Goal: Task Accomplishment & Management: Manage account settings

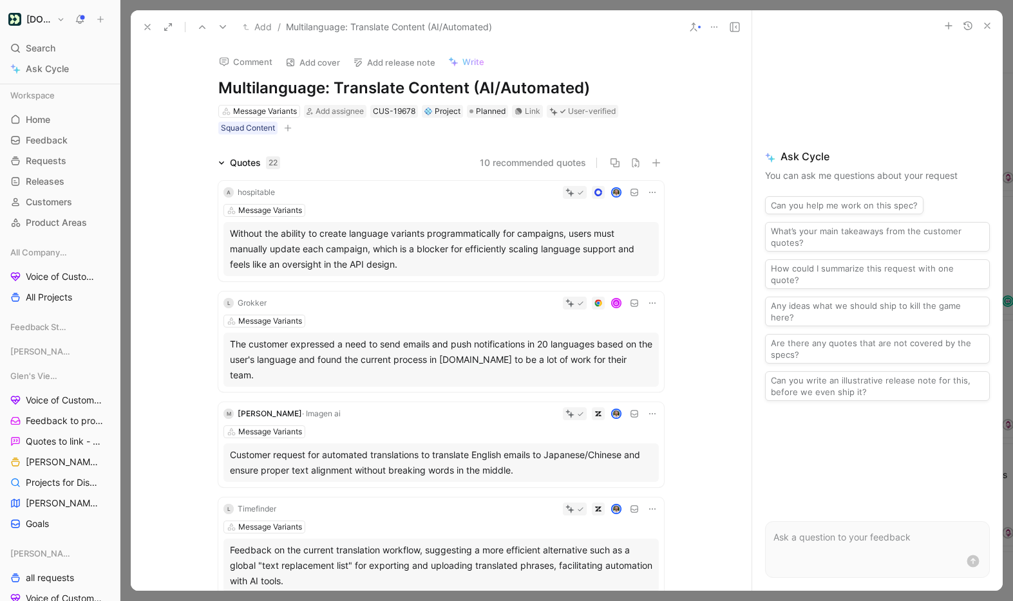
scroll to position [642, 0]
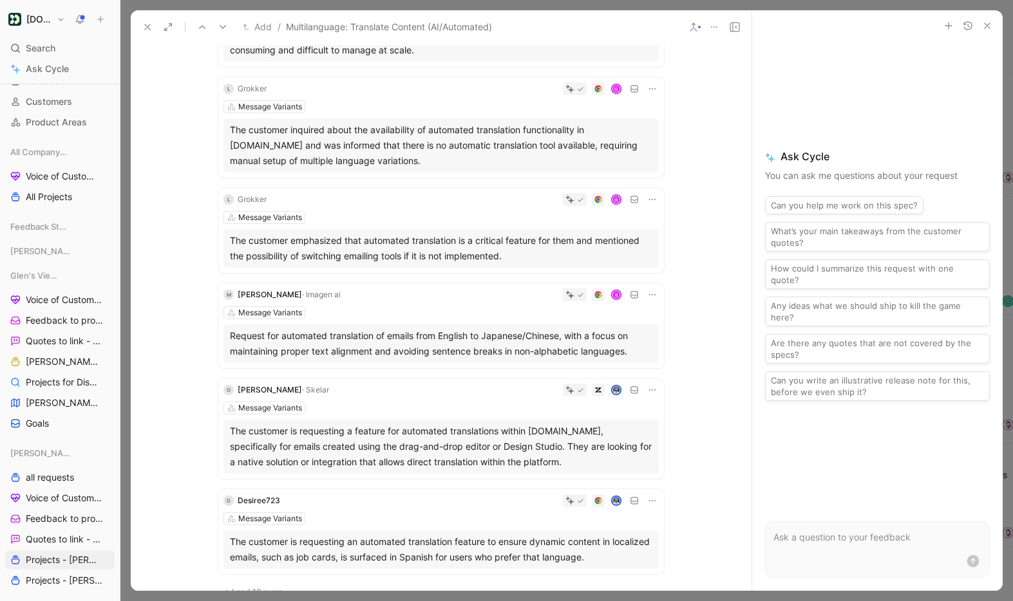
click at [147, 28] on icon at bounding box center [147, 27] width 10 height 10
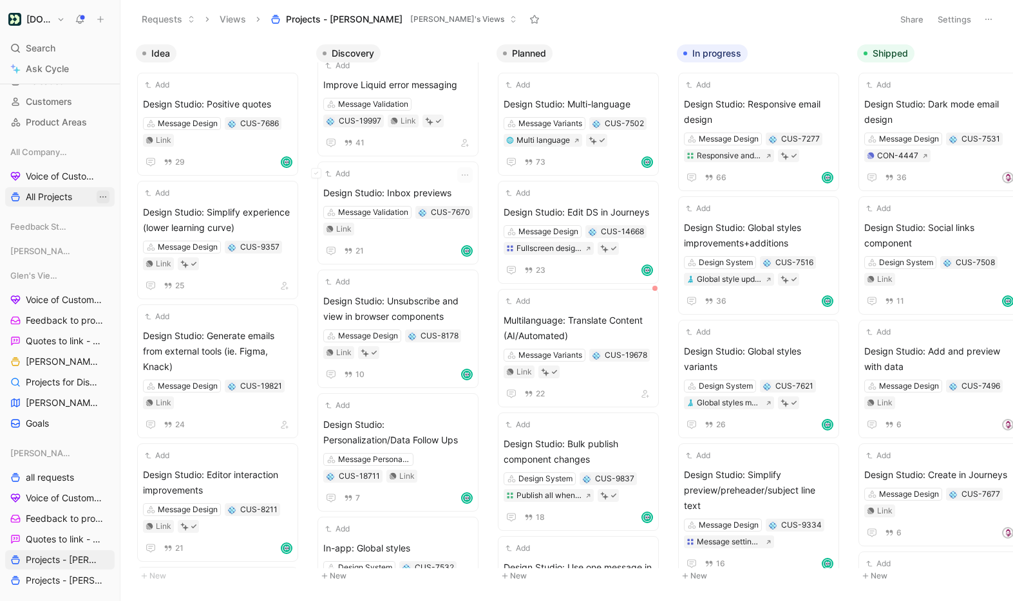
scroll to position [255, 0]
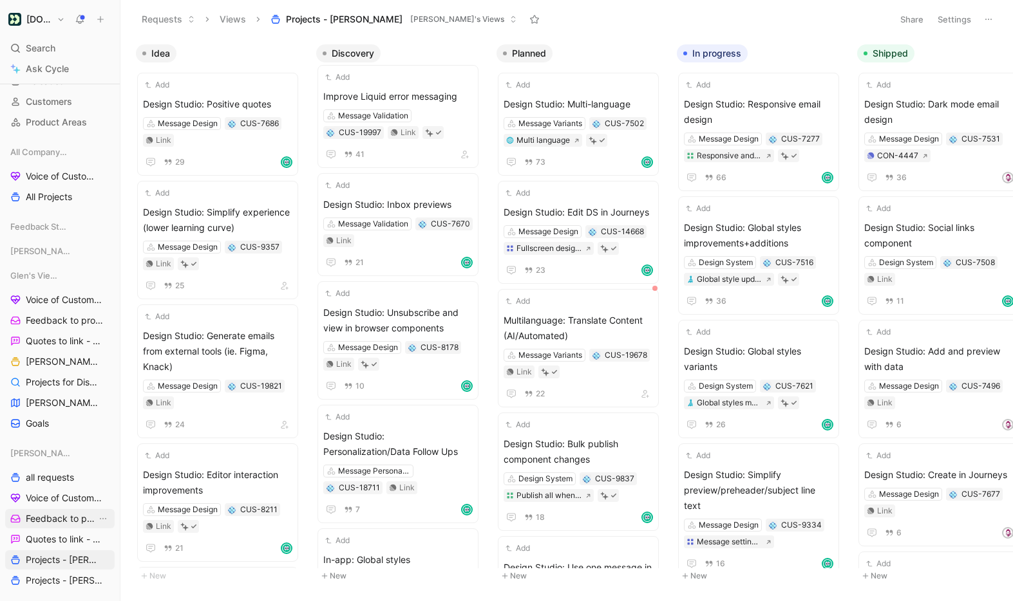
click at [64, 514] on span "Feedback to process - [PERSON_NAME]" at bounding box center [61, 518] width 71 height 13
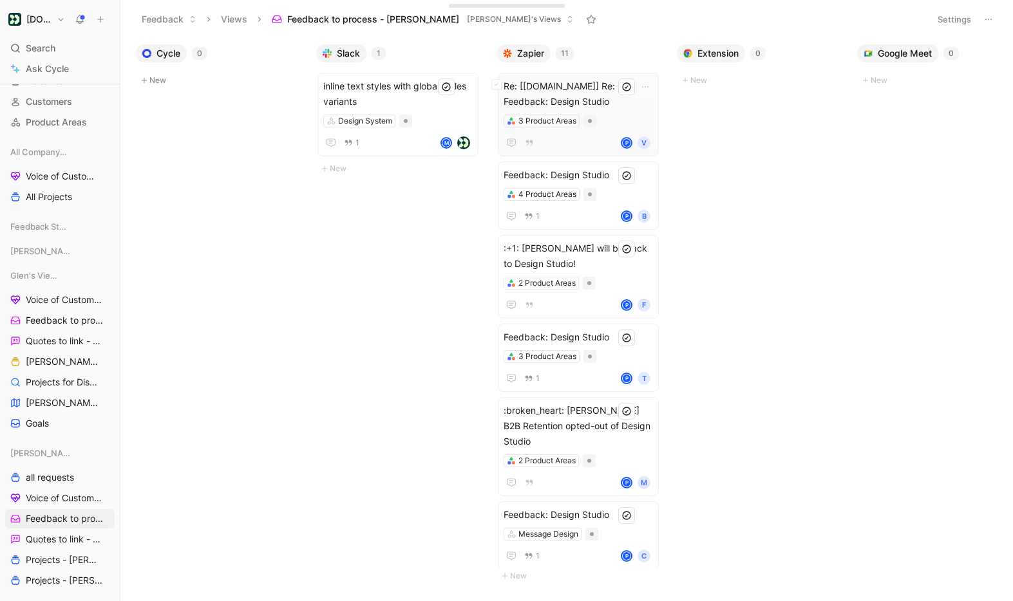
click at [581, 95] on span "Re: [[DOMAIN_NAME]] Re: Feedback: Design Studio" at bounding box center [577, 94] width 149 height 31
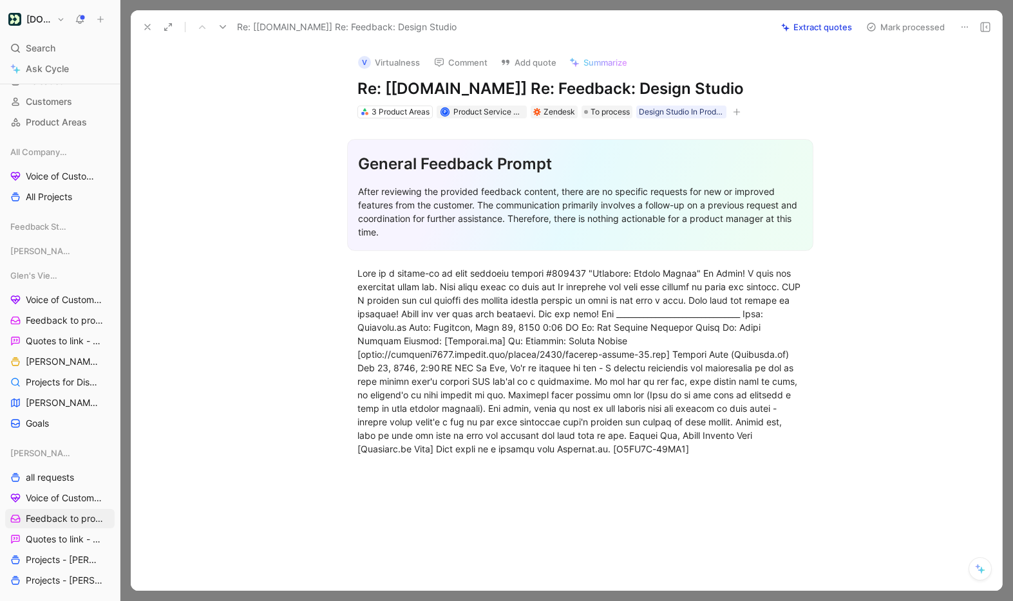
click at [151, 24] on icon at bounding box center [147, 27] width 10 height 10
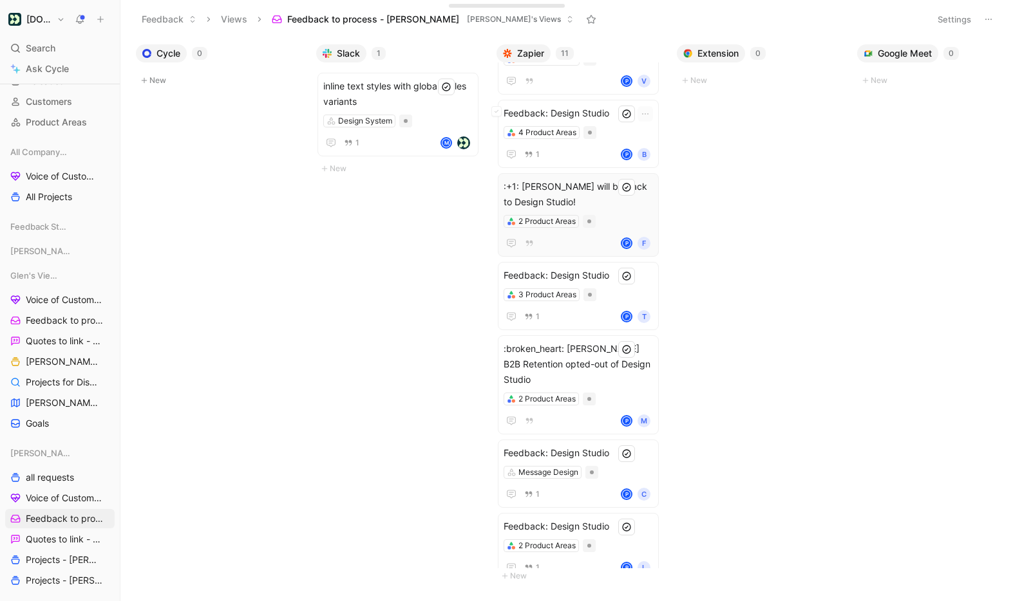
scroll to position [60, 0]
click at [607, 198] on span ":+1: Crisstyna Ovalle will be back to Design Studio!" at bounding box center [577, 196] width 149 height 31
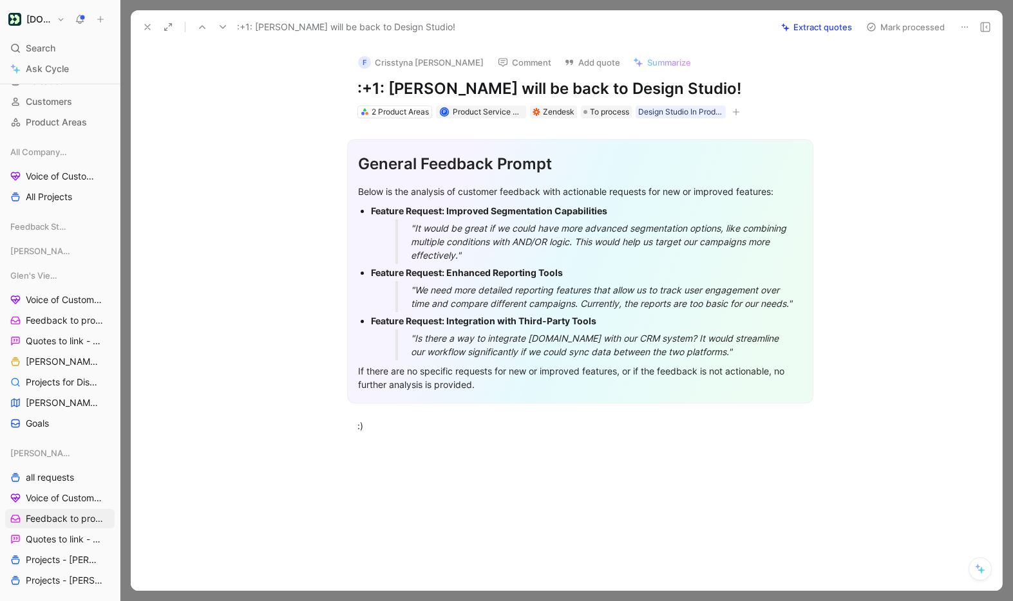
click at [924, 28] on button "Mark processed" at bounding box center [905, 27] width 90 height 18
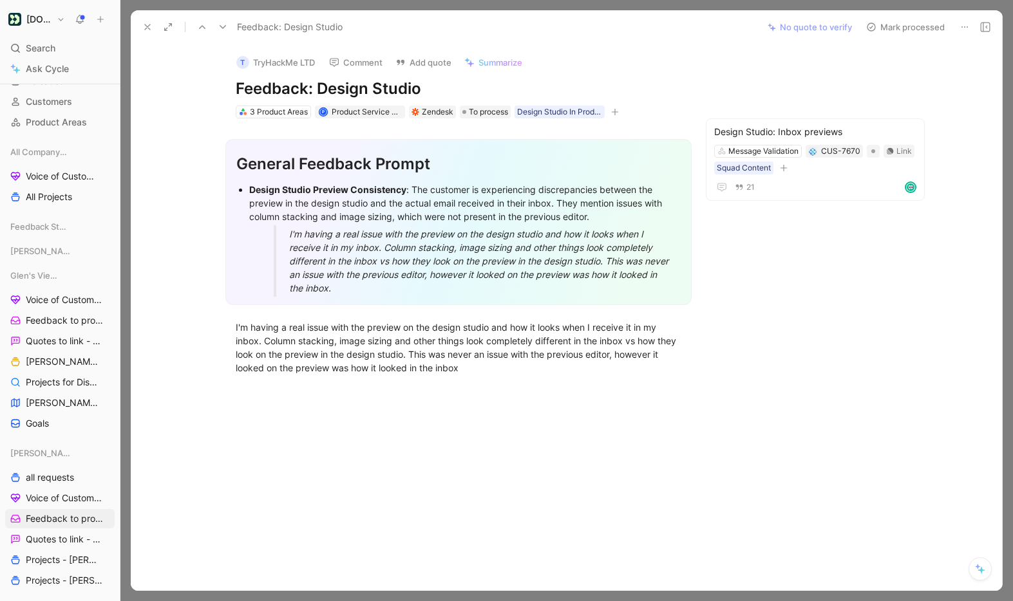
click at [147, 22] on icon at bounding box center [147, 27] width 10 height 10
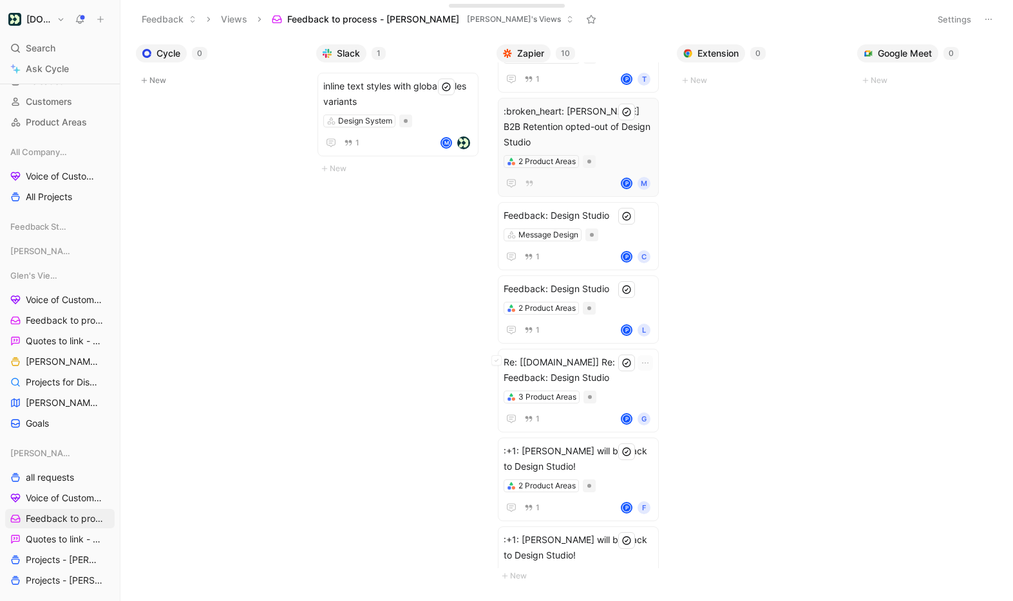
scroll to position [330, 0]
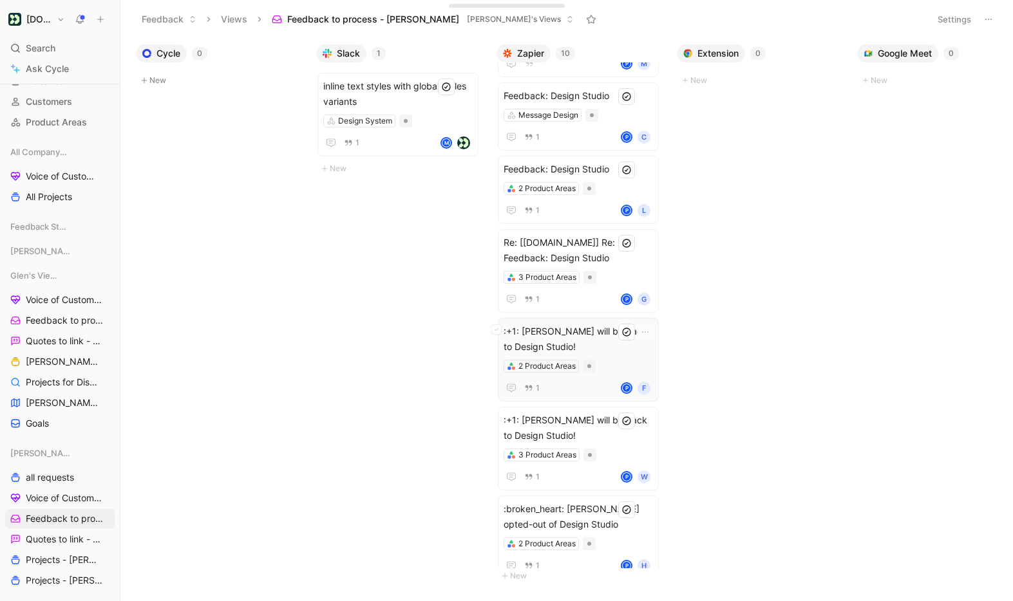
click at [599, 324] on span ":+1: Nan Chu will be back to Design Studio!" at bounding box center [577, 339] width 149 height 31
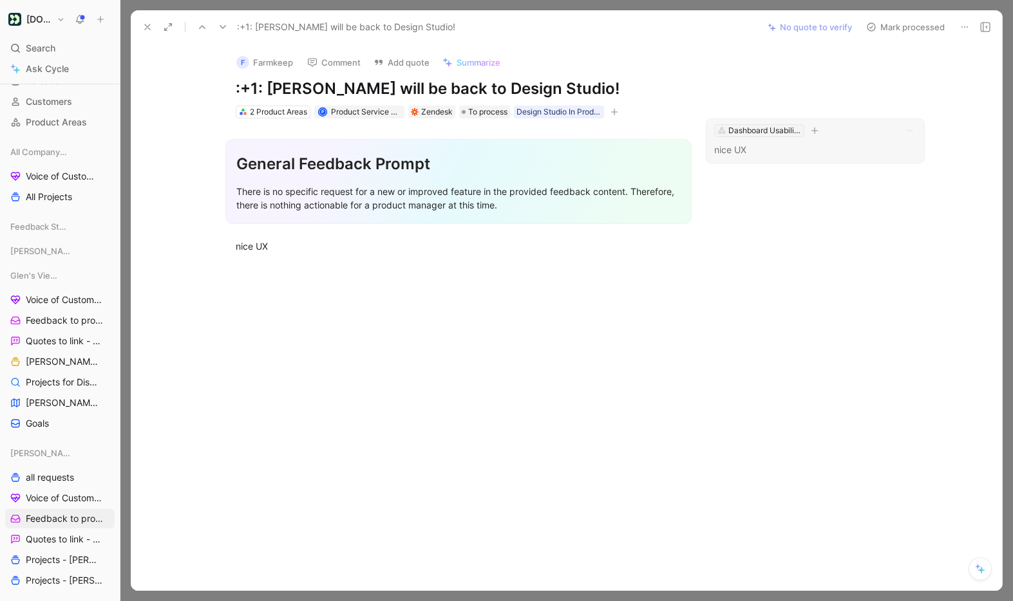
click at [770, 126] on div "Dashboard Usability Improvements and Design System" at bounding box center [764, 130] width 72 height 13
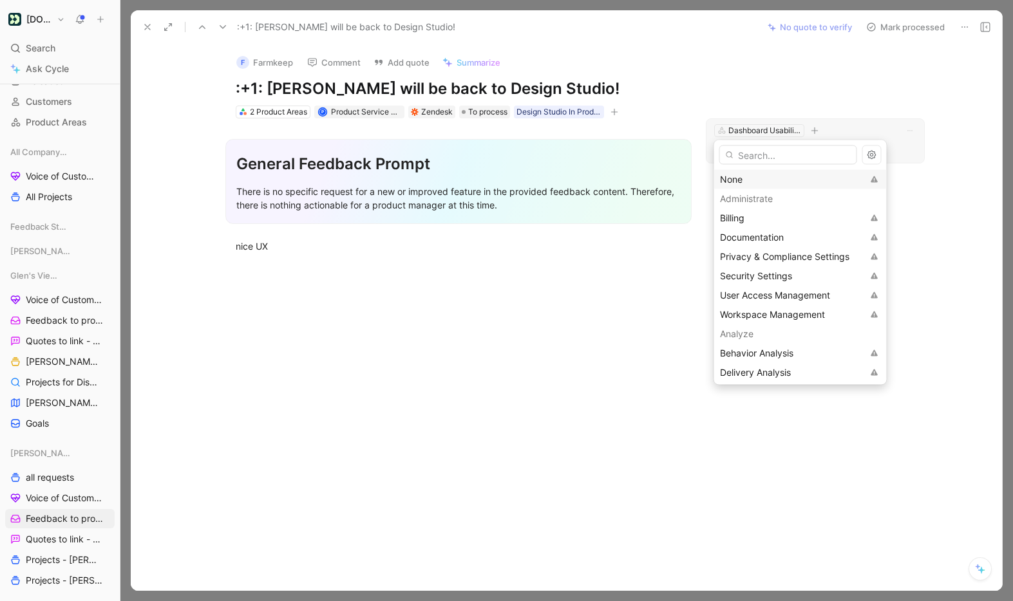
click at [738, 174] on div "None" at bounding box center [791, 179] width 143 height 15
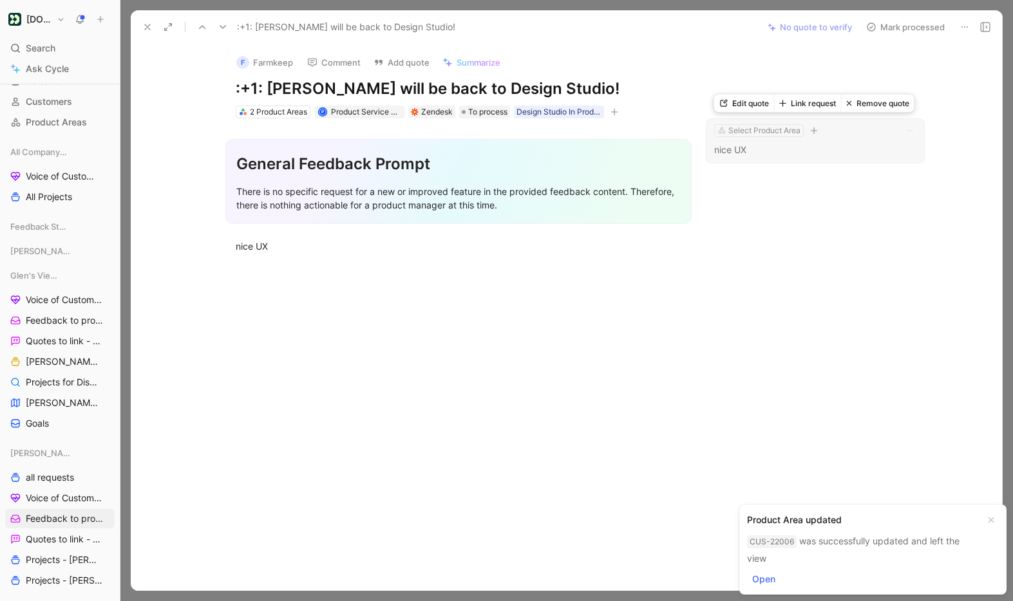
click at [813, 104] on button "Link request" at bounding box center [807, 104] width 67 height 18
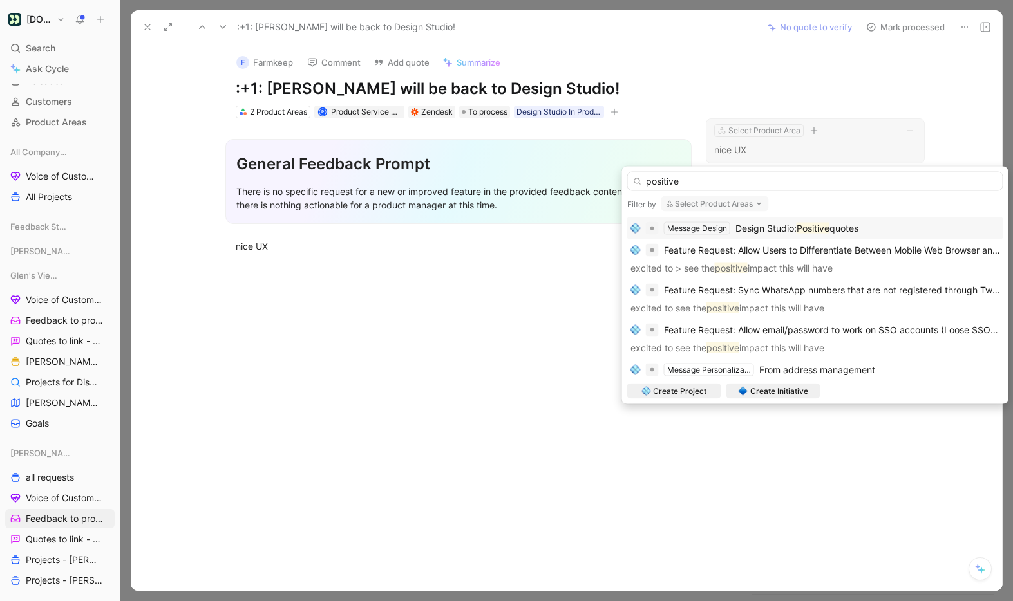
type input "positive"
click at [839, 227] on span "quotes" at bounding box center [843, 228] width 29 height 11
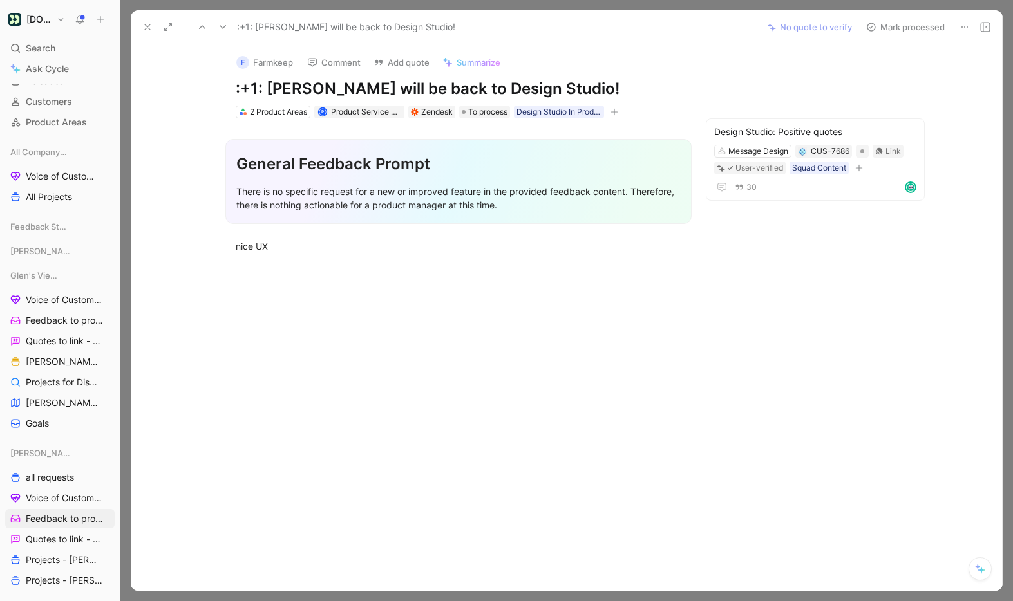
click at [914, 27] on button "Mark processed" at bounding box center [905, 27] width 90 height 18
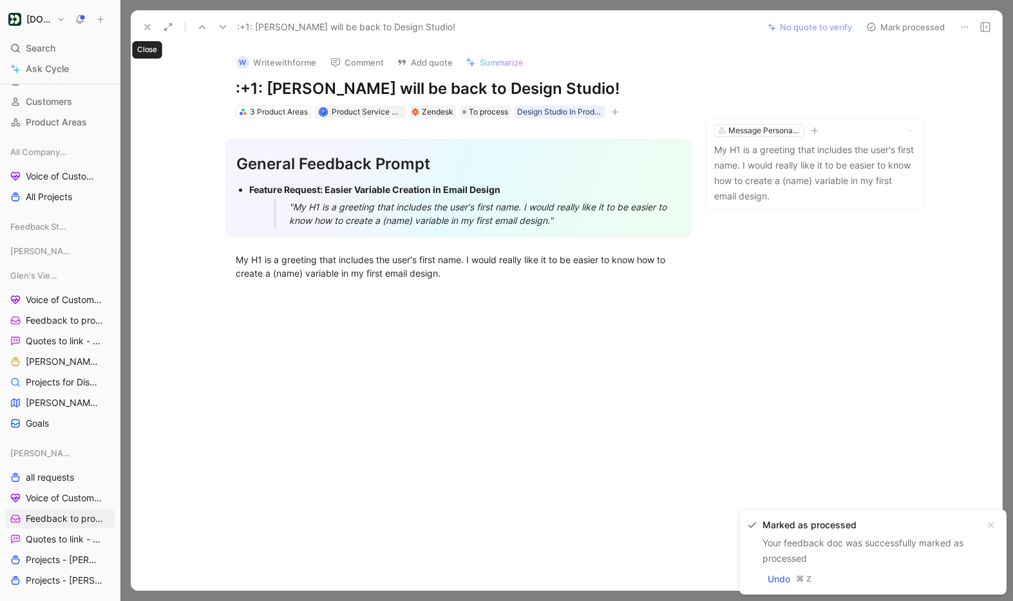
click at [150, 20] on button at bounding box center [147, 27] width 18 height 18
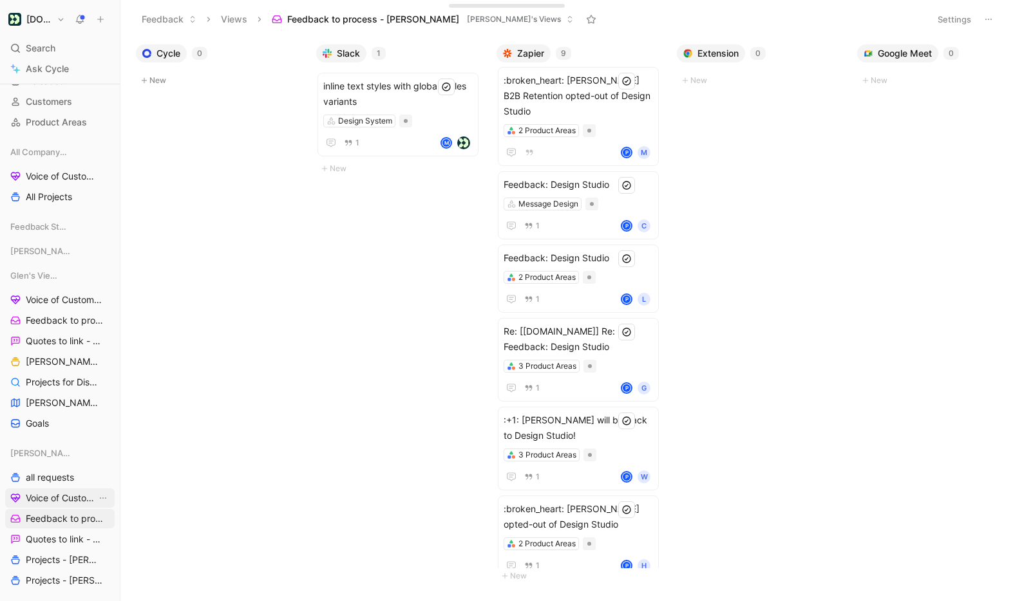
click at [53, 496] on span "Voice of Customer - [PERSON_NAME]" at bounding box center [61, 498] width 71 height 13
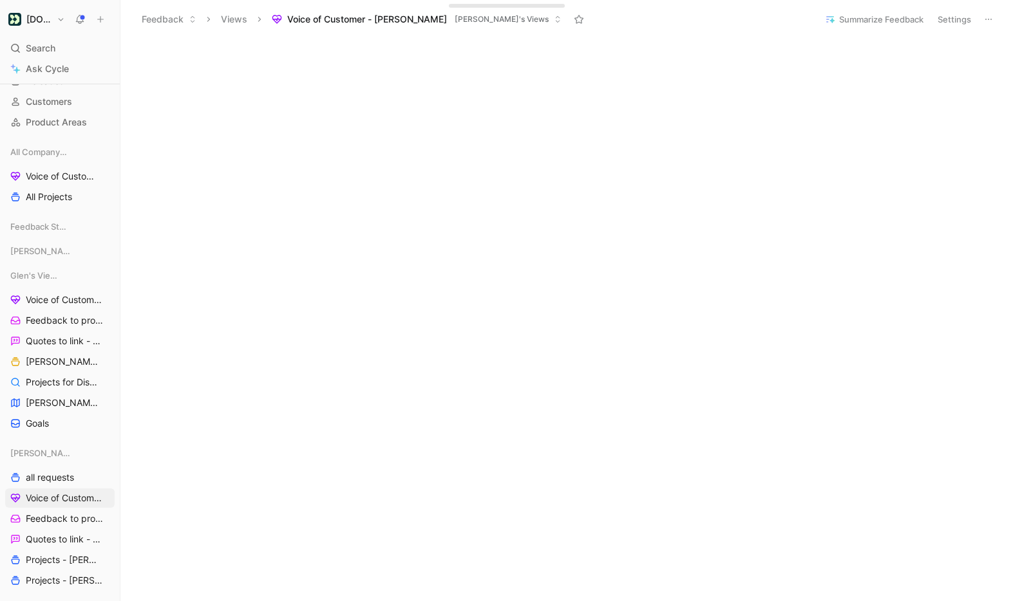
scroll to position [290, 0]
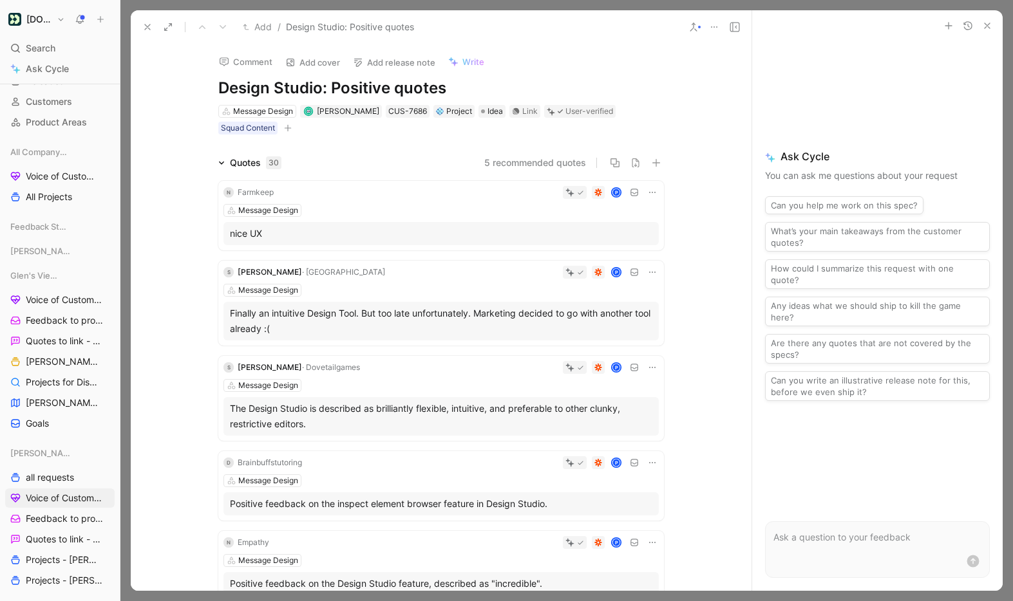
click at [652, 191] on icon at bounding box center [652, 192] width 10 height 10
click at [449, 202] on div "N Farmkeep P Message Design nice UX" at bounding box center [441, 216] width 446 height 70
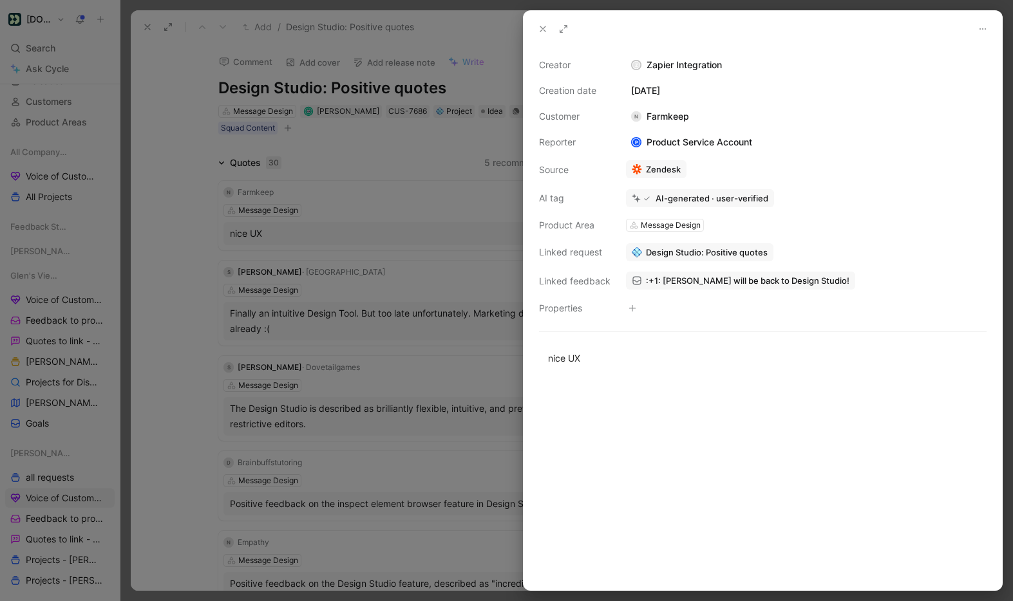
click at [670, 116] on div "N Farmkeep" at bounding box center [660, 116] width 68 height 15
click at [592, 95] on button "Open" at bounding box center [582, 94] width 46 height 18
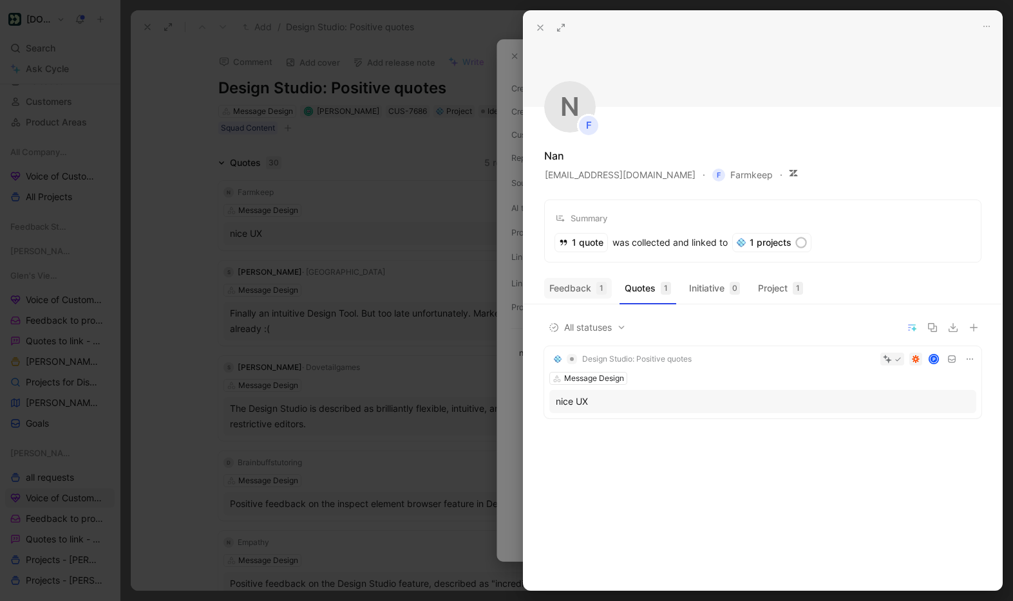
click at [583, 288] on button "Feedback 1" at bounding box center [578, 288] width 68 height 21
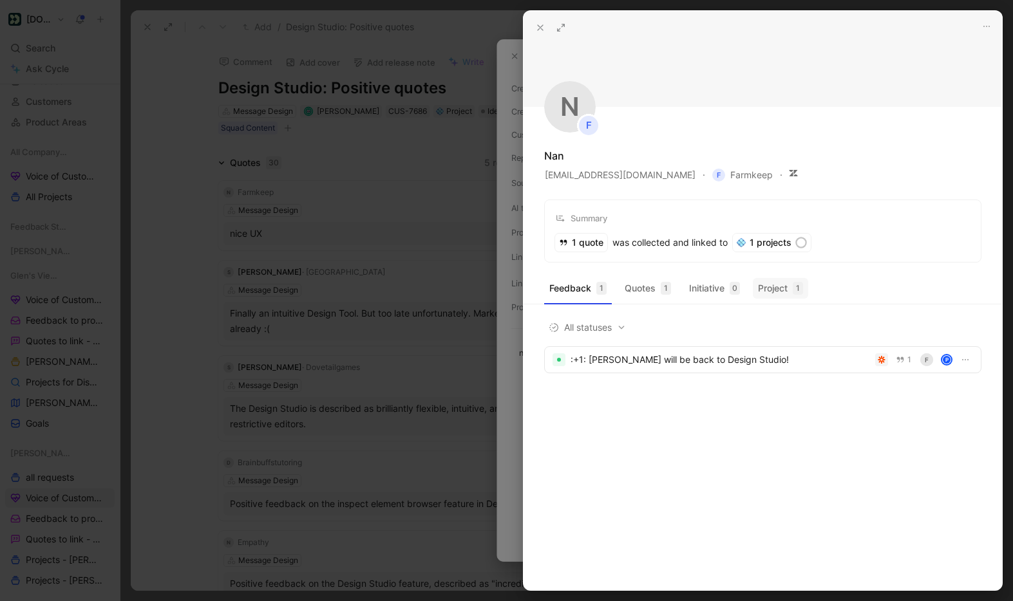
click at [773, 288] on button "Project 1" at bounding box center [780, 288] width 55 height 21
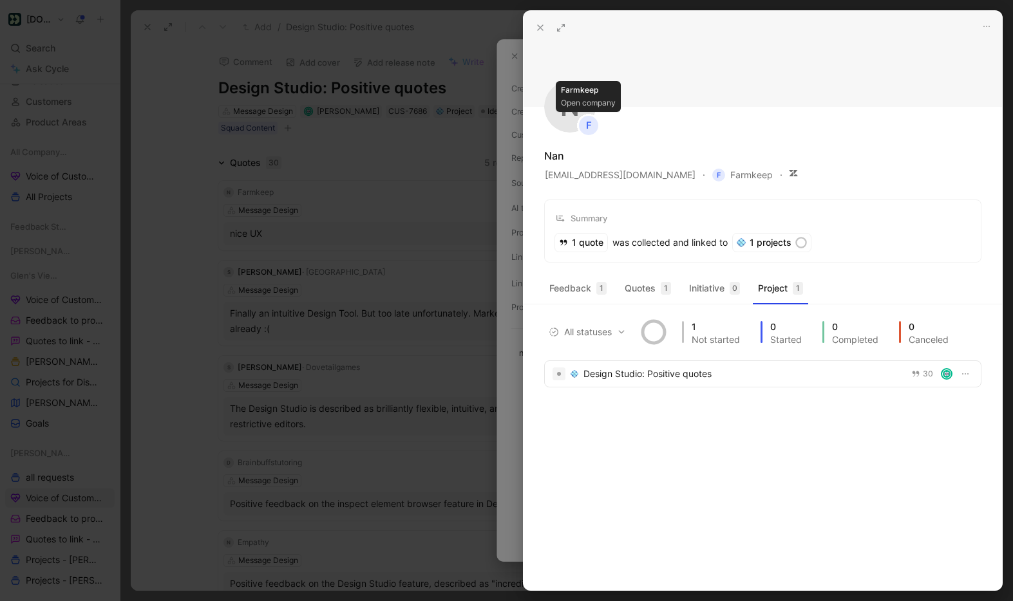
click at [586, 122] on div "F" at bounding box center [588, 125] width 19 height 19
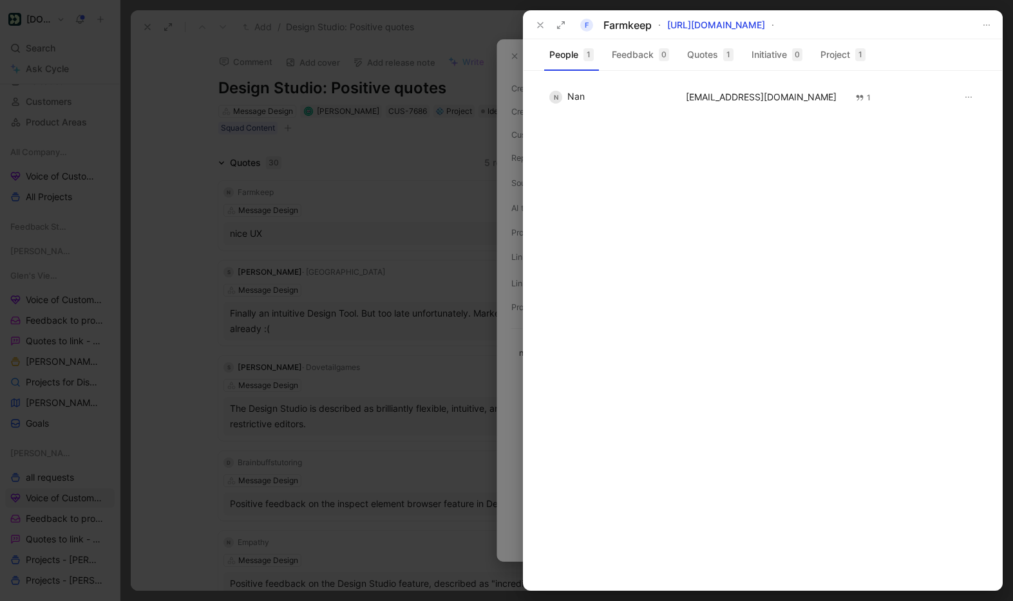
click at [536, 23] on icon at bounding box center [540, 25] width 10 height 10
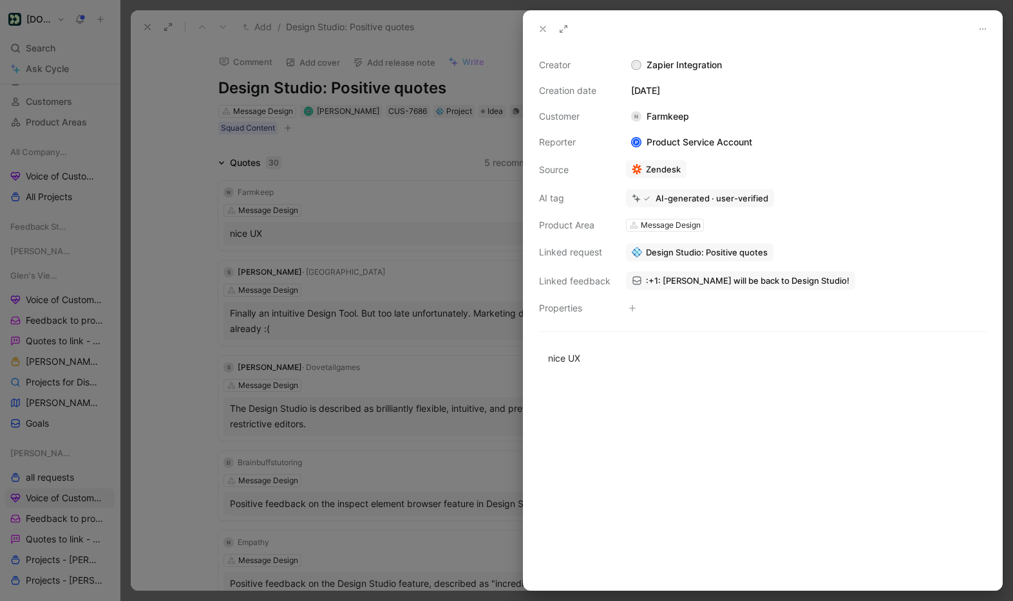
click at [539, 23] on button at bounding box center [543, 29] width 18 height 18
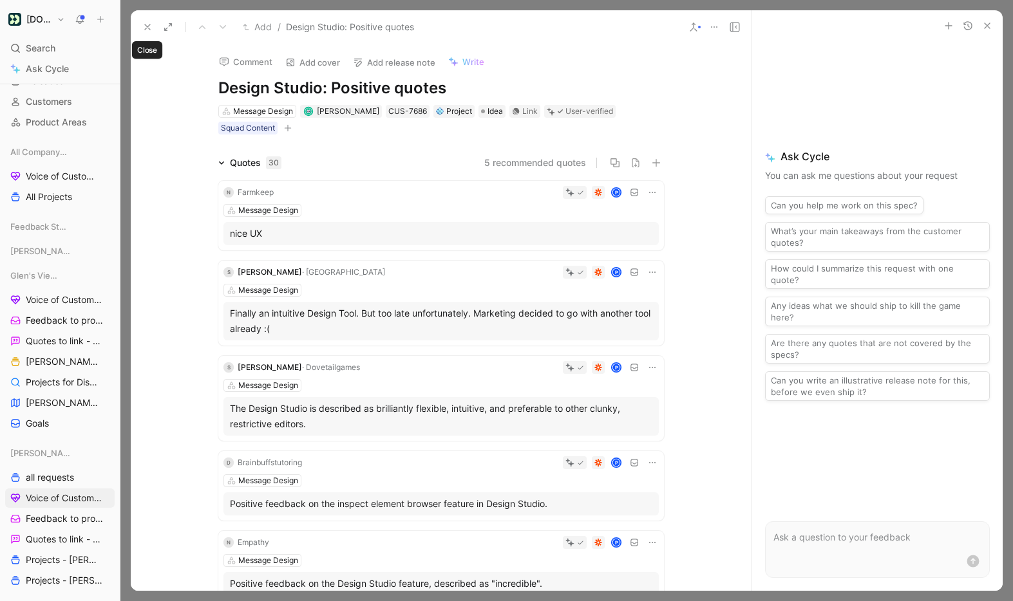
click at [144, 25] on icon at bounding box center [147, 27] width 10 height 10
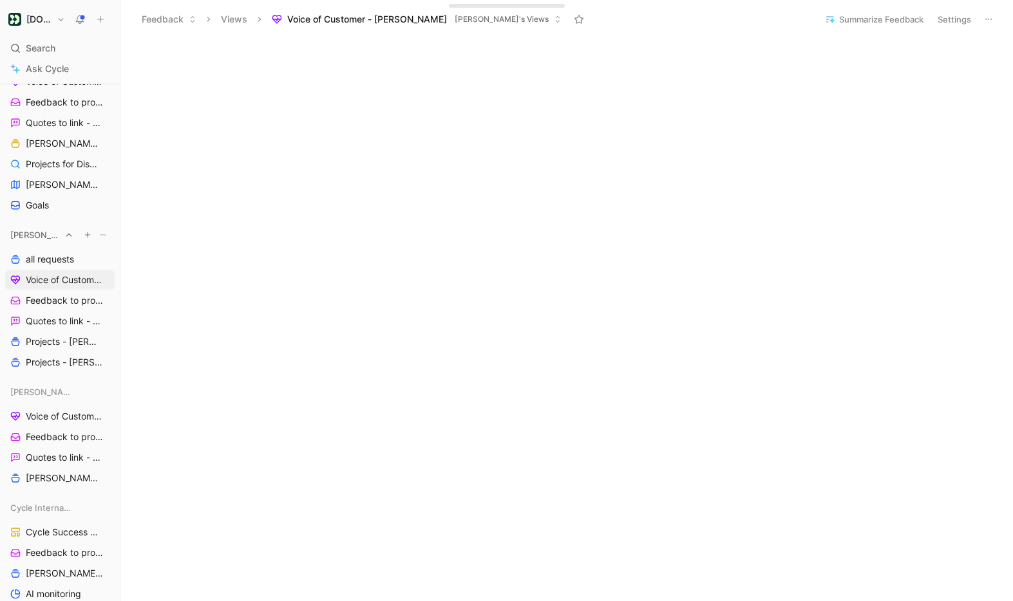
scroll to position [321, 0]
click at [53, 258] on span "all requests" at bounding box center [50, 256] width 48 height 13
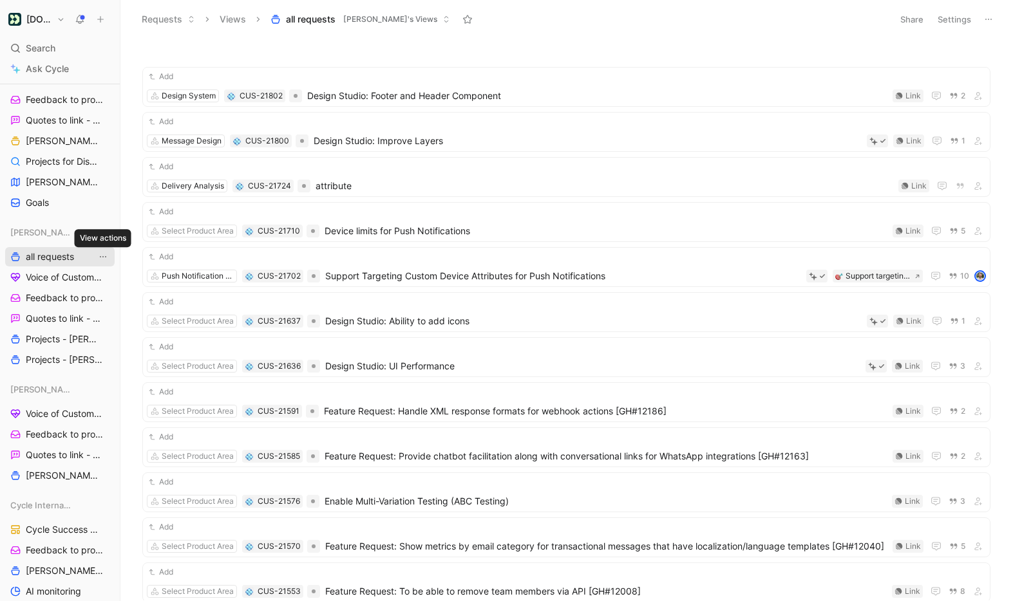
click at [104, 258] on icon "View actions" at bounding box center [103, 257] width 10 height 10
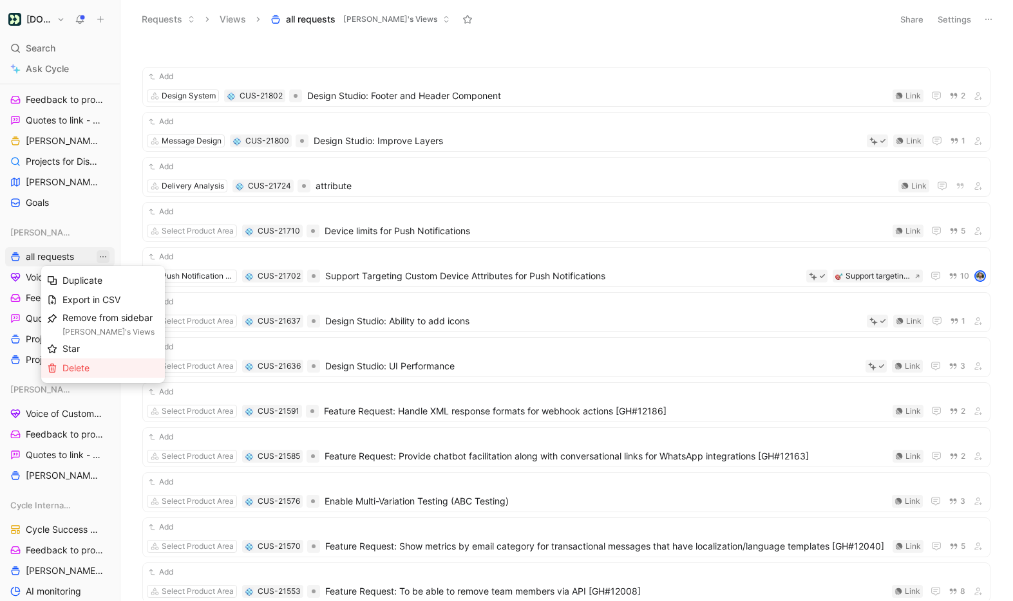
click at [104, 368] on div "Delete" at bounding box center [110, 368] width 97 height 15
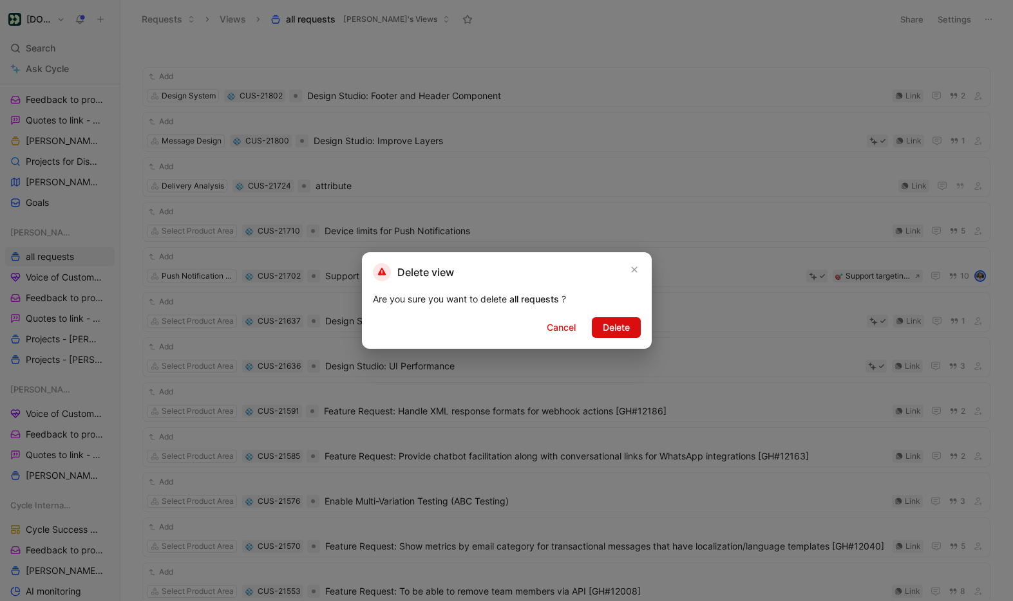
click at [607, 323] on span "Delete" at bounding box center [616, 327] width 27 height 15
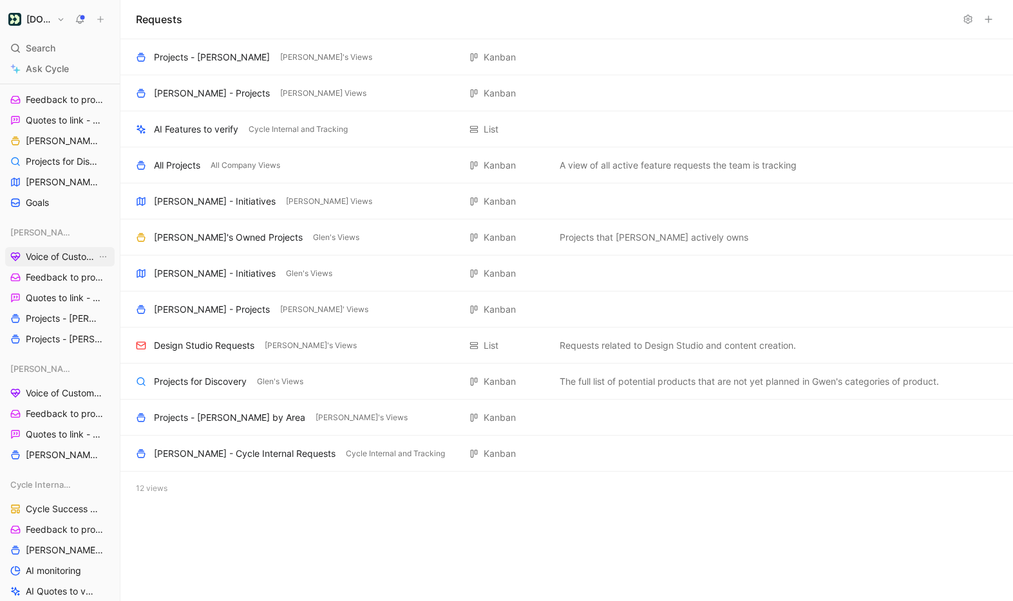
click at [60, 255] on span "Voice of Customer - [PERSON_NAME]" at bounding box center [61, 256] width 71 height 13
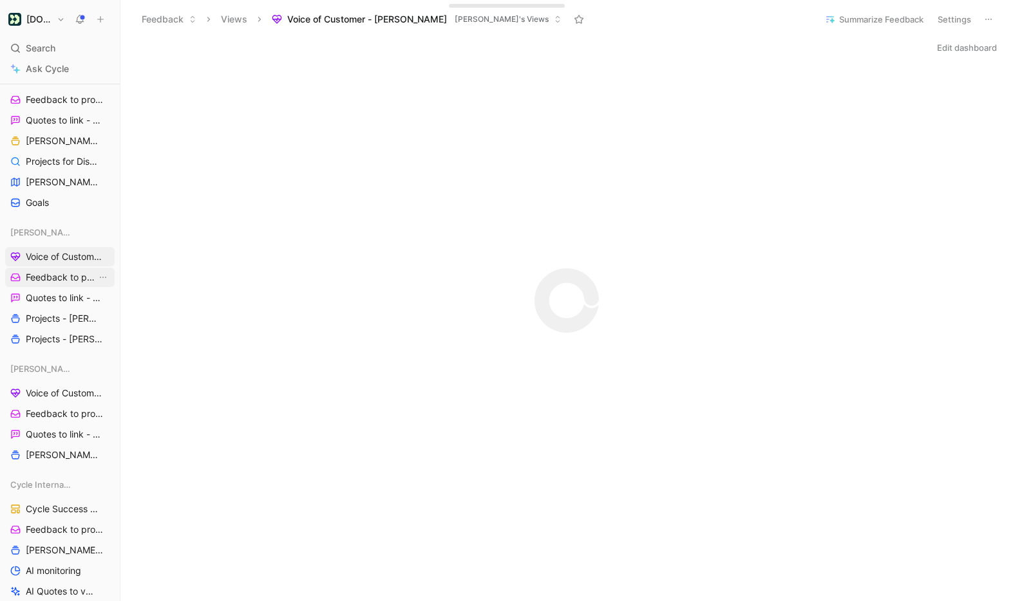
click at [64, 277] on span "Feedback to process - [PERSON_NAME]" at bounding box center [61, 277] width 71 height 13
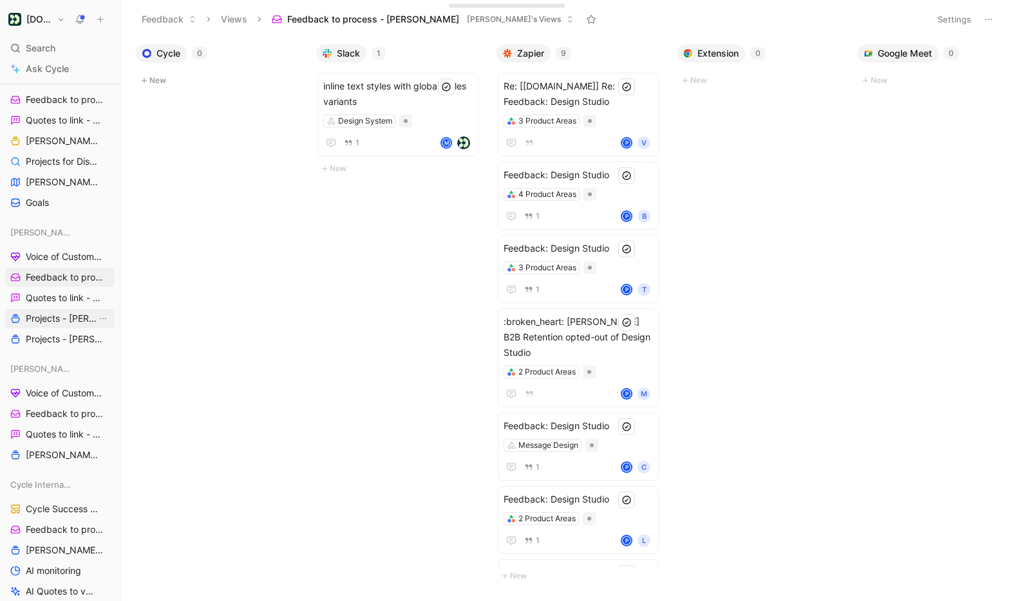
click at [62, 320] on span "Projects - Annie" at bounding box center [61, 318] width 71 height 13
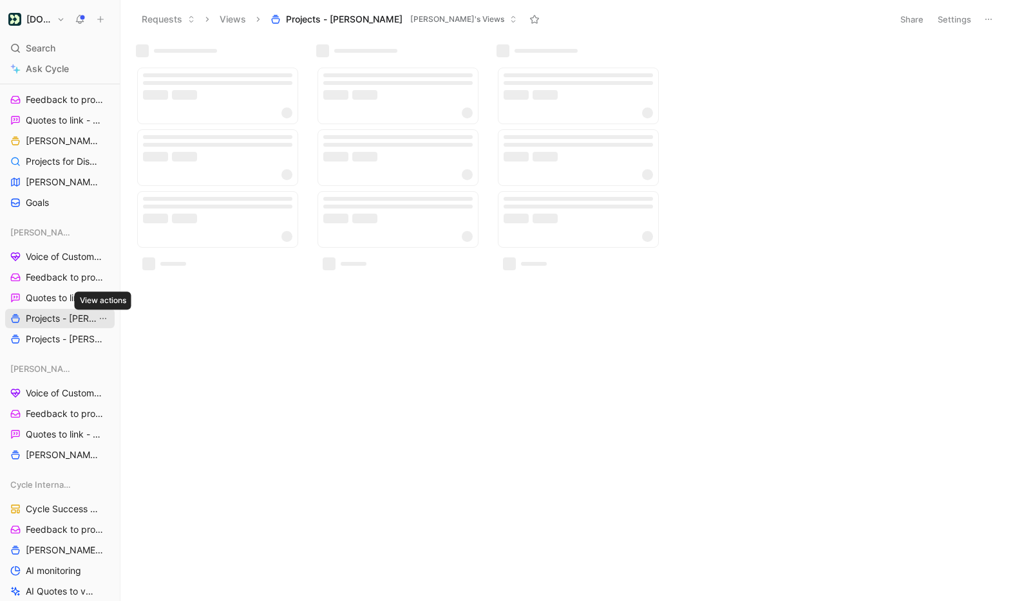
click at [100, 317] on icon "View actions" at bounding box center [103, 319] width 10 height 10
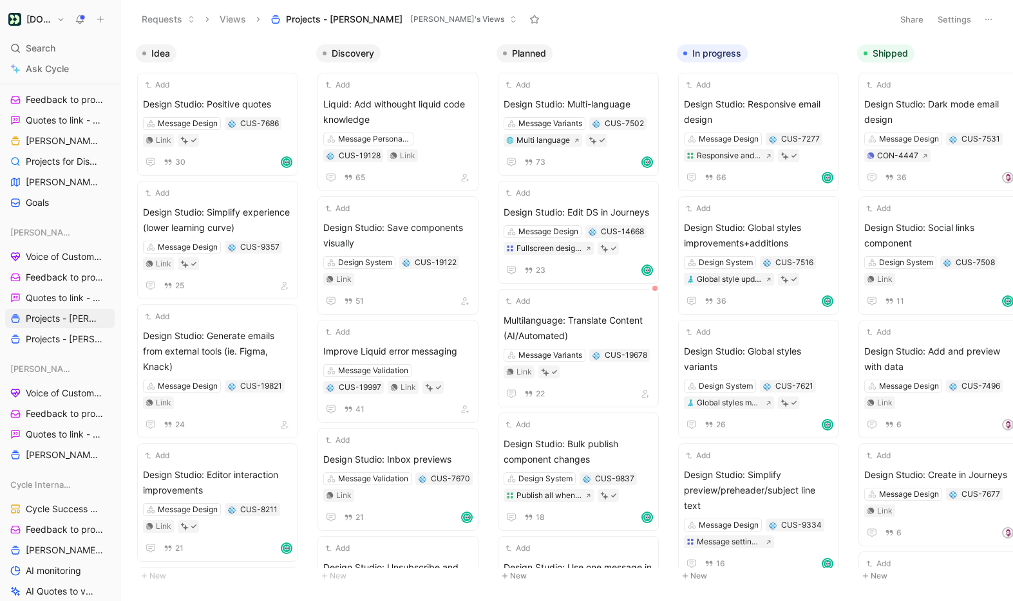
click at [952, 18] on button "Settings" at bounding box center [954, 19] width 45 height 18
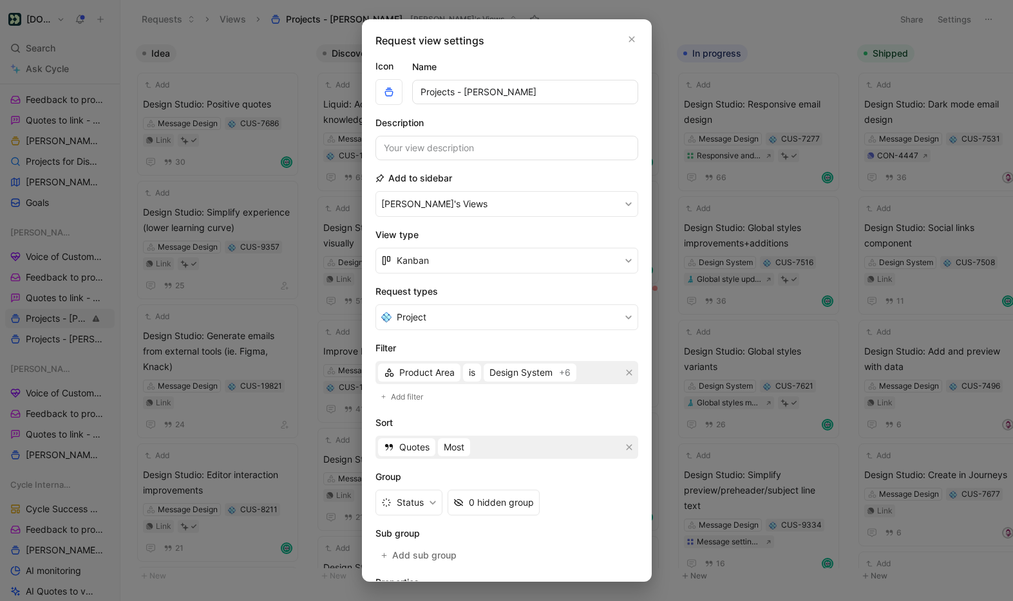
click at [420, 91] on input "Projects - Annie" at bounding box center [525, 92] width 226 height 24
type input "Projects - Annie"
click at [288, 46] on div at bounding box center [506, 300] width 1013 height 601
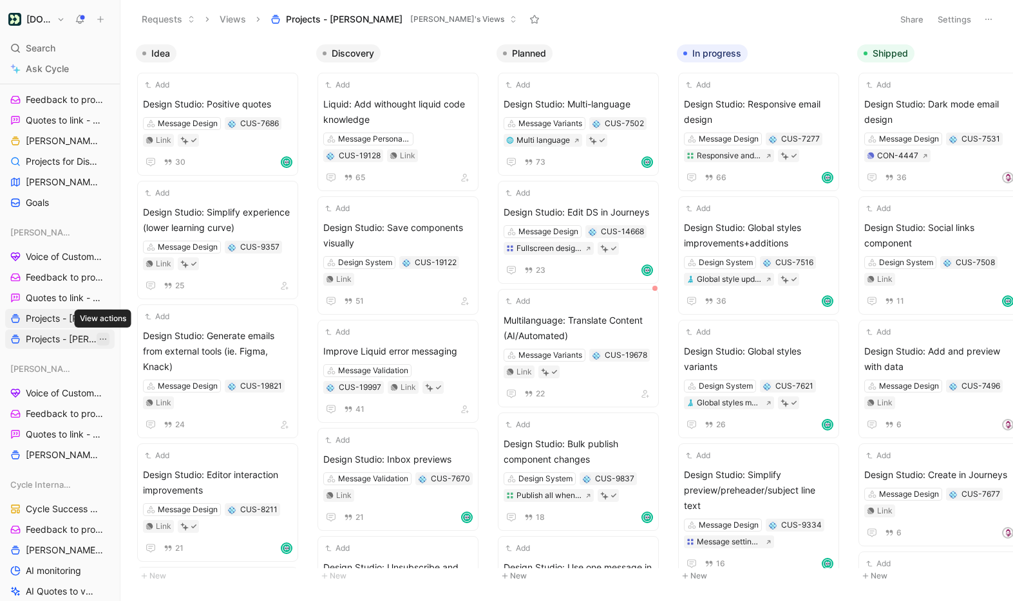
click at [101, 341] on icon "View actions" at bounding box center [103, 339] width 10 height 10
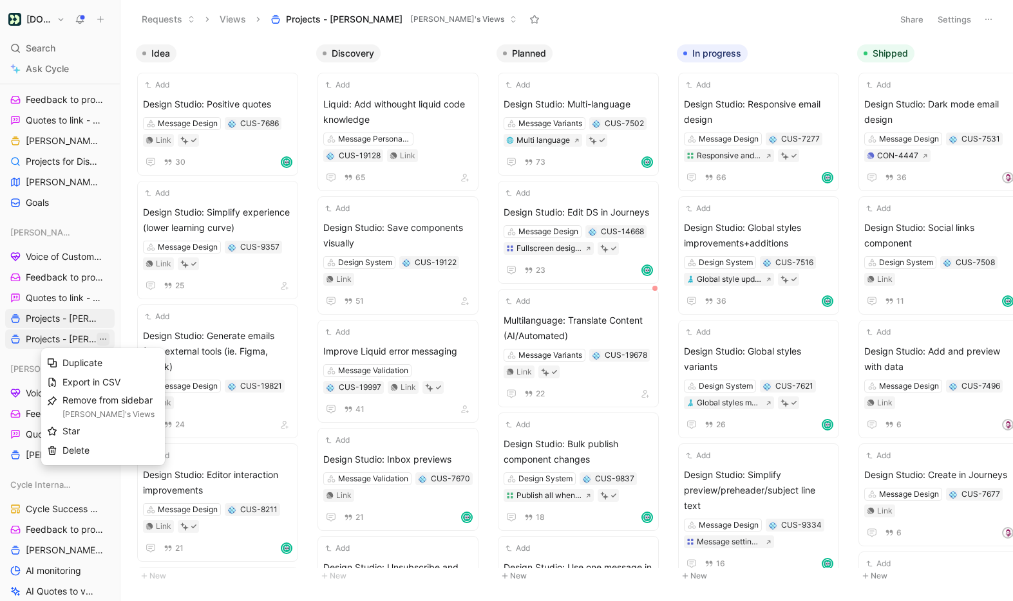
drag, startPoint x: 32, startPoint y: 357, endPoint x: 32, endPoint y: 342, distance: 14.8
click at [39, 339] on span "Projects - Annie by Area" at bounding box center [61, 339] width 71 height 13
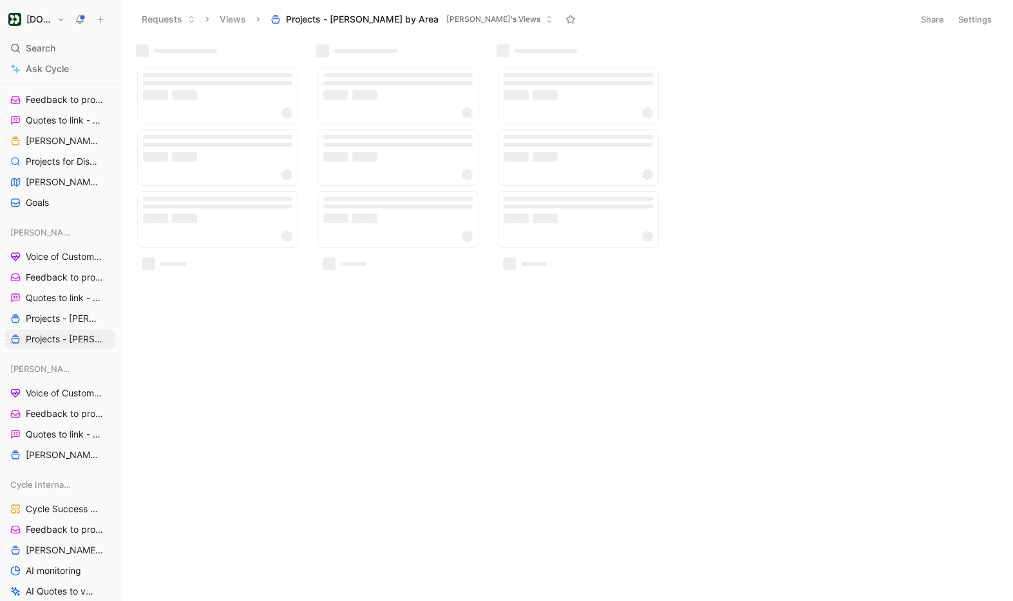
click at [935, 20] on button "Share" at bounding box center [932, 19] width 35 height 18
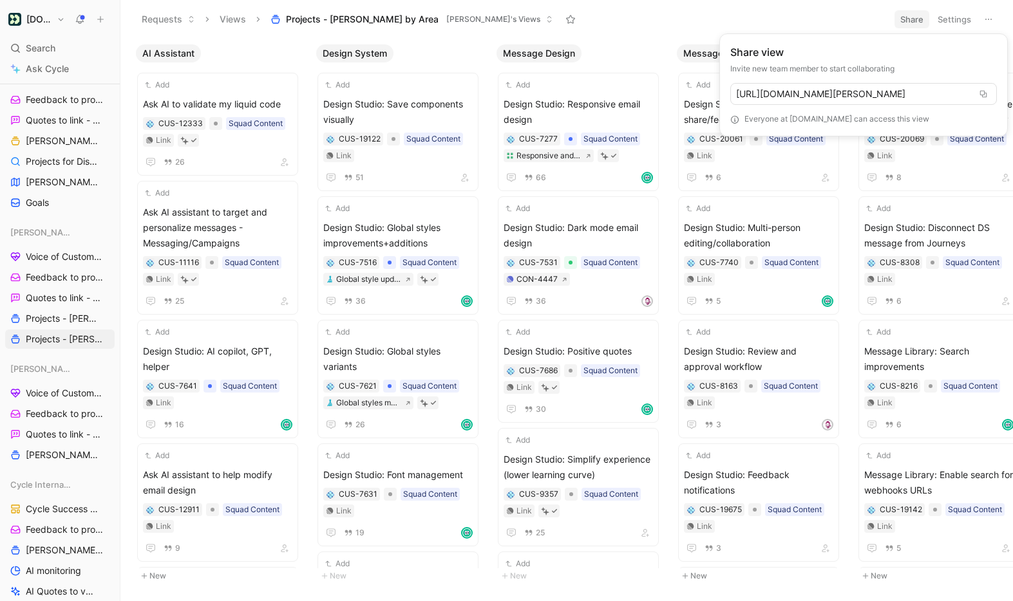
click at [946, 14] on html "Customer.io Search ⌘ K Ask Cycle Workspace Home G then H Feedback G then F Requ…" at bounding box center [506, 300] width 1013 height 601
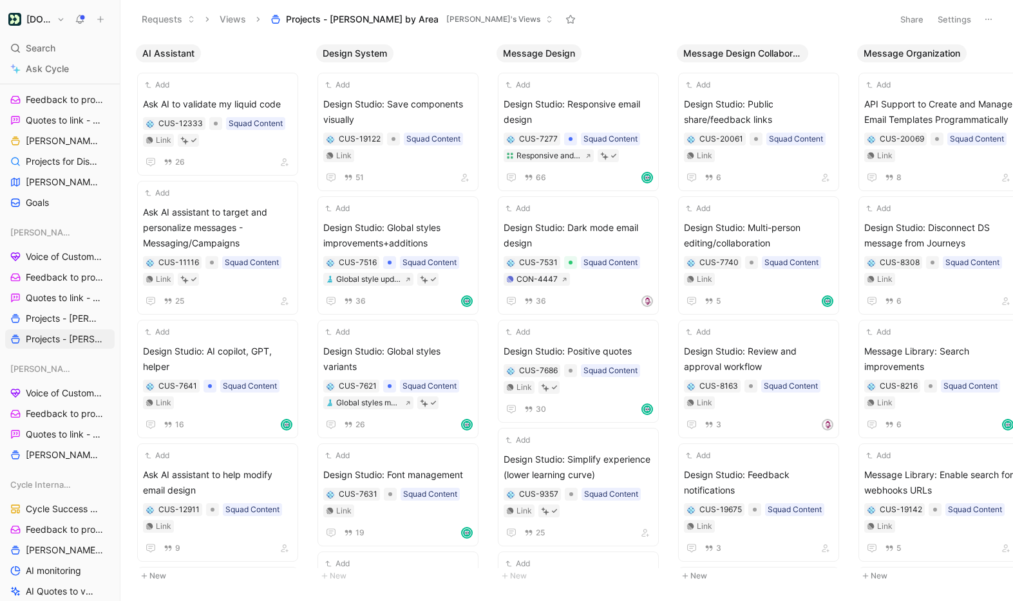
click at [948, 17] on button "Settings" at bounding box center [954, 19] width 45 height 18
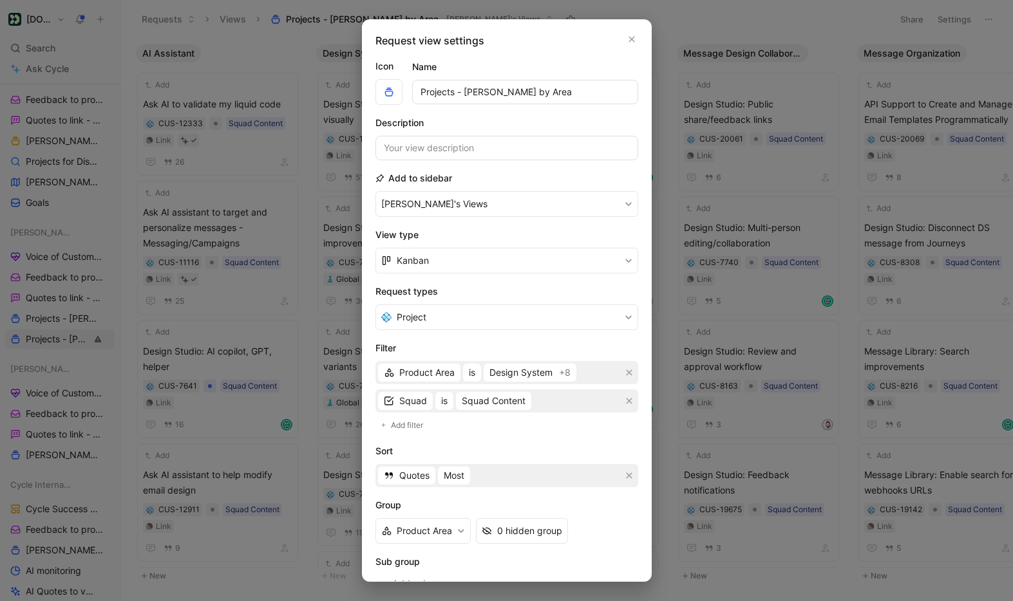
click at [455, 91] on input "Projects - Annie by Area" at bounding box center [525, 92] width 226 height 24
click at [518, 91] on input "Projects by Area - Annie by Area" at bounding box center [525, 92] width 226 height 24
drag, startPoint x: 522, startPoint y: 91, endPoint x: 601, endPoint y: 92, distance: 78.6
click at [601, 92] on input "Projects by Area - Annie by Area" at bounding box center [525, 92] width 226 height 24
type input "Projects by Area - [PERSON_NAME]"
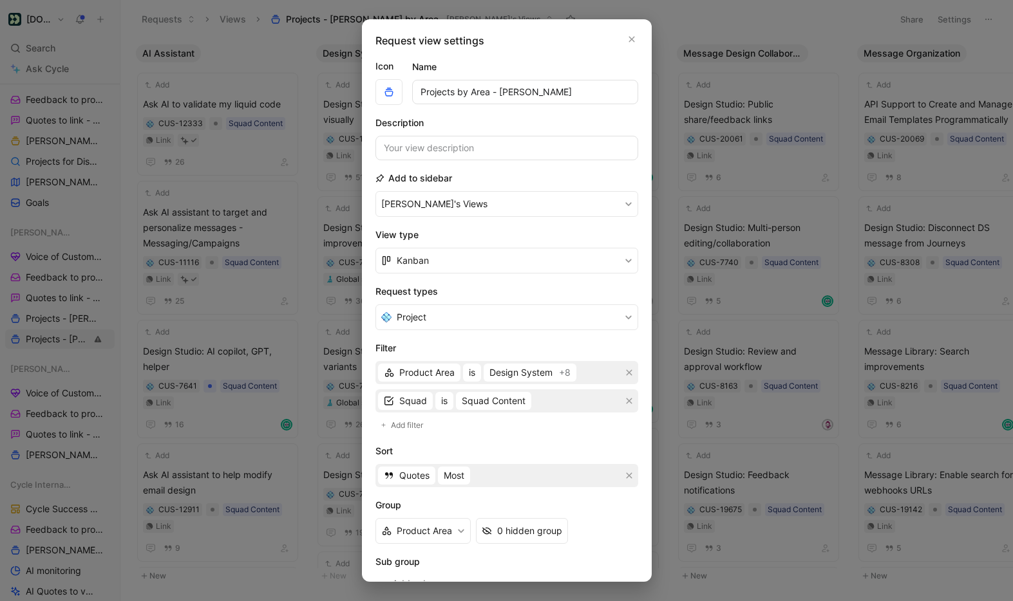
click at [720, 20] on div at bounding box center [506, 300] width 1013 height 601
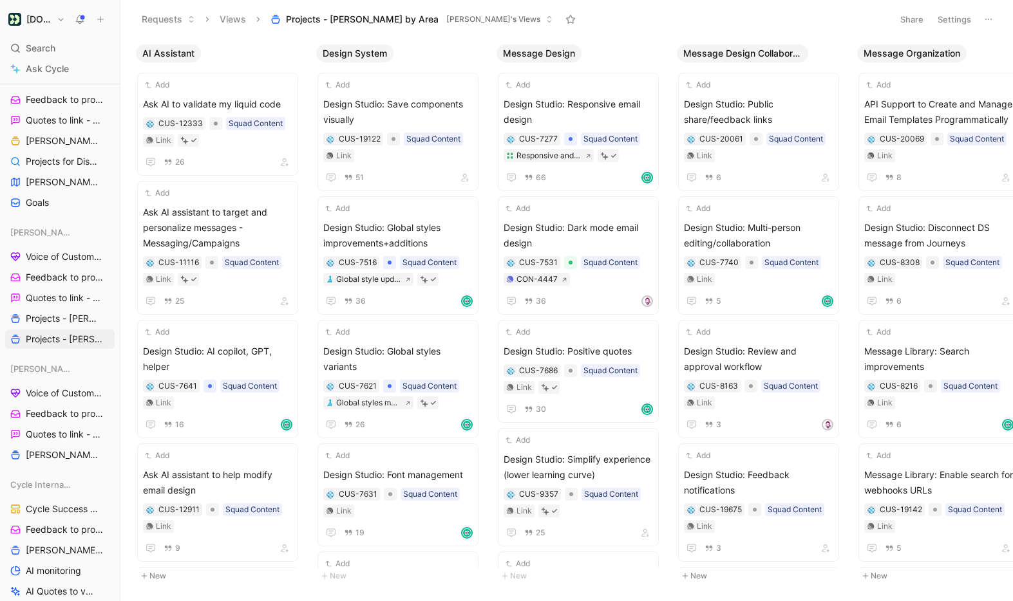
click at [961, 19] on button "Settings" at bounding box center [954, 19] width 45 height 18
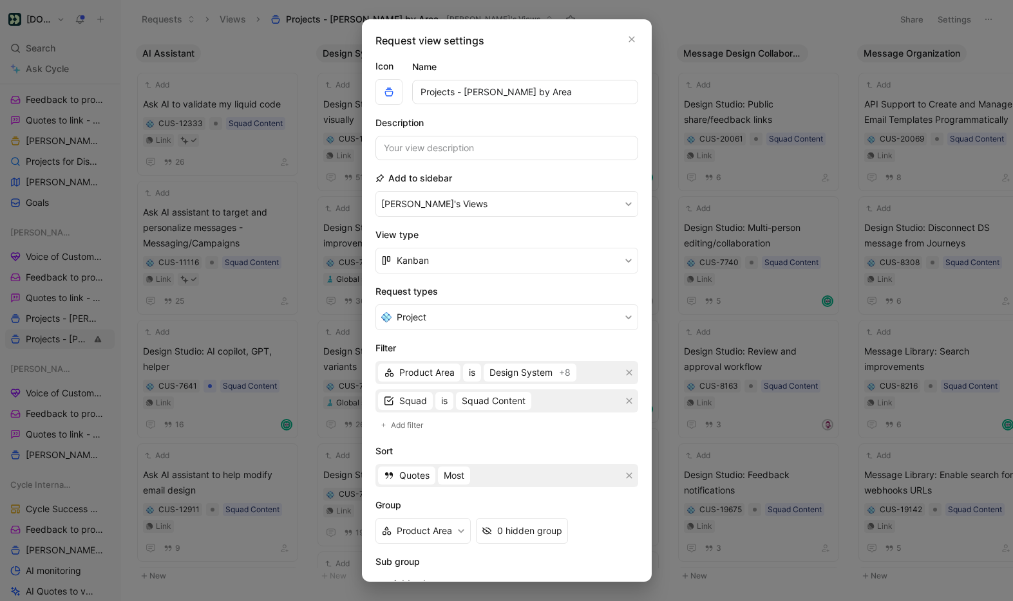
click at [453, 88] on input "Projects - Annie by Area" at bounding box center [525, 92] width 226 height 24
drag, startPoint x: 523, startPoint y: 90, endPoint x: 594, endPoint y: 96, distance: 71.7
click at [594, 96] on input "Projects by Area - Annie by Area" at bounding box center [525, 92] width 226 height 24
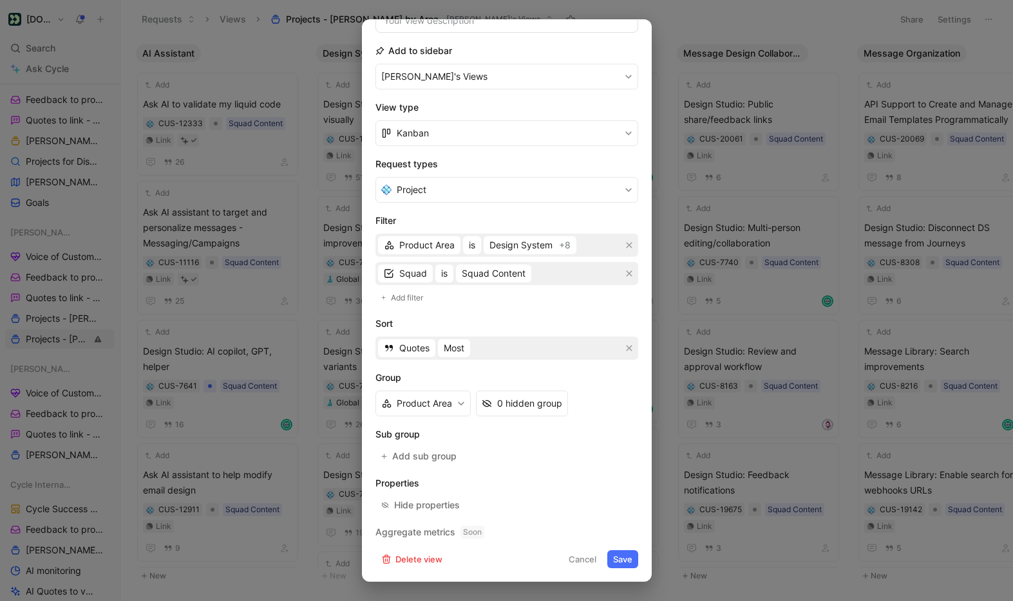
type input "Projects by Area - [PERSON_NAME]"
click at [621, 564] on button "Save" at bounding box center [622, 559] width 31 height 18
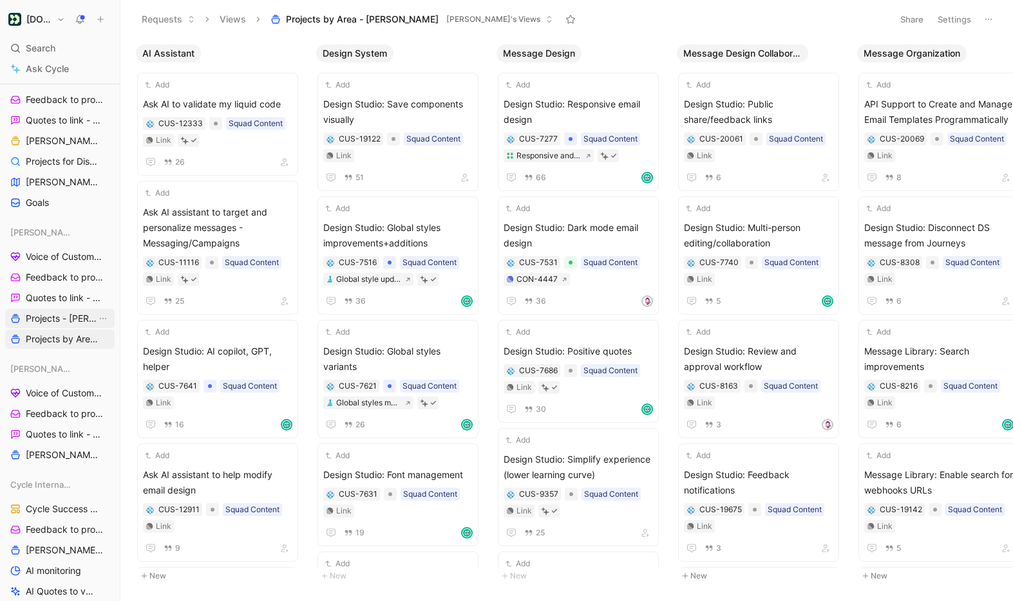
click at [63, 319] on span "Projects - Annie" at bounding box center [61, 318] width 71 height 13
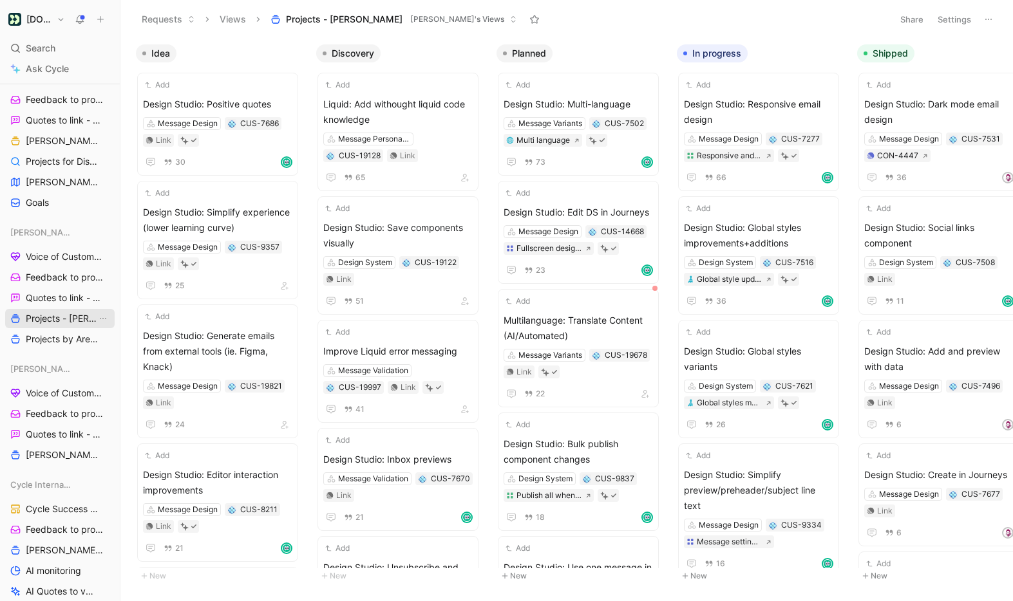
click at [71, 318] on span "Projects - Annie" at bounding box center [61, 318] width 71 height 13
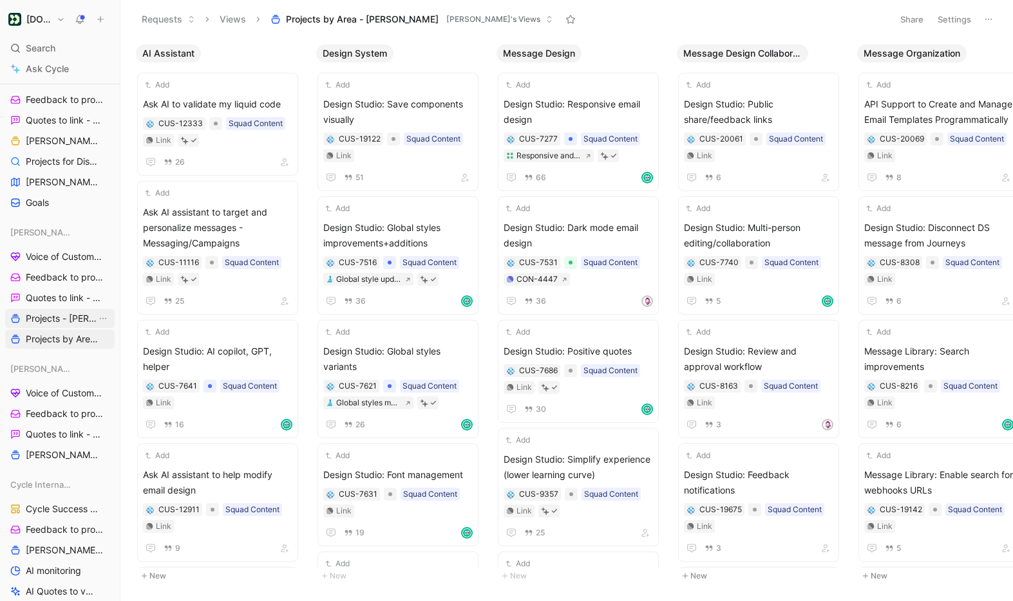
click at [69, 322] on span "Projects - Annie" at bounding box center [61, 318] width 71 height 13
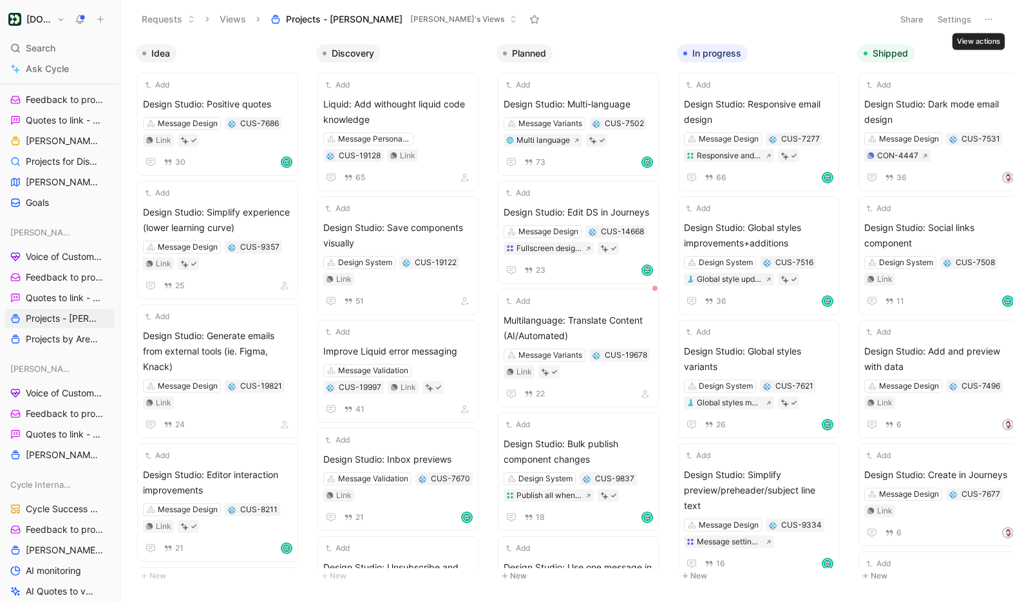
click at [988, 19] on use at bounding box center [988, 19] width 6 height 1
click at [951, 20] on button "Settings" at bounding box center [954, 19] width 45 height 18
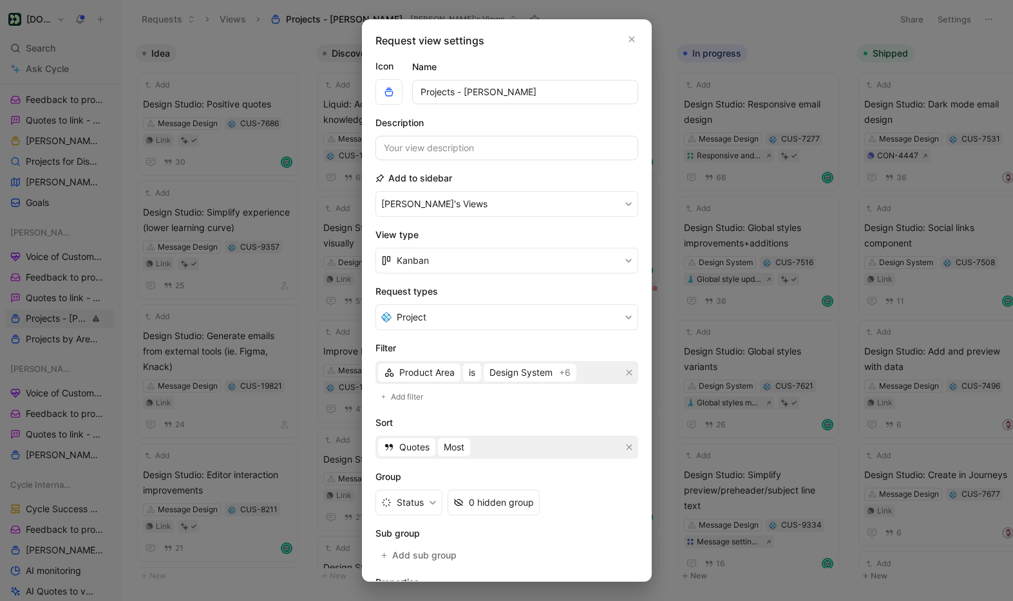
click at [455, 91] on input "Projects - Annie" at bounding box center [525, 92] width 226 height 24
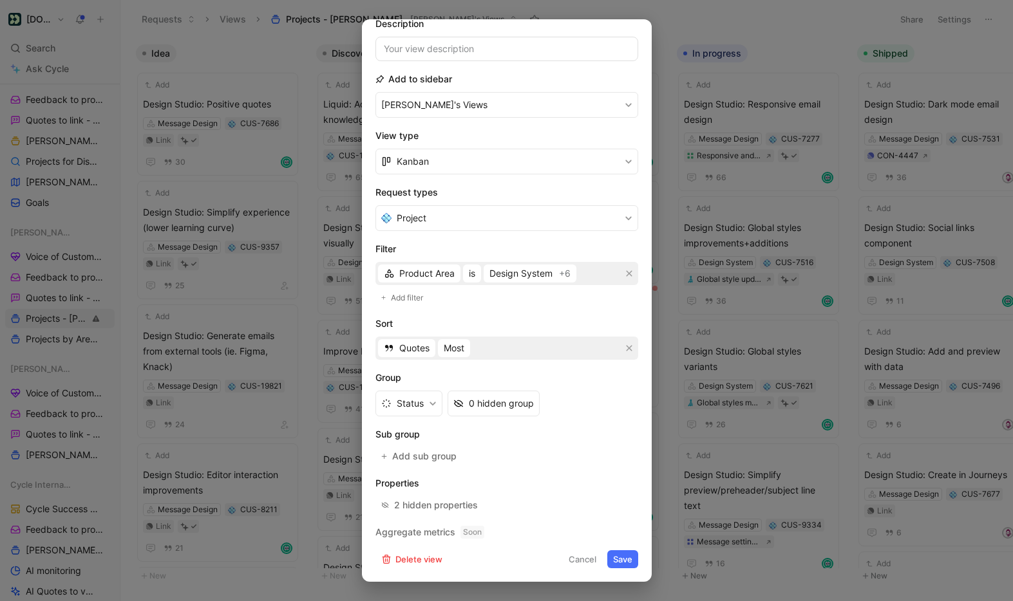
type input "Projects by Status - [PERSON_NAME]"
click at [626, 560] on button "Save" at bounding box center [622, 559] width 31 height 18
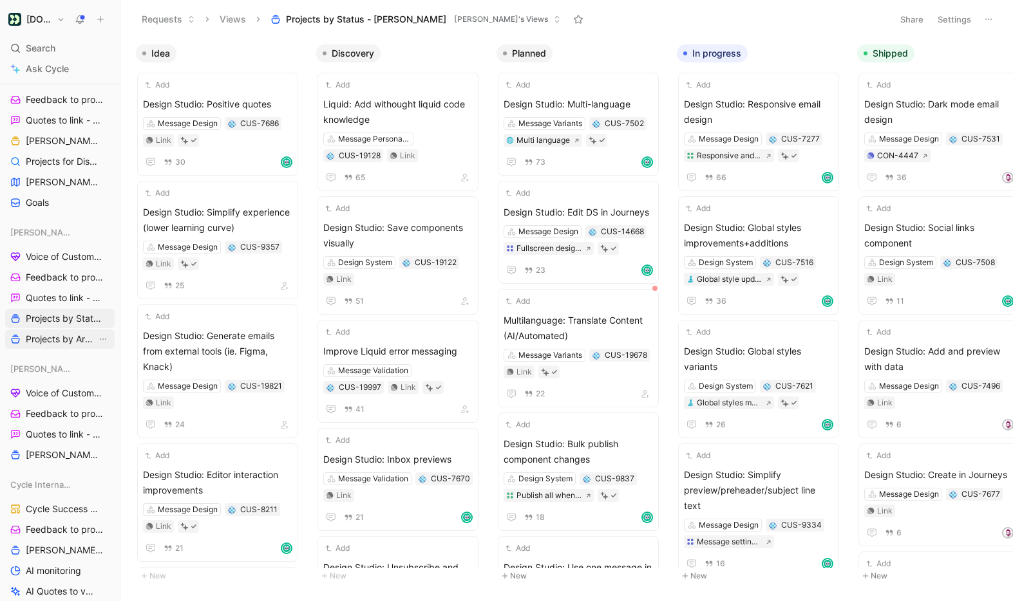
click at [63, 336] on span "Projects by Area - [PERSON_NAME]" at bounding box center [61, 339] width 71 height 13
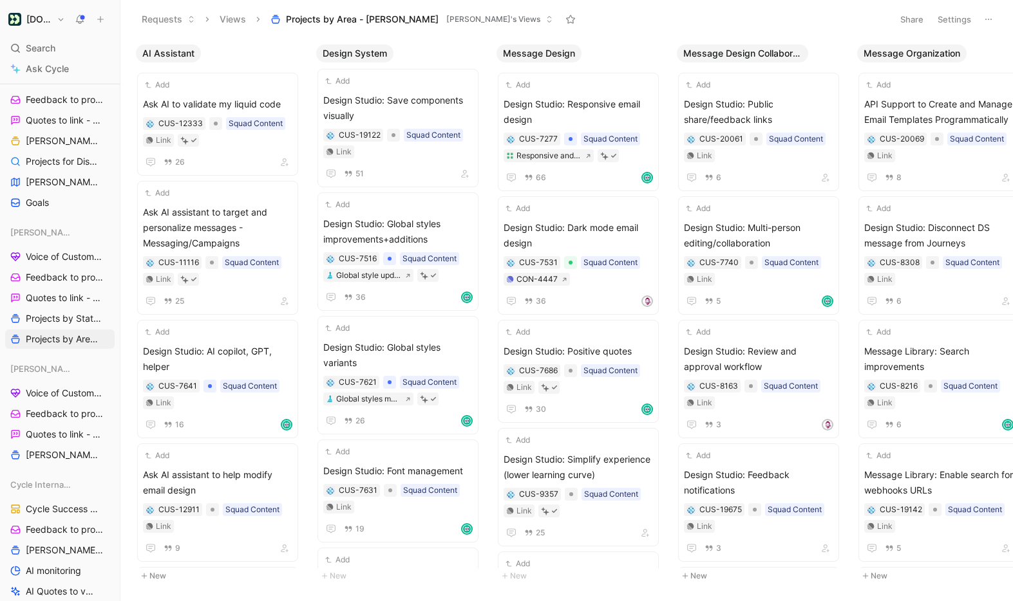
click at [988, 14] on icon at bounding box center [988, 19] width 10 height 10
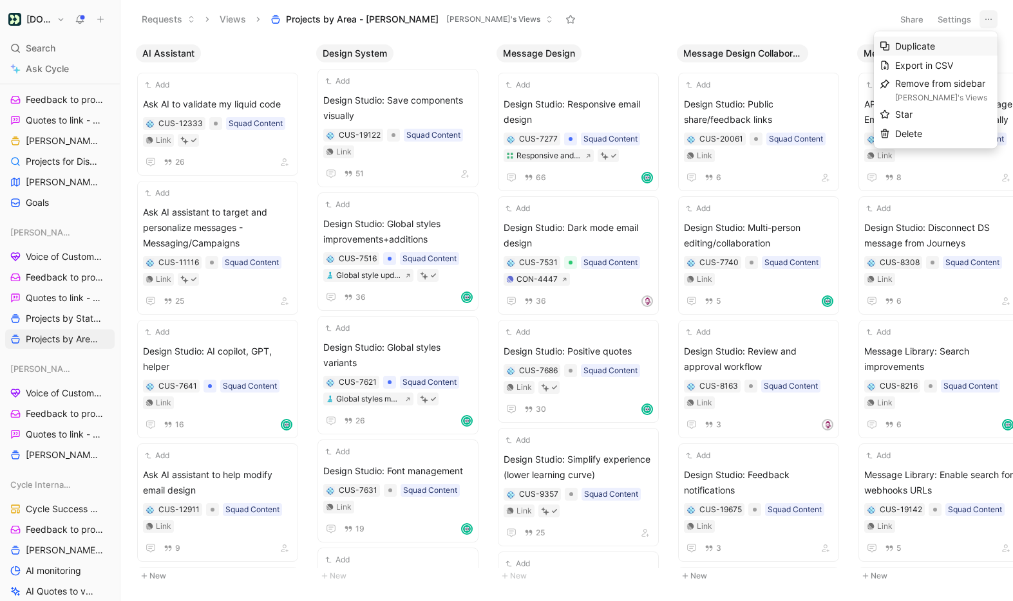
click at [946, 42] on div "Duplicate" at bounding box center [943, 46] width 97 height 15
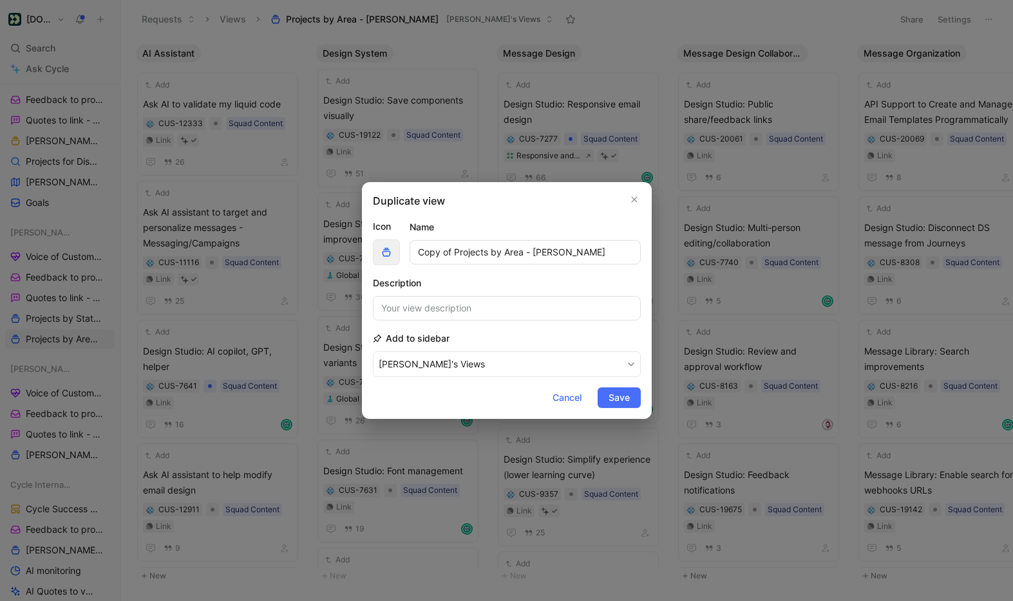
drag, startPoint x: 455, startPoint y: 250, endPoint x: 391, endPoint y: 256, distance: 63.4
click at [391, 256] on div "Icon Name Copy of Projects by Area - Annie" at bounding box center [507, 242] width 268 height 46
drag, startPoint x: 467, startPoint y: 252, endPoint x: 500, endPoint y: 251, distance: 32.8
click at [500, 251] on input "All Projects by Area - Annie" at bounding box center [524, 252] width 231 height 24
type input "All Projects - [PERSON_NAME]"
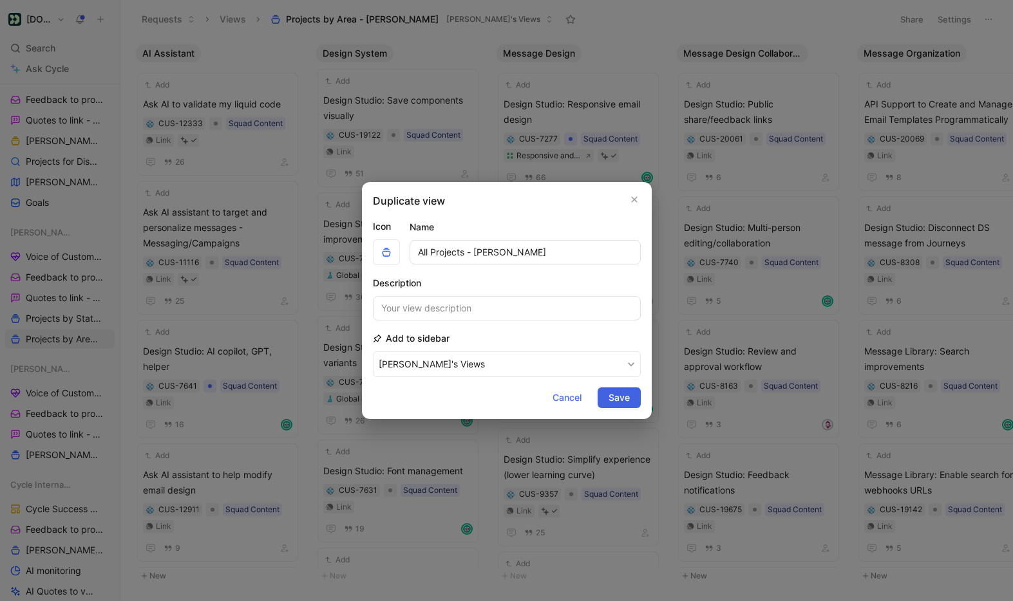
click at [623, 399] on span "Save" at bounding box center [618, 397] width 21 height 15
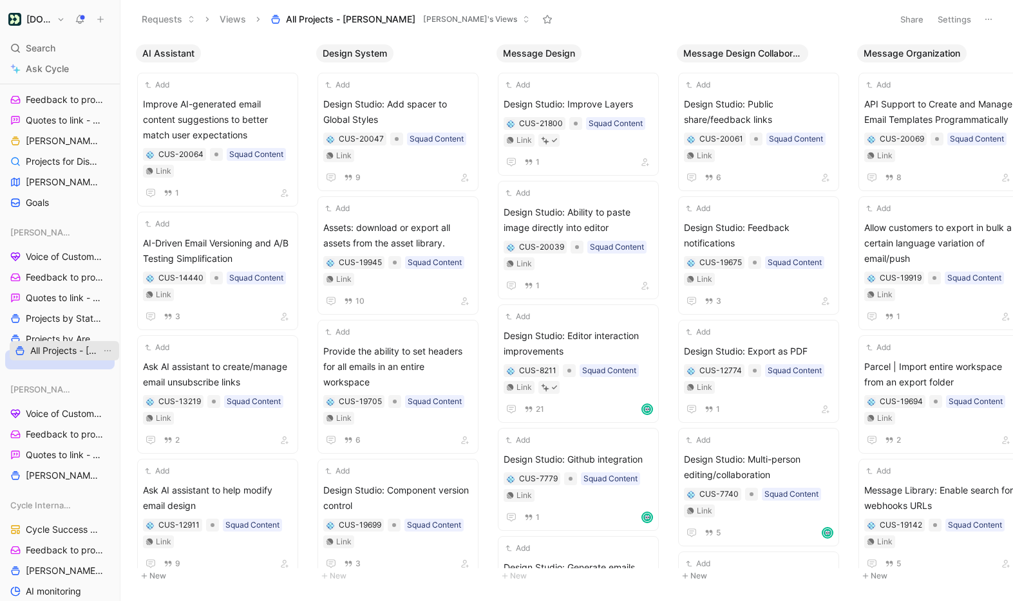
drag, startPoint x: 61, startPoint y: 280, endPoint x: 58, endPoint y: 347, distance: 67.0
click at [957, 19] on button "Settings" at bounding box center [954, 19] width 45 height 18
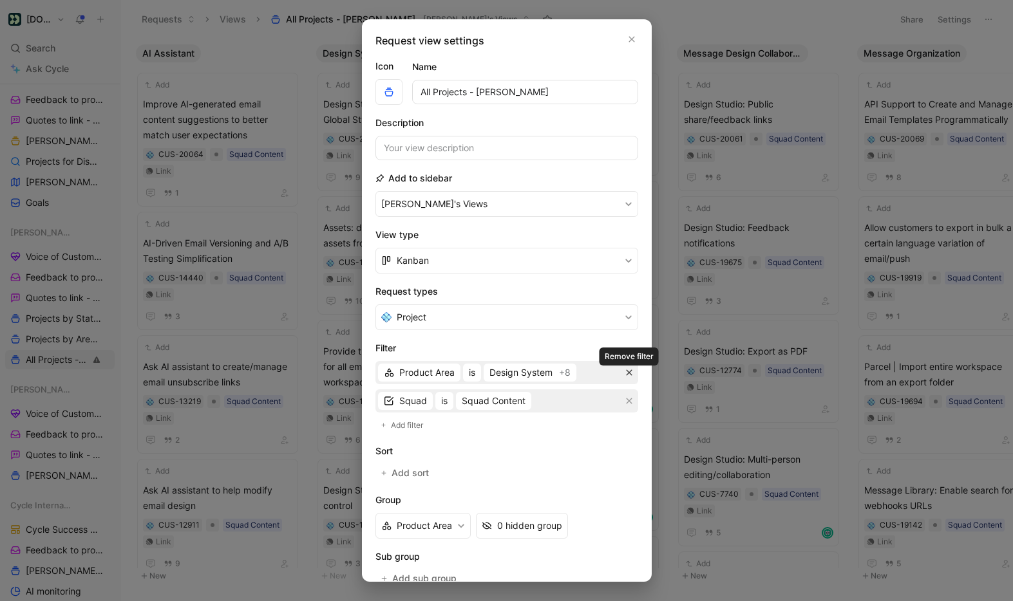
click at [630, 369] on icon "button" at bounding box center [629, 373] width 8 height 8
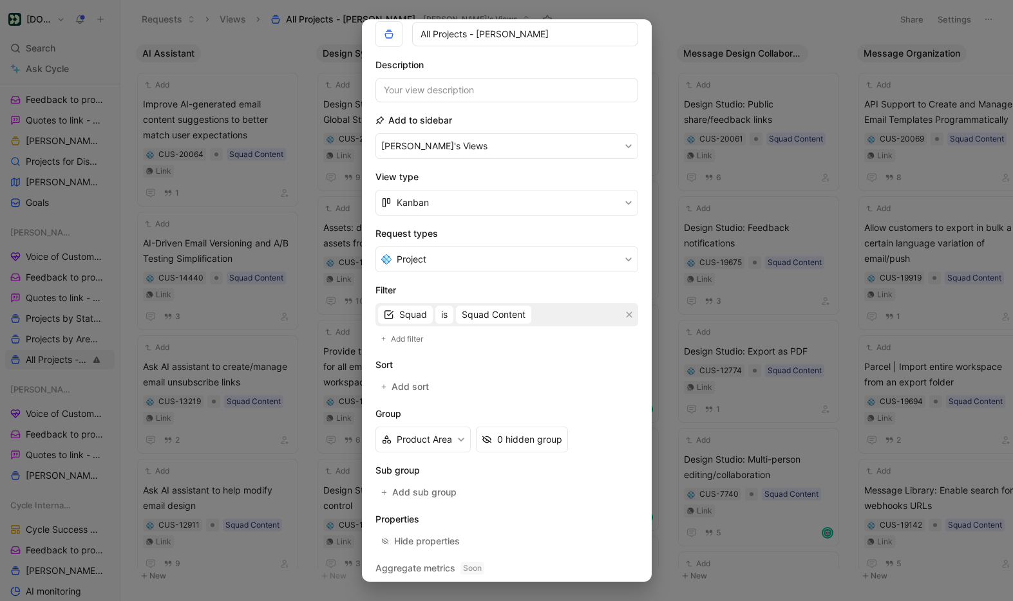
scroll to position [94, 0]
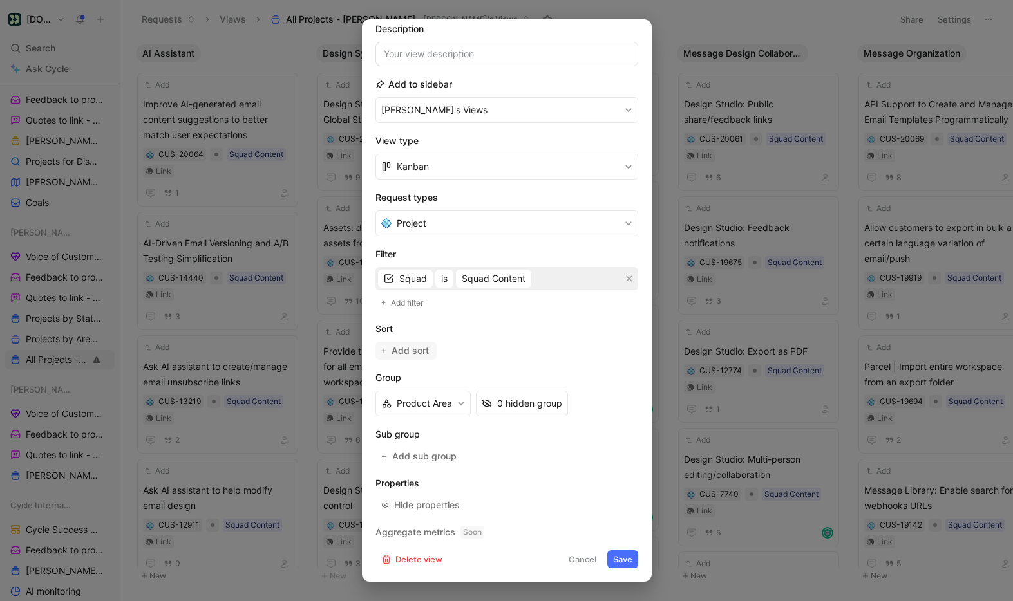
click at [420, 348] on span "Add sort" at bounding box center [410, 350] width 39 height 15
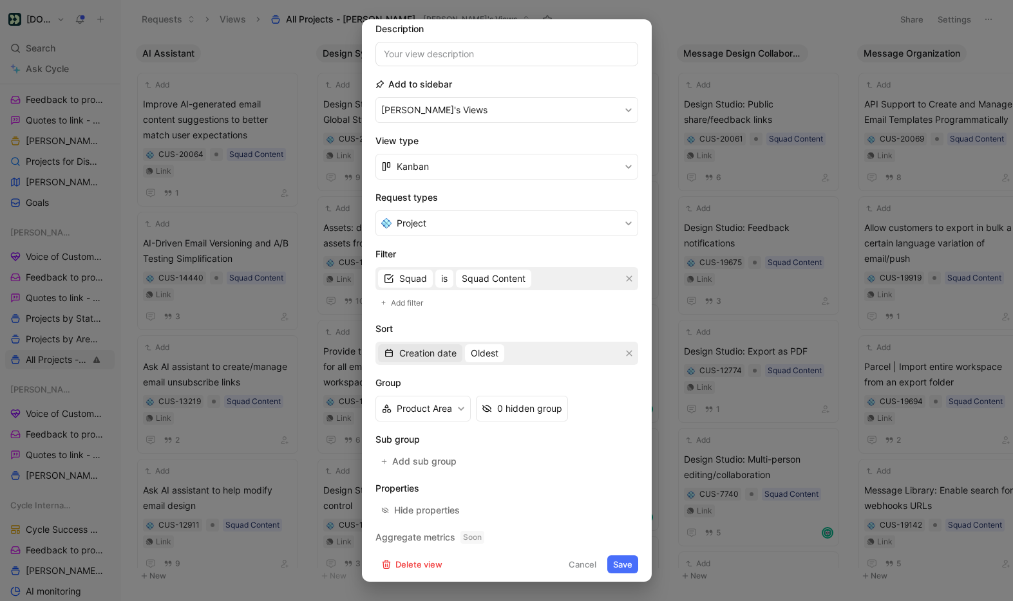
click at [423, 353] on span "Creation date" at bounding box center [427, 353] width 57 height 15
click at [414, 396] on span "Quotes" at bounding box center [414, 398] width 30 height 11
click at [453, 350] on span "Least" at bounding box center [455, 352] width 23 height 15
click at [458, 394] on span "Most" at bounding box center [454, 398] width 21 height 11
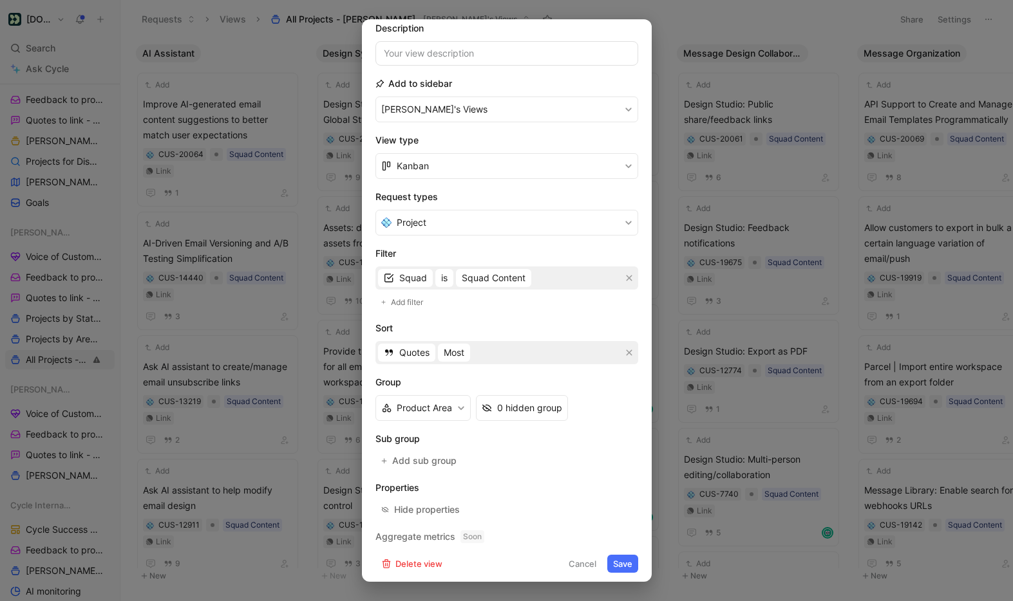
click at [621, 566] on button "Save" at bounding box center [622, 564] width 31 height 18
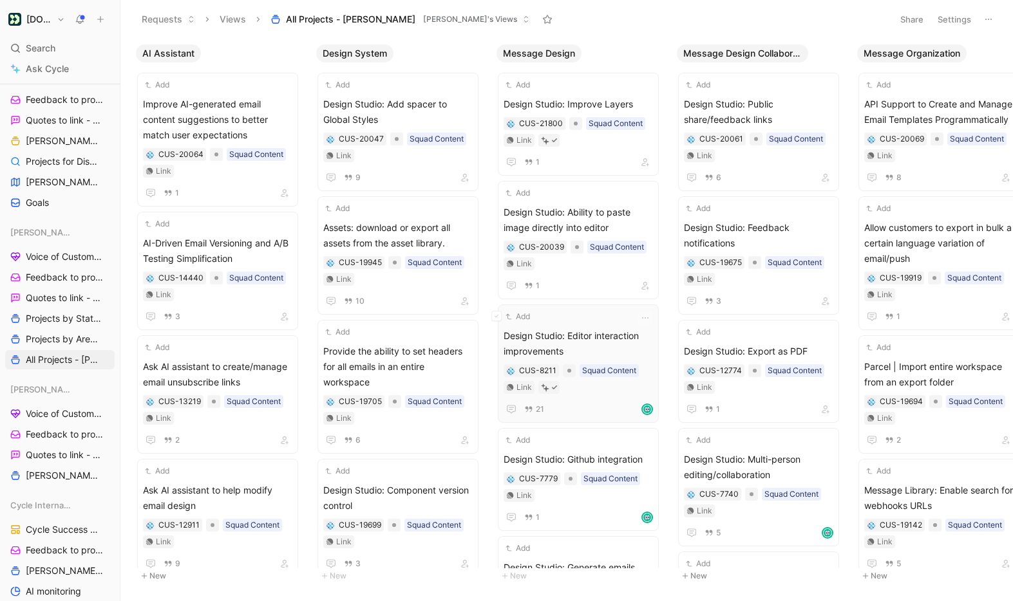
scroll to position [2, 0]
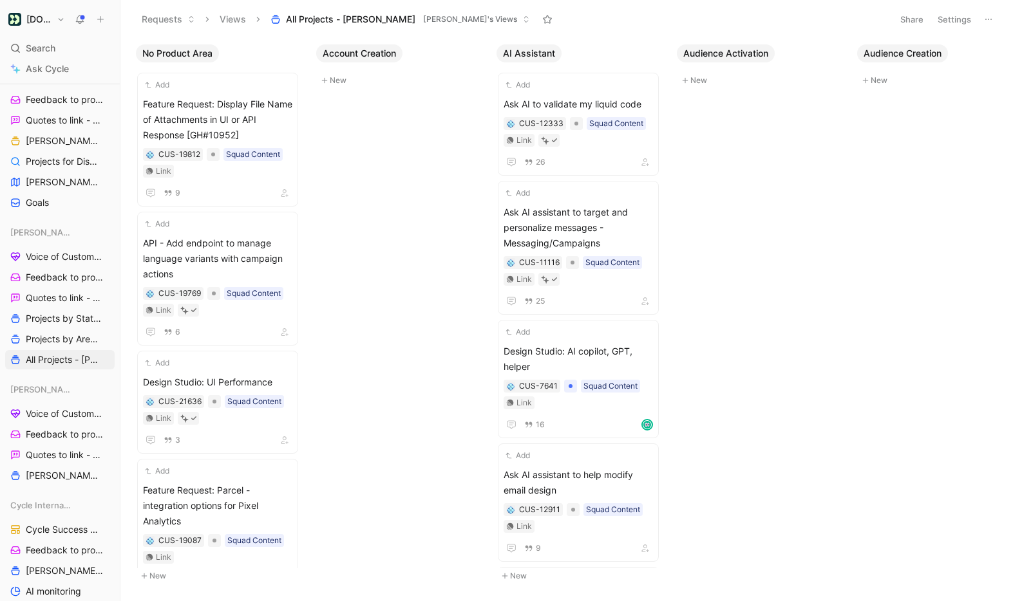
click at [957, 19] on button "Settings" at bounding box center [954, 19] width 45 height 18
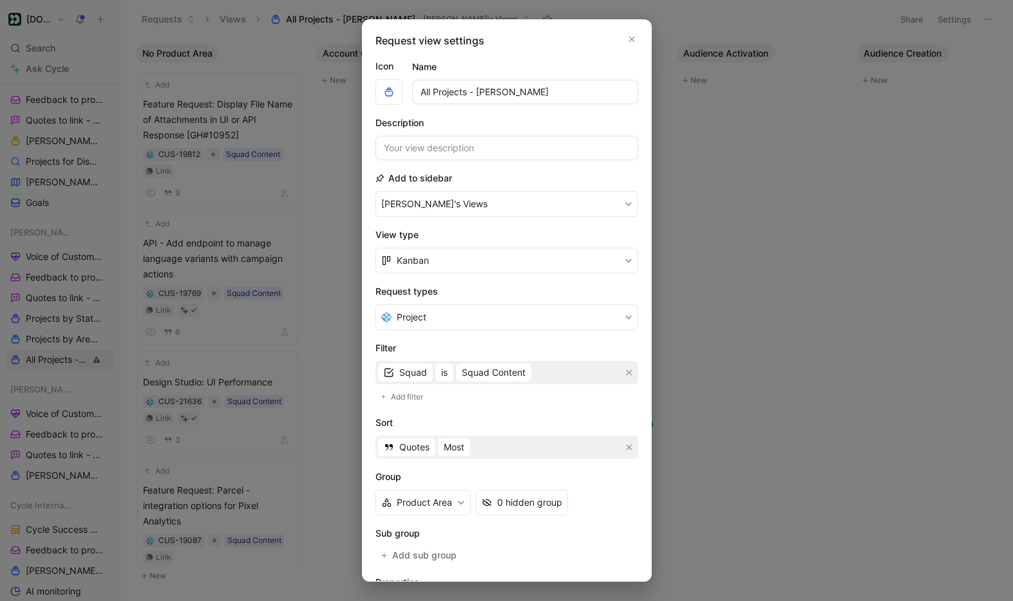
scroll to position [1, 0]
click at [534, 309] on button "Project" at bounding box center [506, 317] width 263 height 26
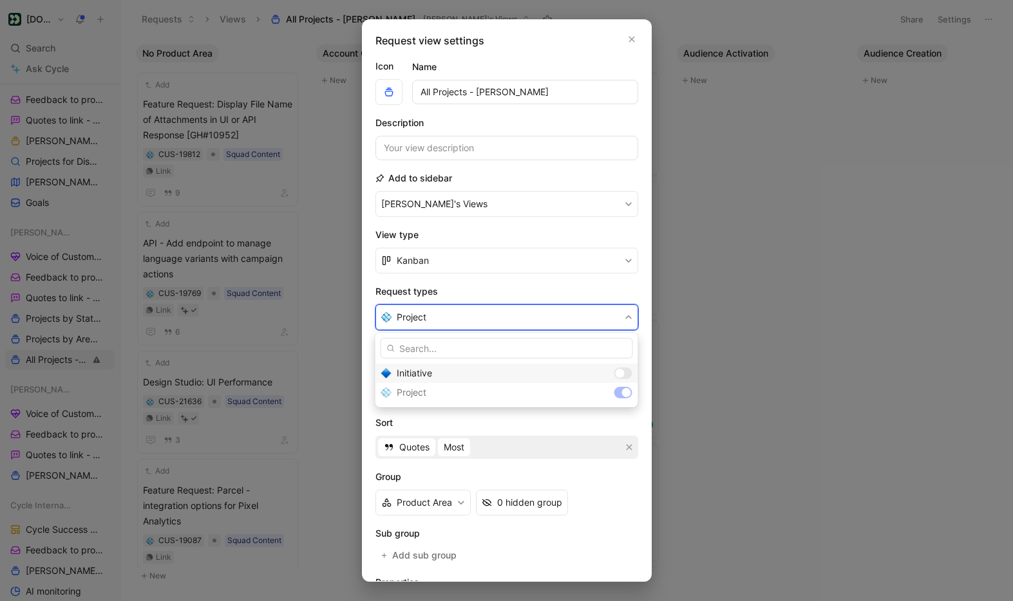
click at [624, 370] on div at bounding box center [623, 374] width 18 height 12
click at [618, 391] on div at bounding box center [623, 393] width 18 height 12
click at [618, 372] on div "Initiative" at bounding box center [506, 373] width 263 height 19
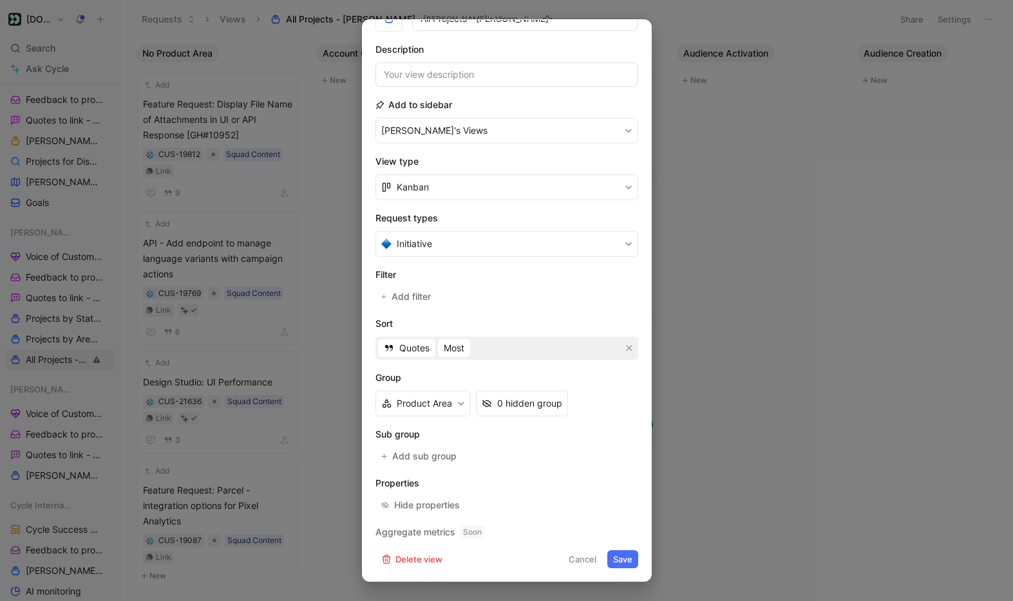
scroll to position [73, 0]
click at [626, 556] on button "Save" at bounding box center [622, 559] width 31 height 18
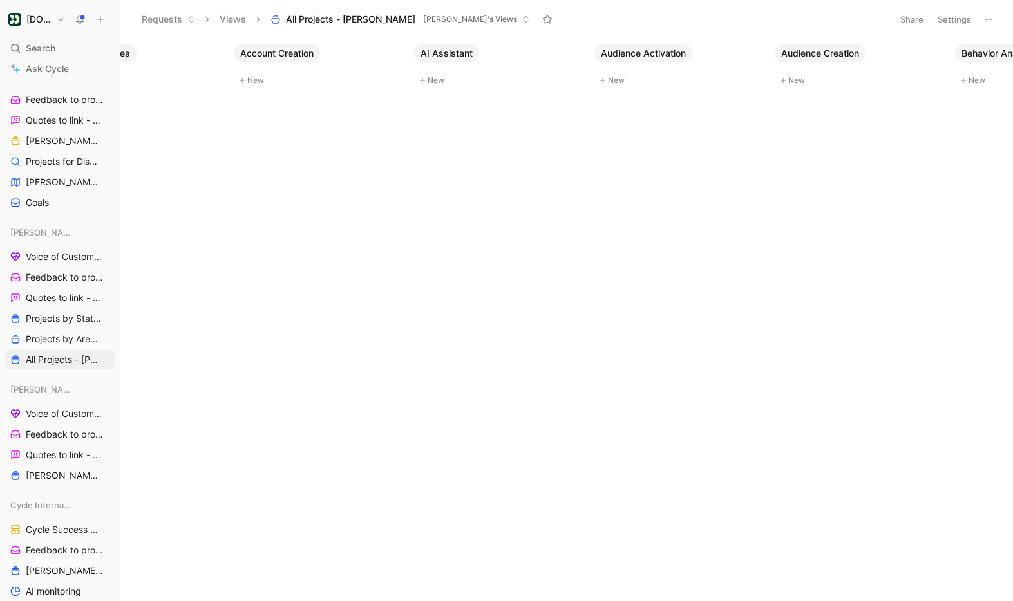
scroll to position [0, 0]
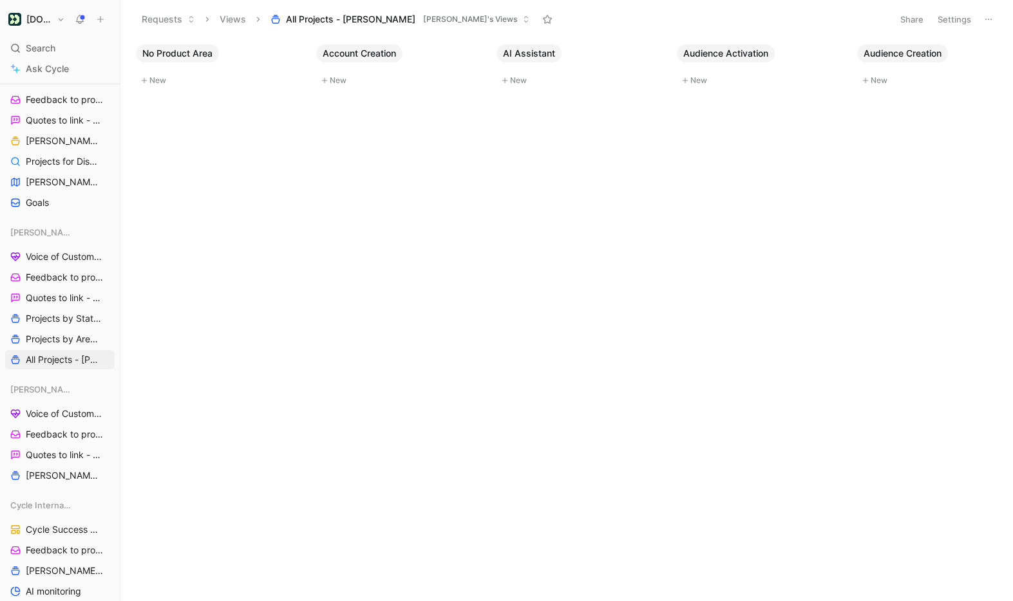
click at [958, 16] on button "Settings" at bounding box center [954, 19] width 45 height 18
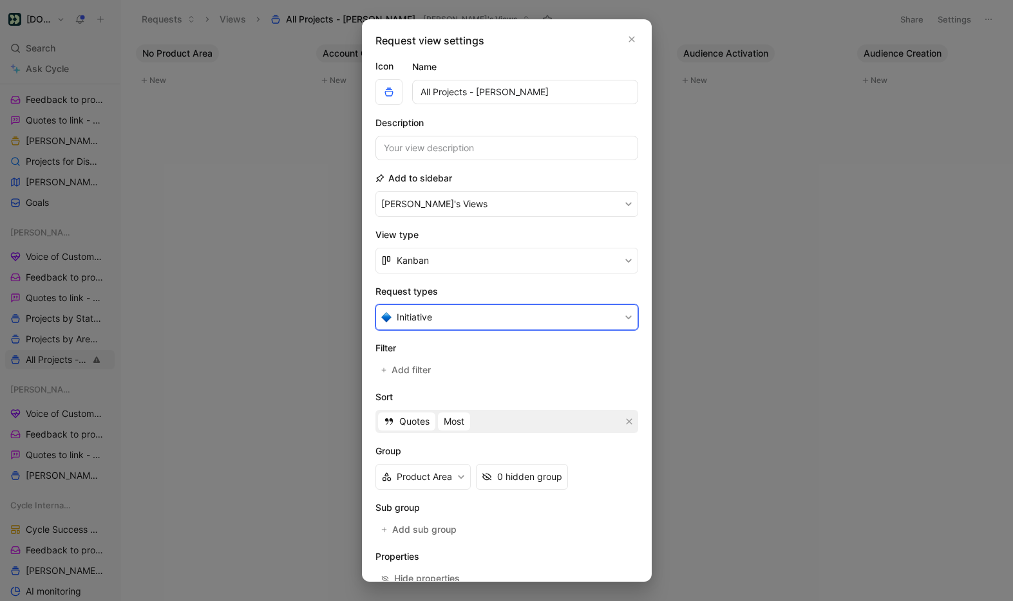
click at [500, 315] on button "Initiative" at bounding box center [506, 318] width 263 height 26
click at [626, 391] on div at bounding box center [623, 393] width 18 height 12
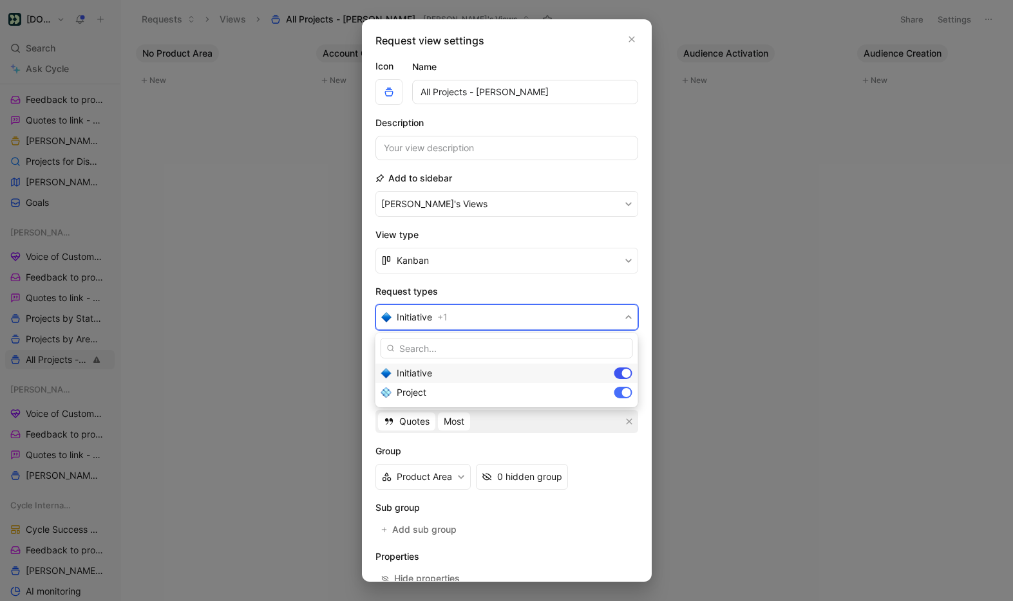
click at [619, 373] on div at bounding box center [623, 374] width 18 height 12
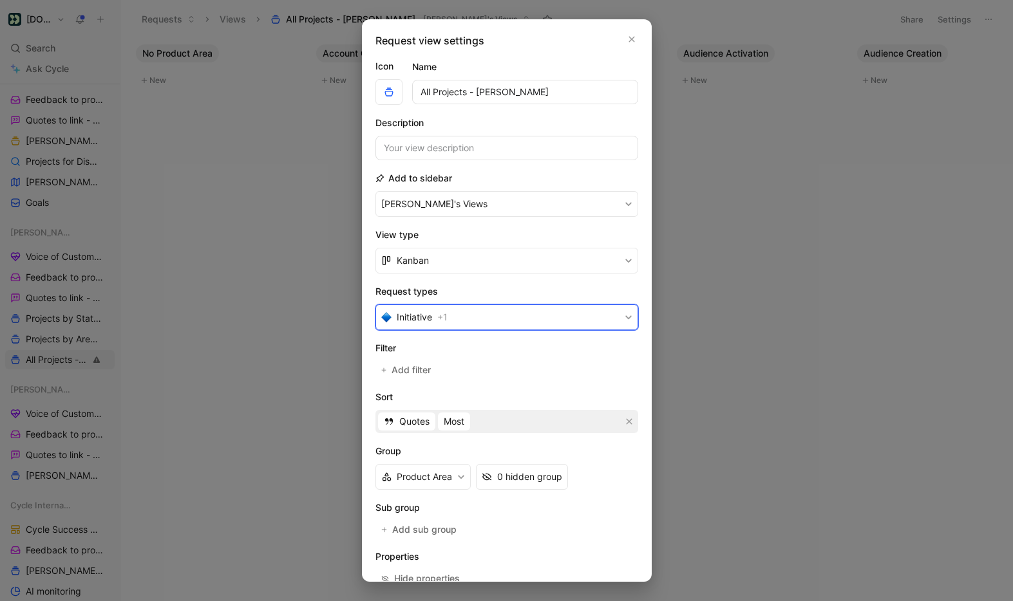
click at [543, 316] on button "Initiative + 1" at bounding box center [506, 318] width 263 height 26
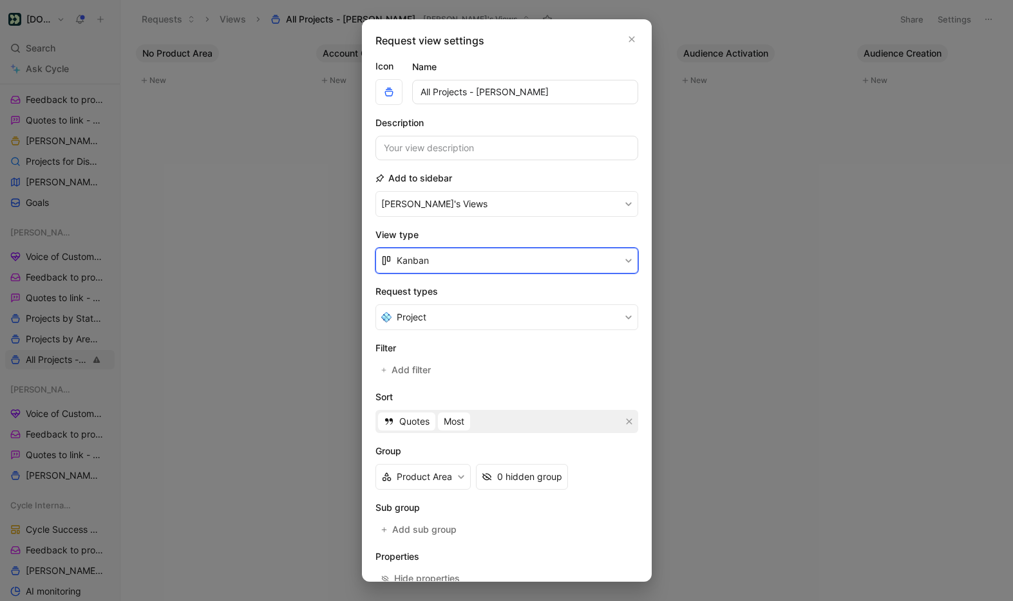
click at [553, 266] on button "Kanban" at bounding box center [506, 261] width 263 height 26
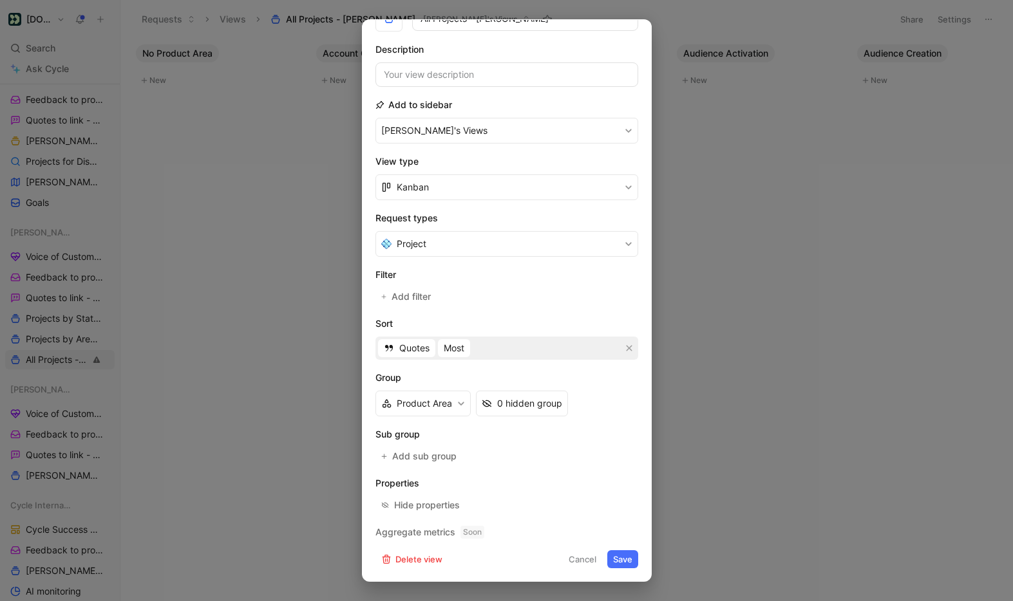
click at [631, 556] on button "Save" at bounding box center [622, 559] width 31 height 18
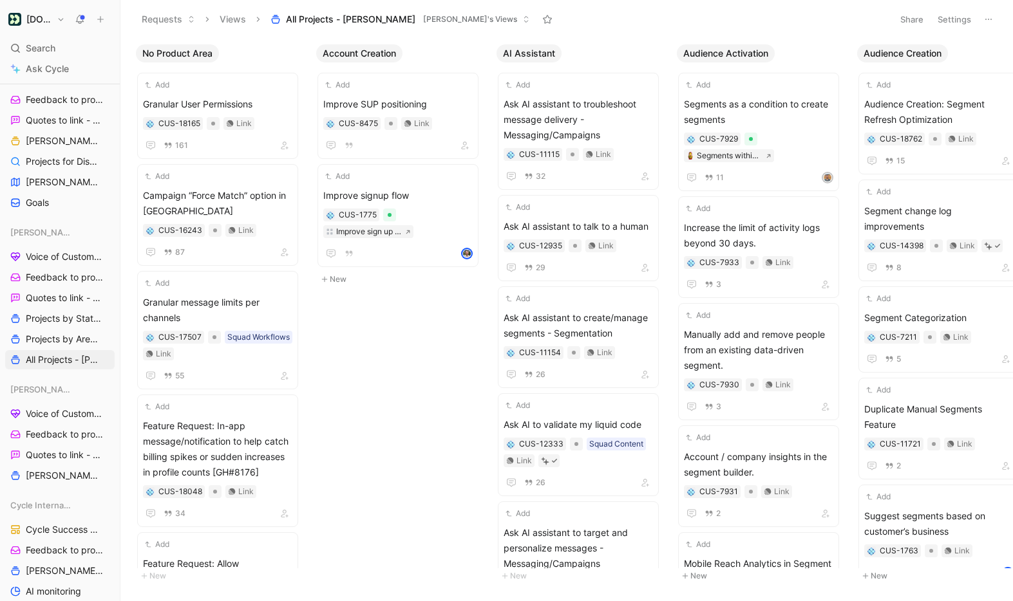
click at [961, 19] on button "Settings" at bounding box center [954, 19] width 45 height 18
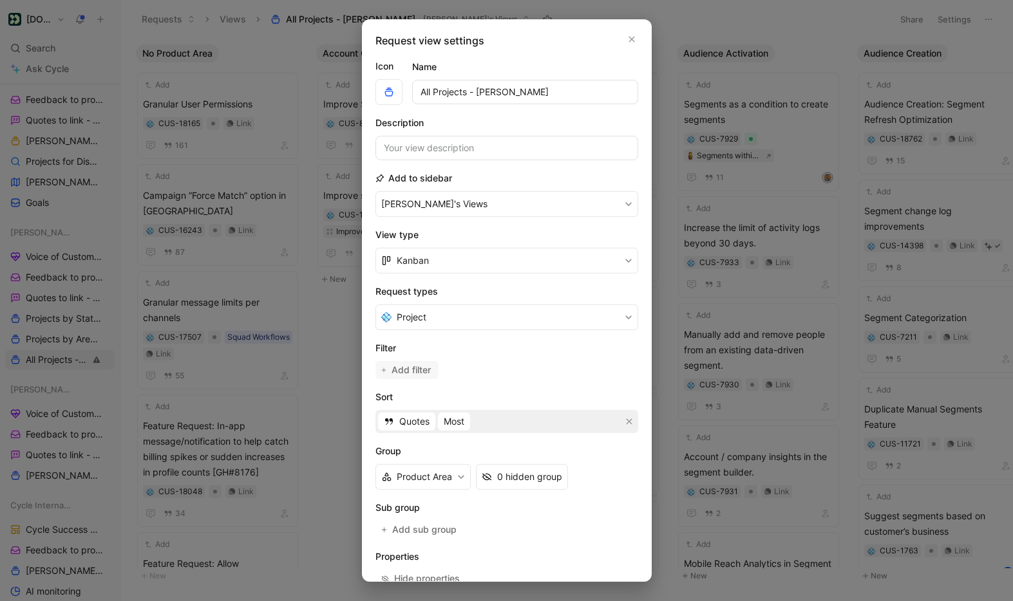
click at [424, 369] on span "Add filter" at bounding box center [411, 369] width 41 height 15
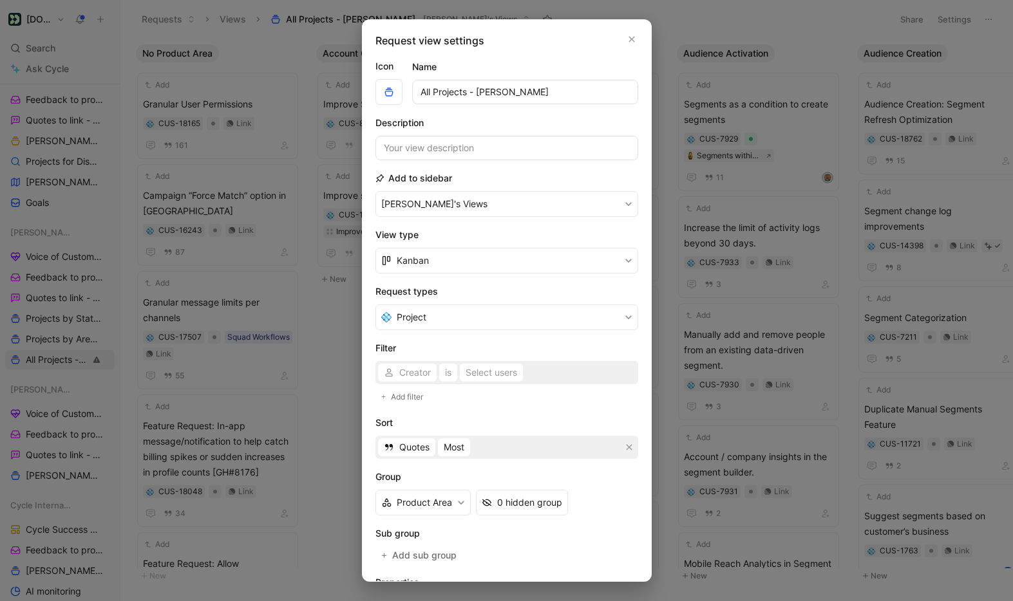
click at [419, 375] on div "Creator is Select users" at bounding box center [506, 372] width 263 height 23
click at [391, 373] on icon "button" at bounding box center [389, 373] width 10 height 10
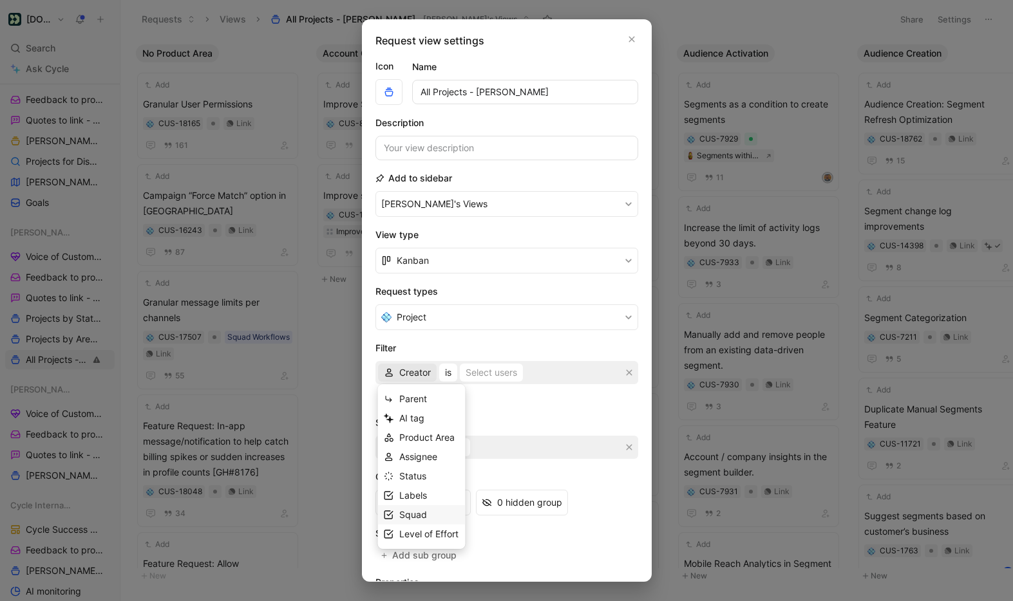
click at [416, 516] on span "Squad" at bounding box center [413, 514] width 28 height 11
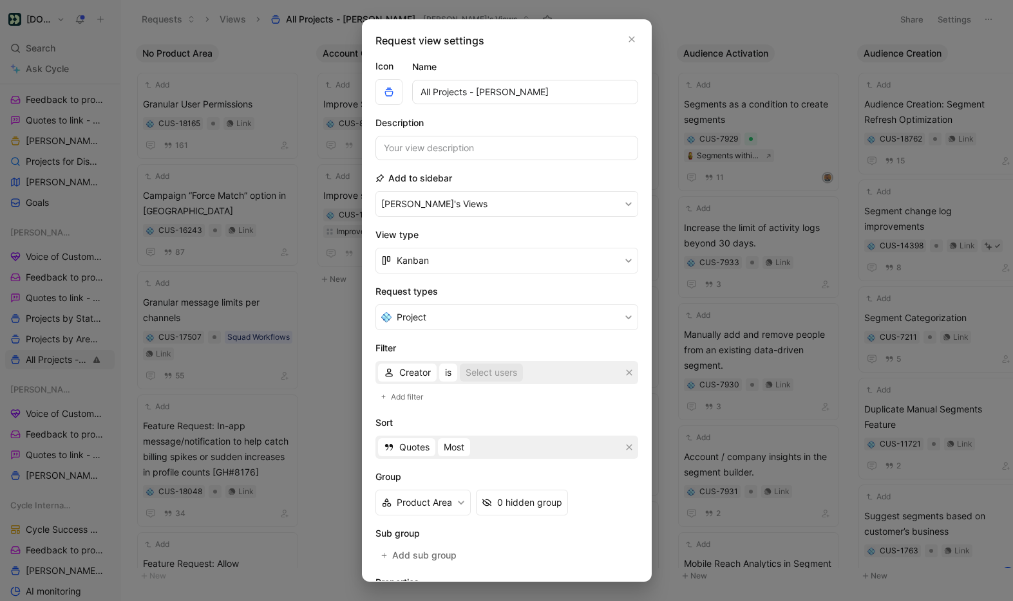
click at [485, 377] on div "Select users" at bounding box center [491, 372] width 52 height 15
click at [491, 371] on div "Select values" at bounding box center [490, 372] width 56 height 15
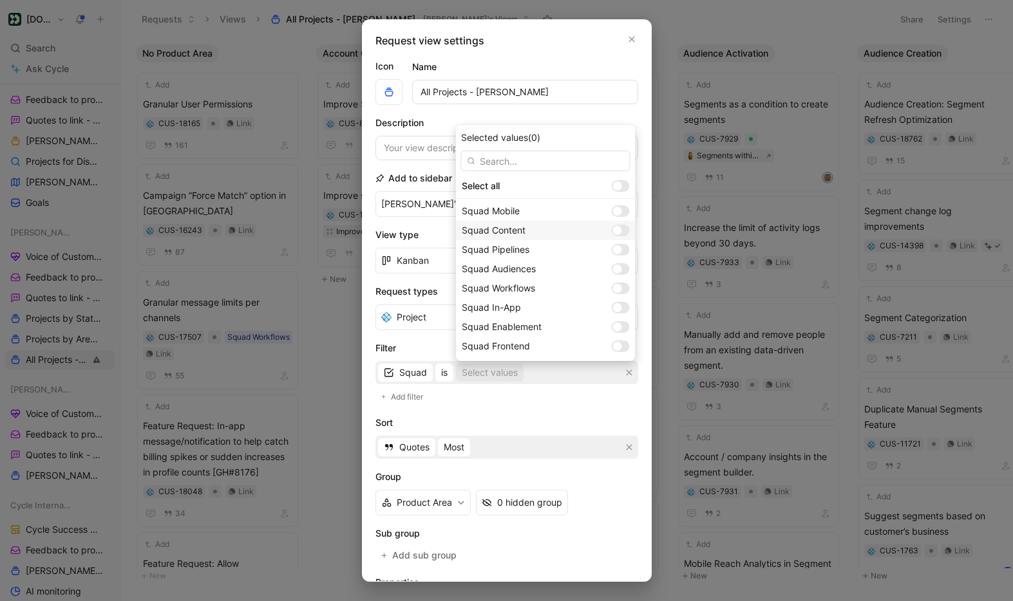
click at [612, 228] on div at bounding box center [621, 231] width 18 height 12
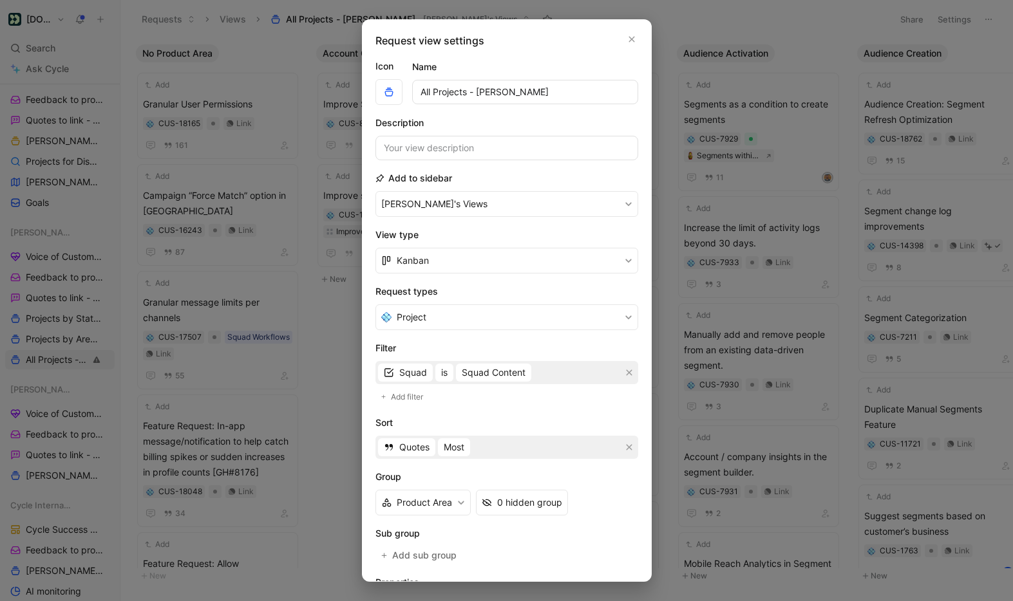
scroll to position [99, 0]
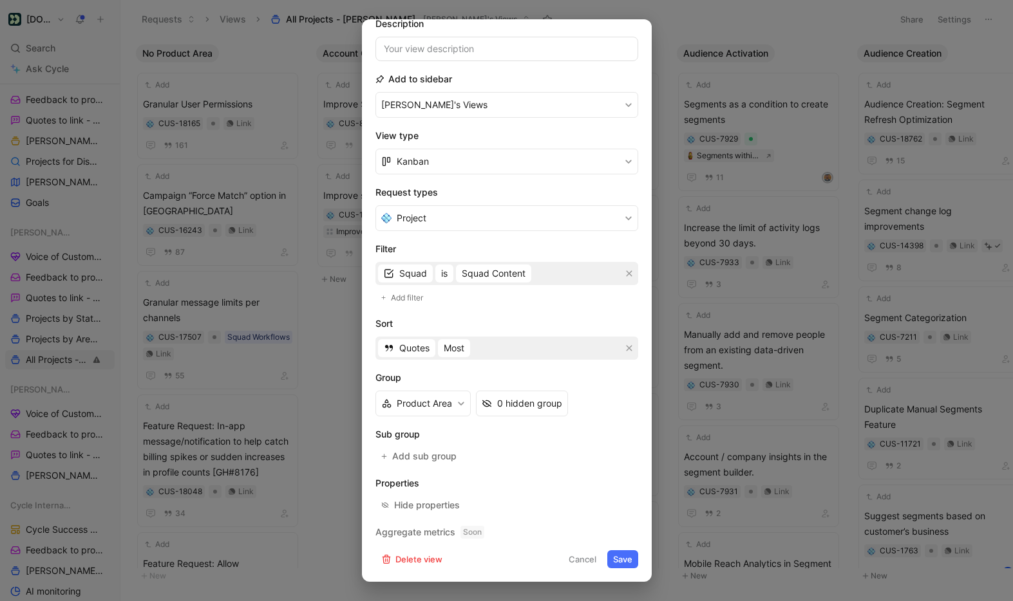
click at [623, 558] on button "Save" at bounding box center [622, 559] width 31 height 18
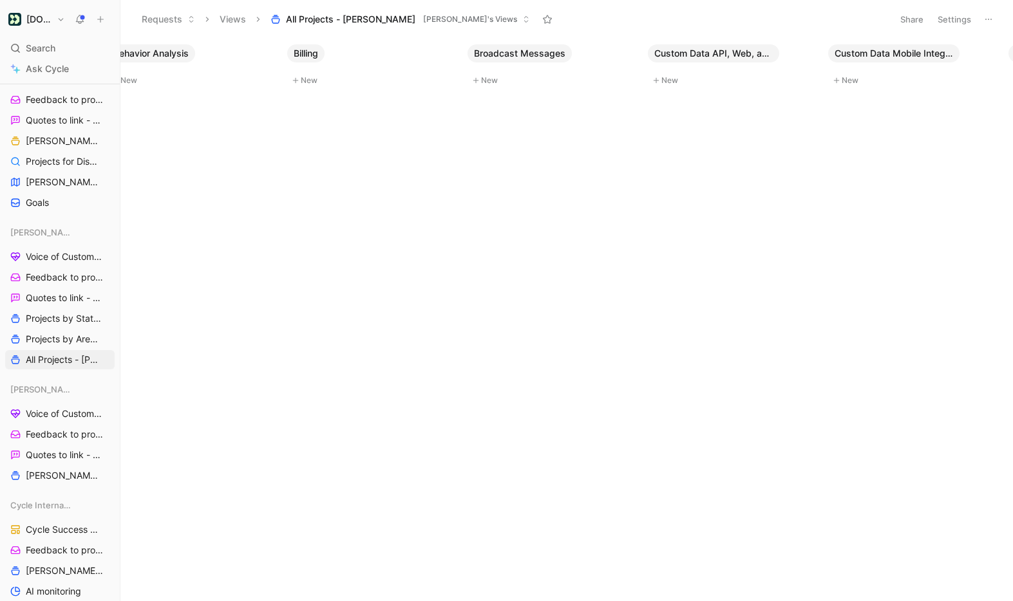
scroll to position [0, 1172]
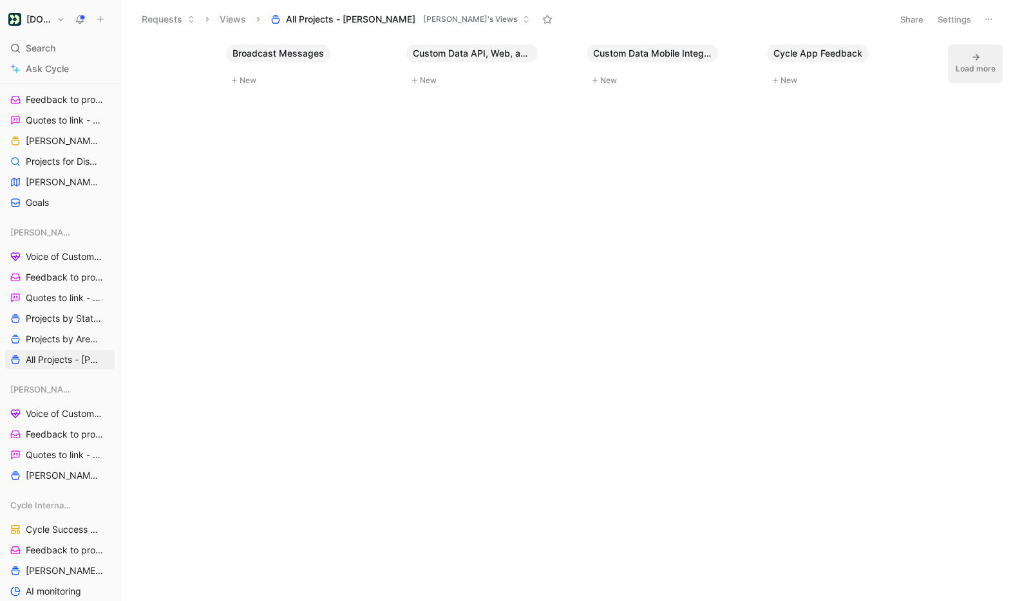
click at [977, 57] on icon at bounding box center [975, 57] width 7 height 6
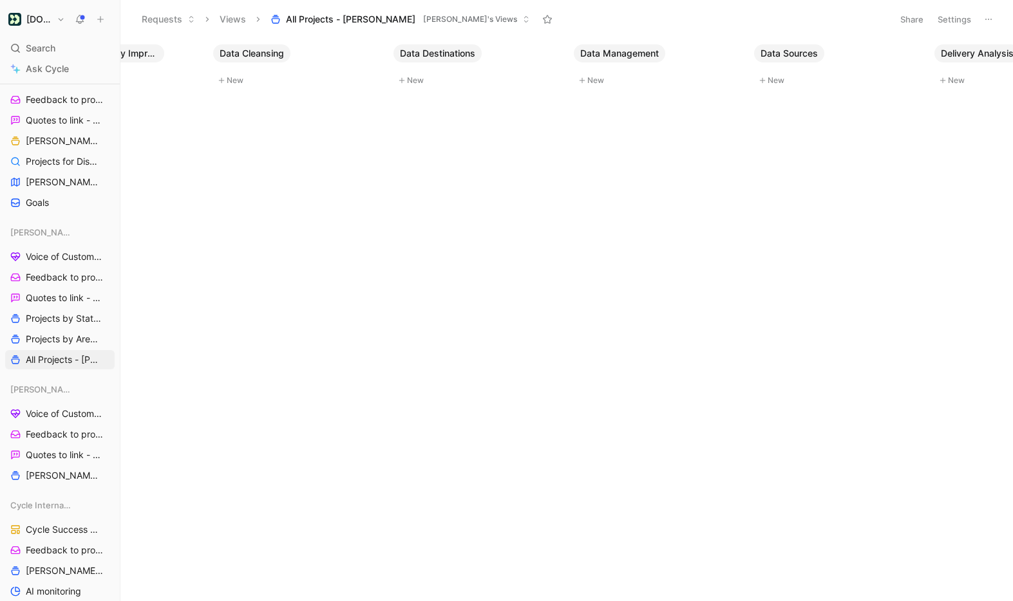
scroll to position [0, 2974]
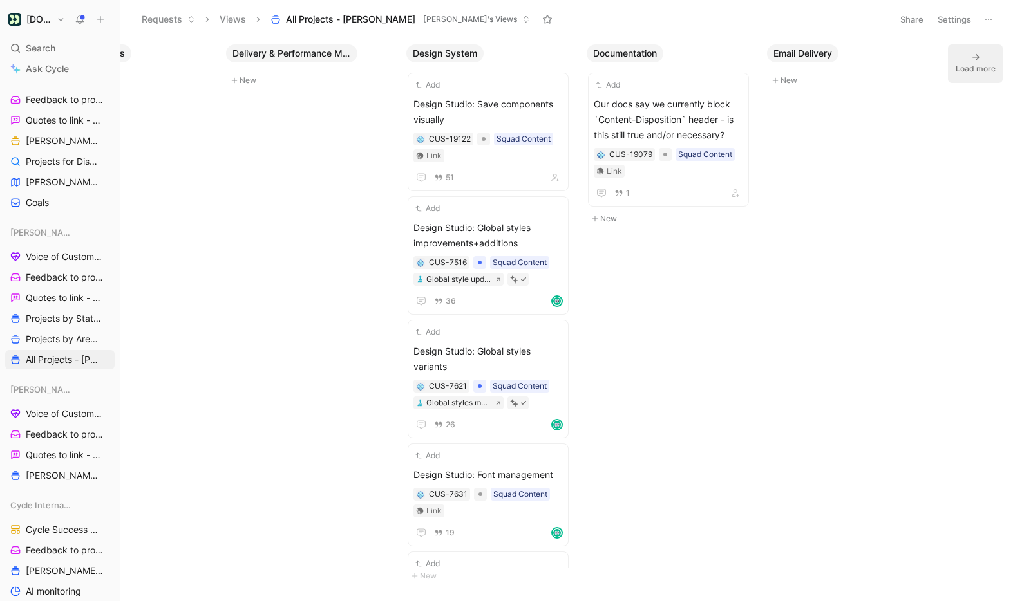
click at [951, 20] on button "Settings" at bounding box center [954, 19] width 45 height 18
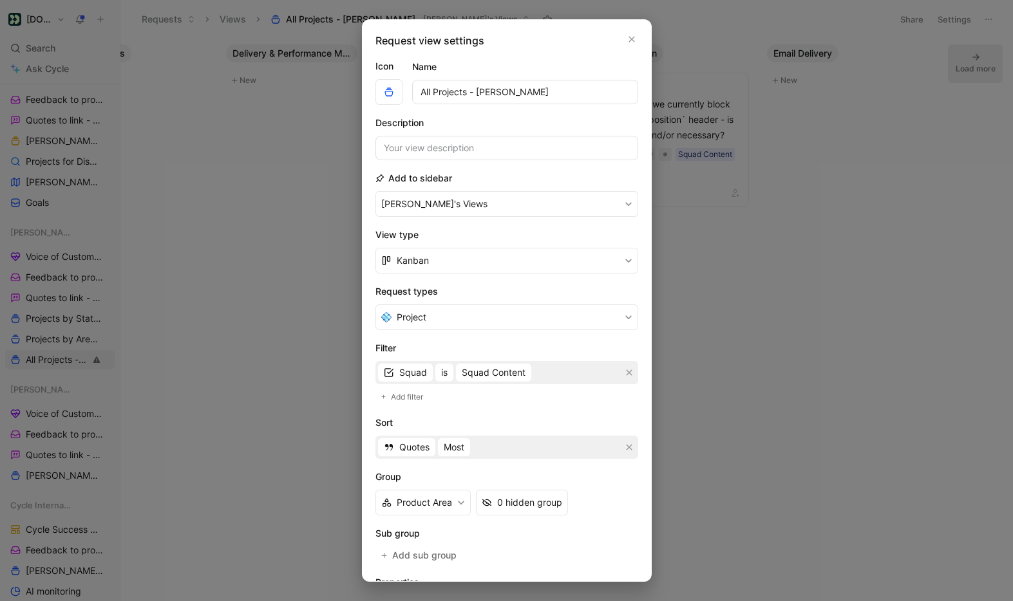
click at [534, 344] on h2 "Filter" at bounding box center [506, 348] width 263 height 15
click at [497, 270] on button "Kanban" at bounding box center [506, 261] width 263 height 26
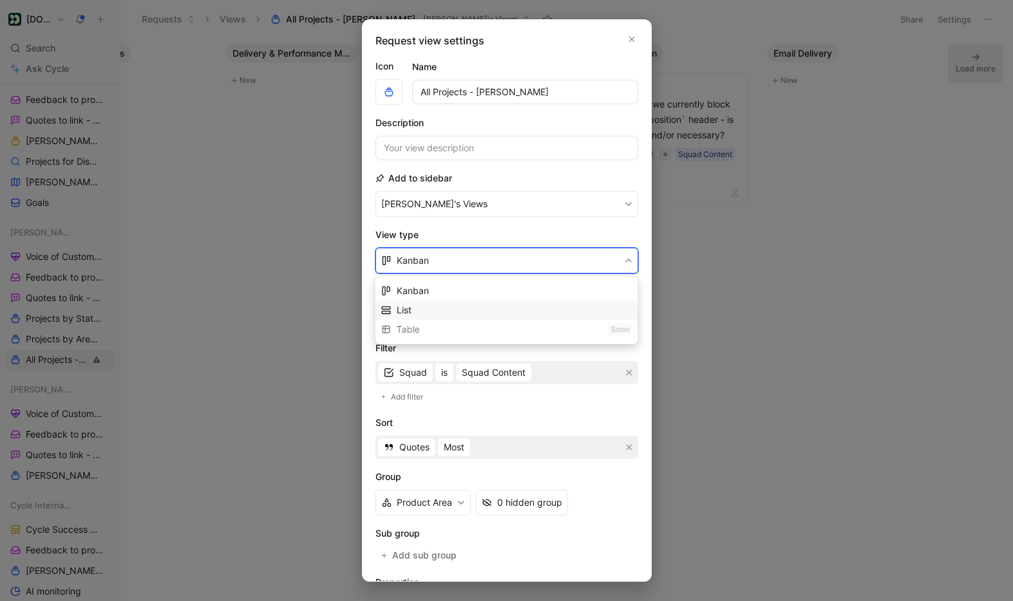
click at [485, 305] on div "List" at bounding box center [506, 310] width 263 height 19
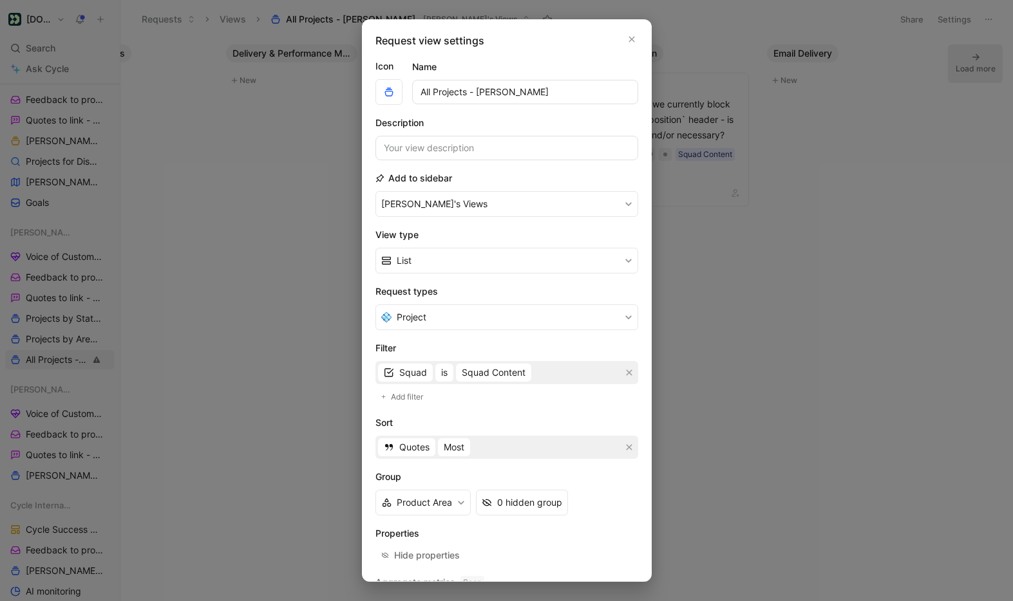
scroll to position [50, 0]
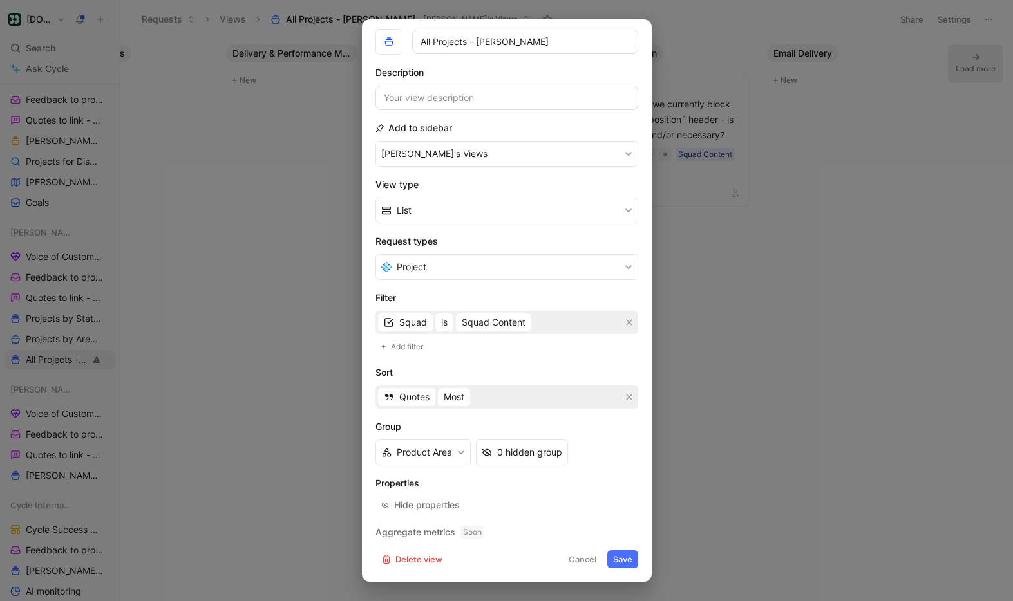
click at [622, 556] on button "Save" at bounding box center [622, 559] width 31 height 18
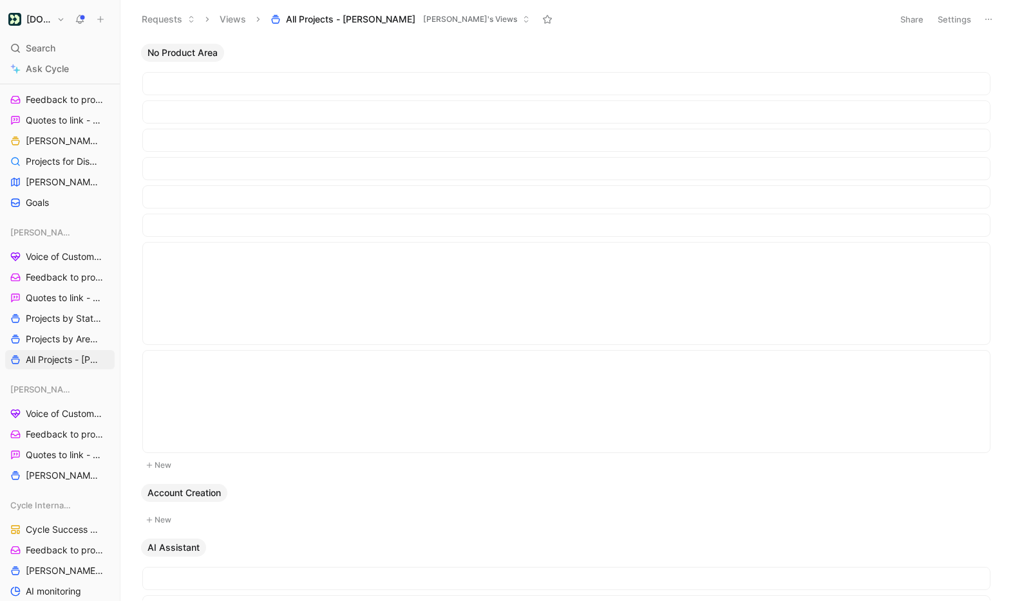
scroll to position [0, 0]
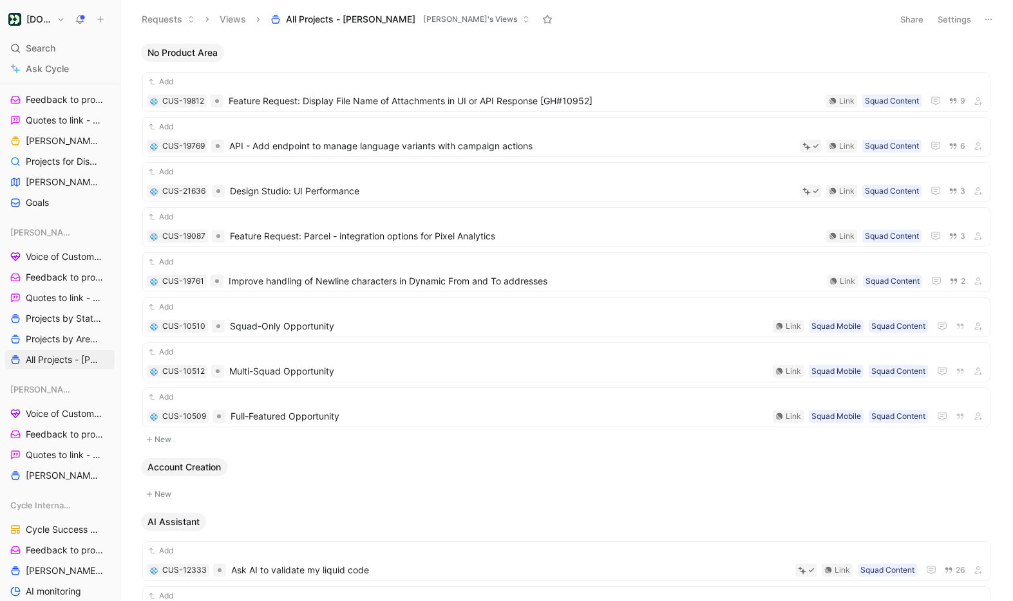
click at [955, 22] on button "Settings" at bounding box center [954, 19] width 45 height 18
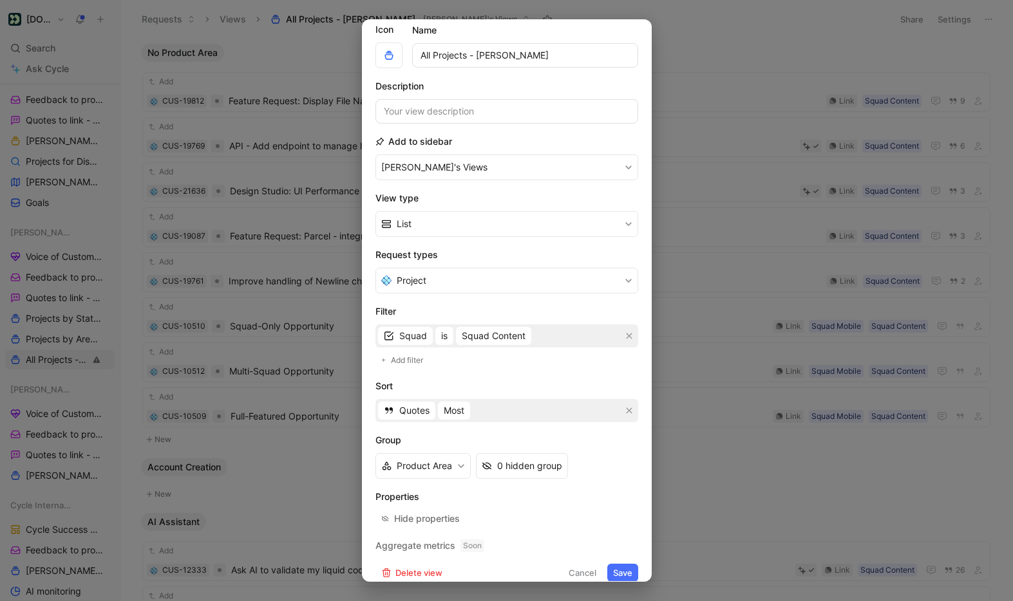
scroll to position [50, 0]
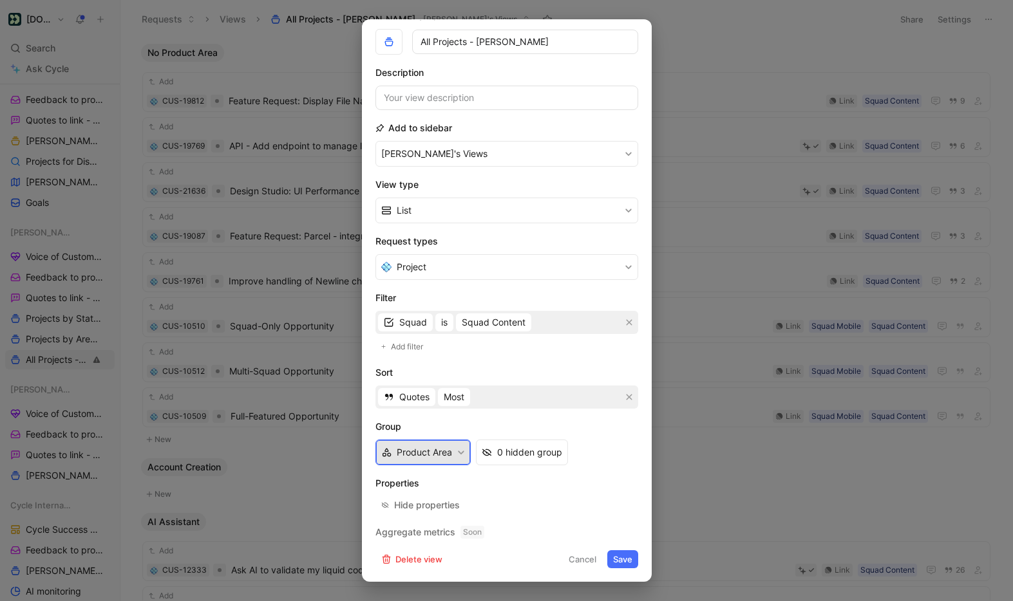
click at [453, 459] on button "Product Area" at bounding box center [422, 453] width 95 height 26
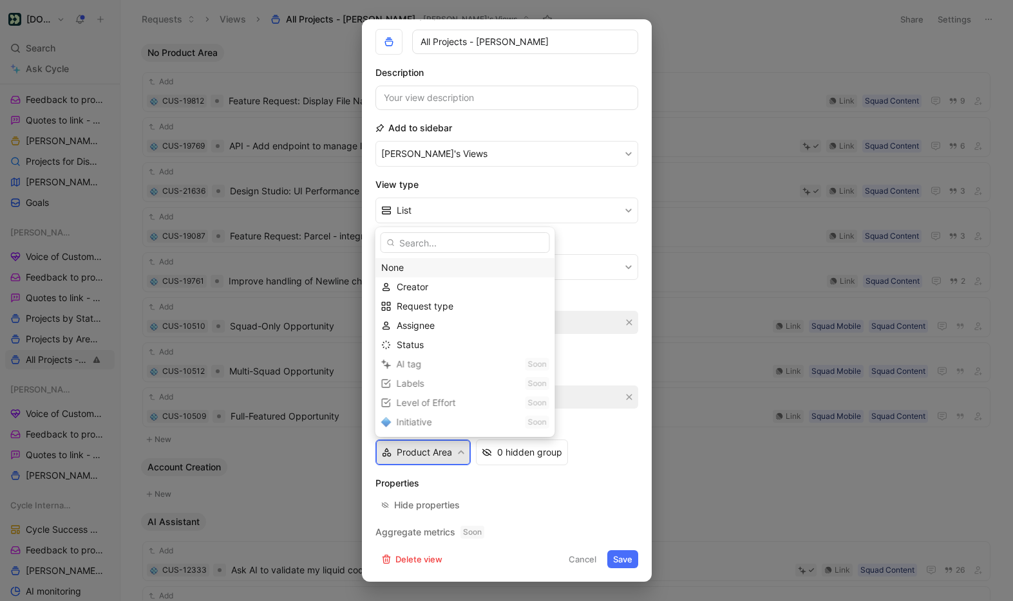
click at [402, 263] on div "None" at bounding box center [465, 267] width 168 height 15
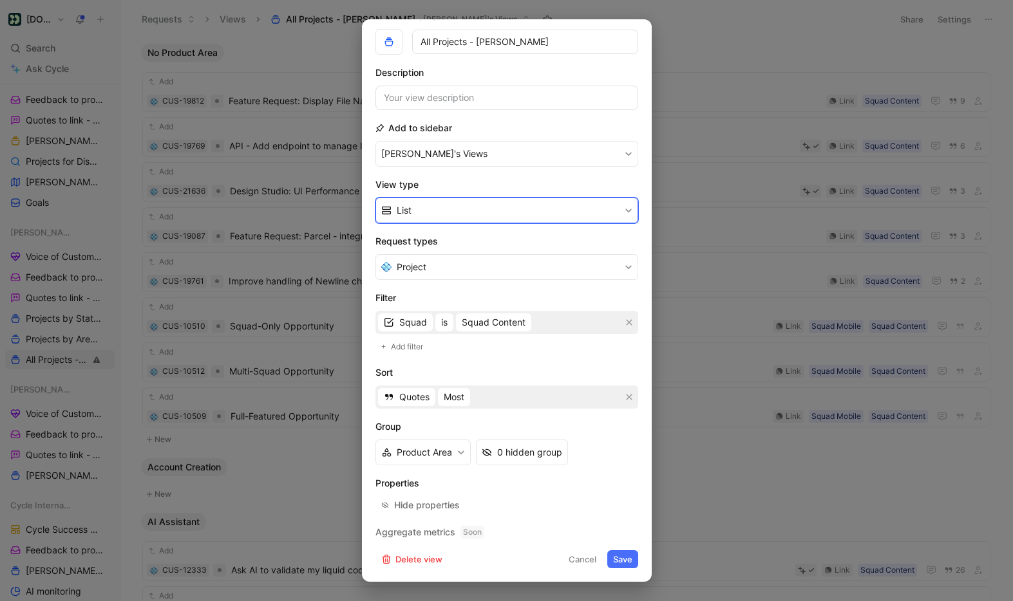
click at [487, 205] on button "List" at bounding box center [506, 211] width 263 height 26
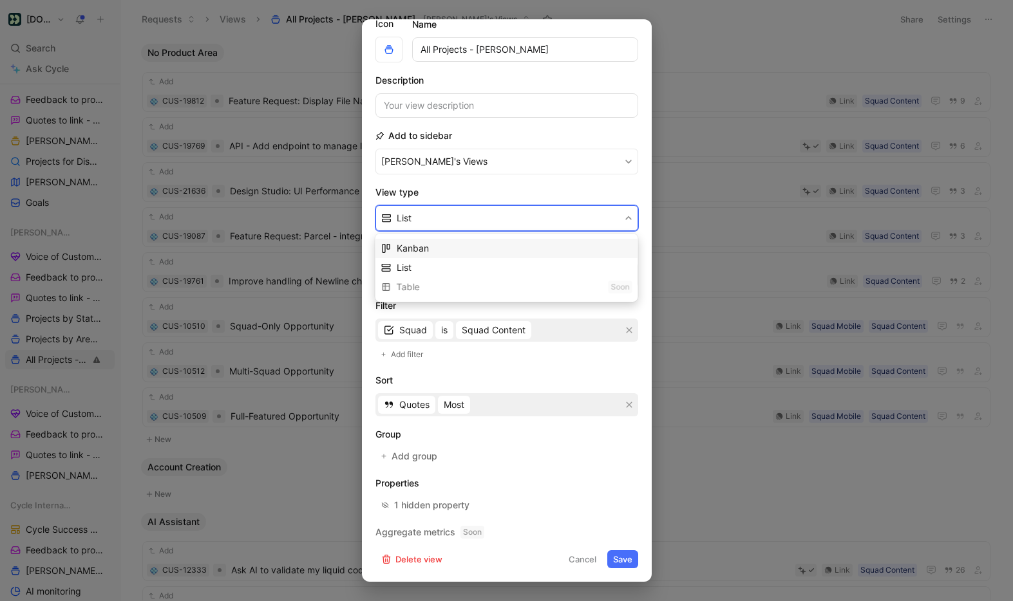
click at [458, 244] on div "Kanban" at bounding box center [515, 248] width 236 height 15
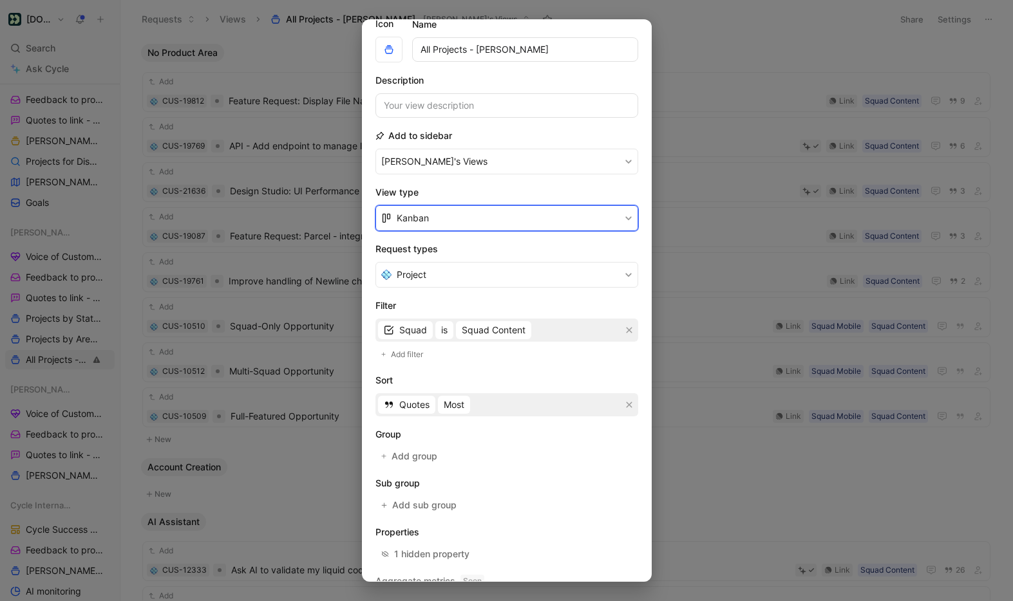
click at [500, 214] on button "Kanban" at bounding box center [506, 218] width 263 height 26
click at [436, 265] on div "List" at bounding box center [515, 267] width 236 height 15
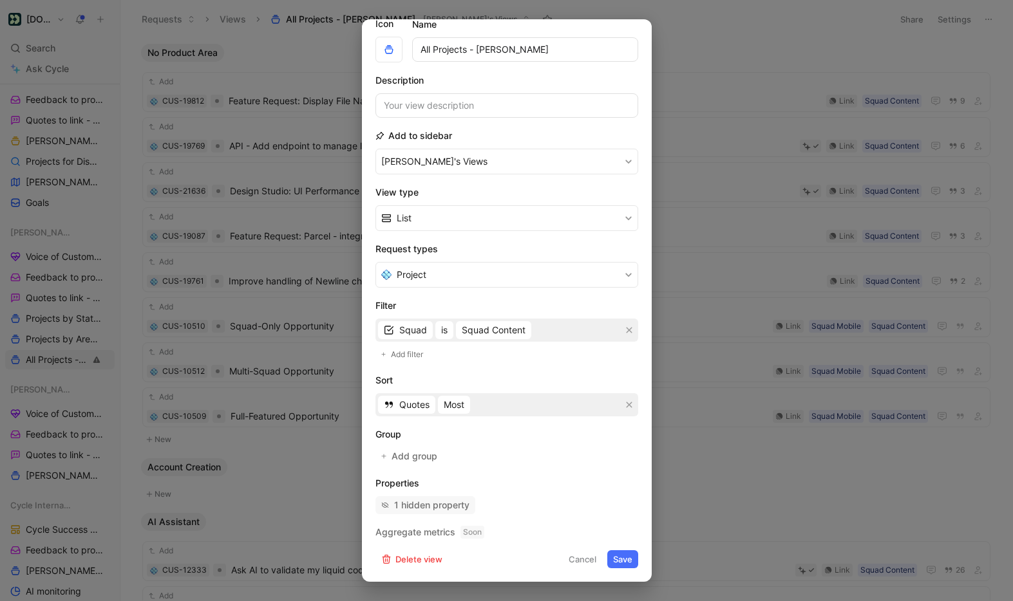
click at [446, 505] on div "1 hidden property" at bounding box center [431, 505] width 75 height 15
click at [619, 559] on button "Save" at bounding box center [622, 559] width 31 height 18
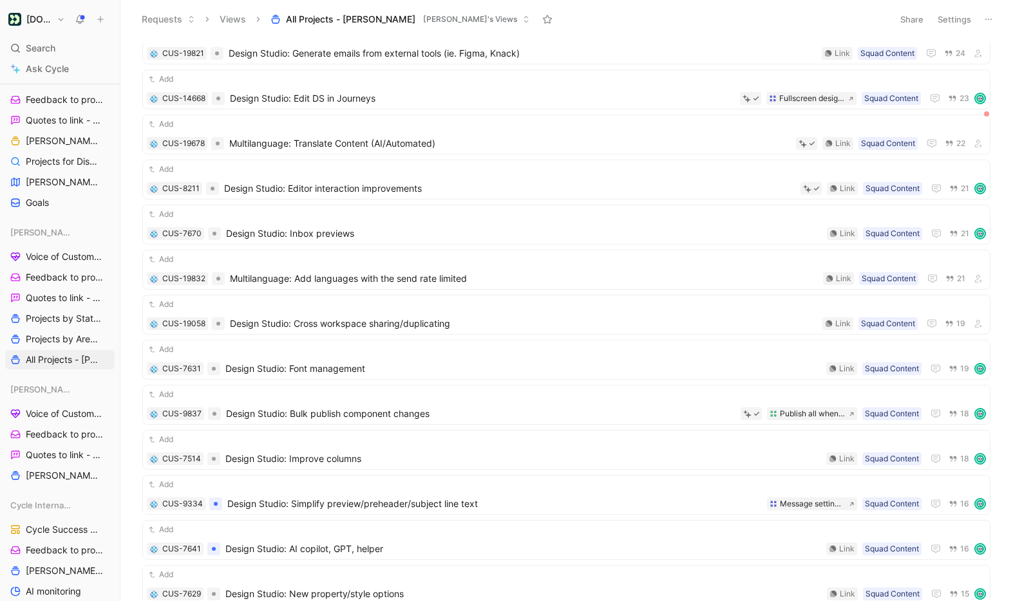
scroll to position [586, 0]
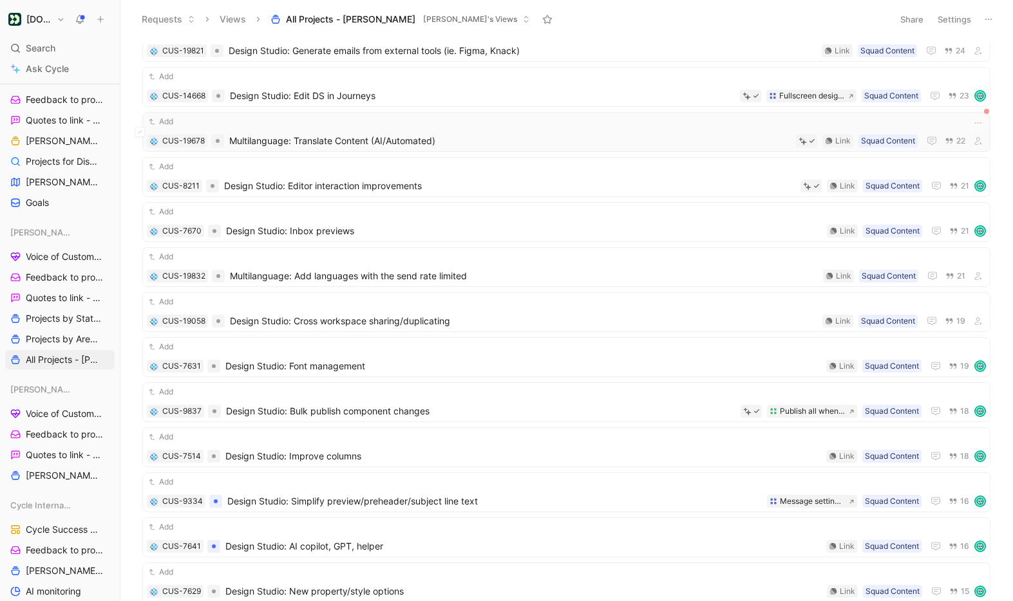
click at [512, 129] on div "Add CUS-19678 Multilanguage: Translate Content (AI/Automated) Squad Content Lin…" at bounding box center [566, 131] width 839 height 33
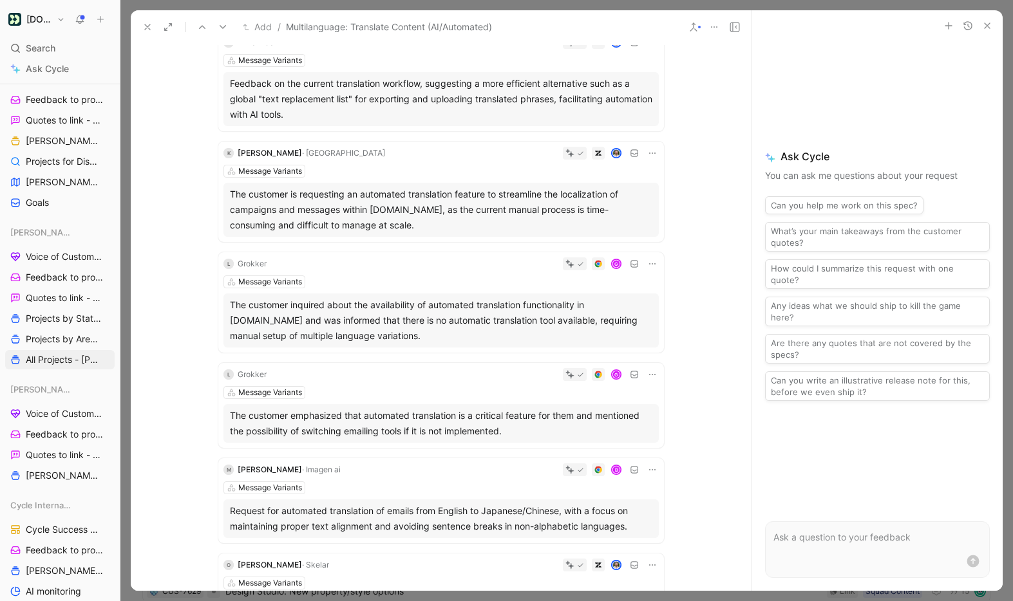
scroll to position [469, 0]
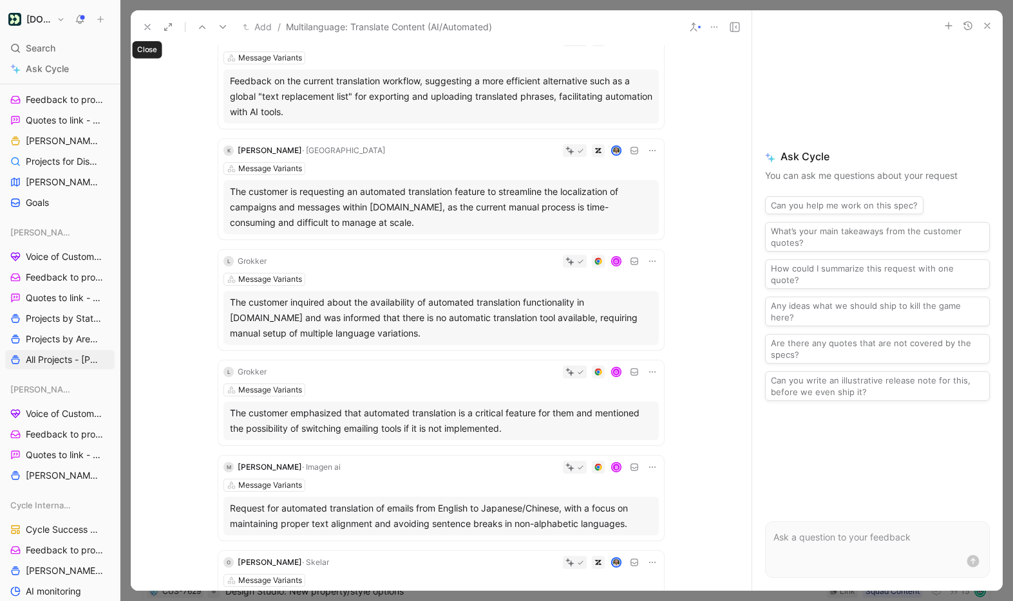
click at [145, 30] on use at bounding box center [147, 26] width 5 height 5
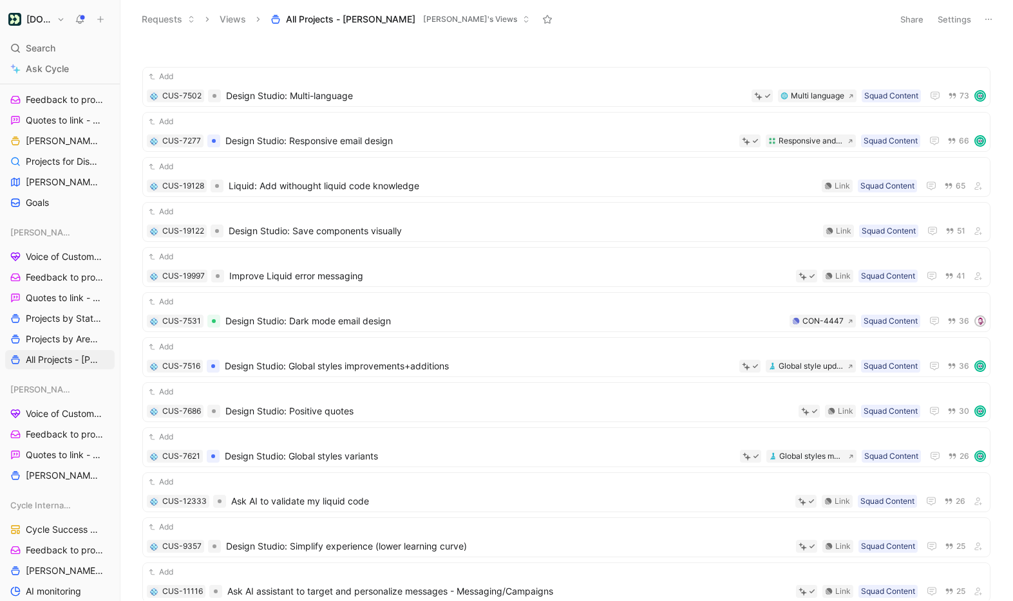
click at [962, 12] on button "Settings" at bounding box center [954, 19] width 45 height 18
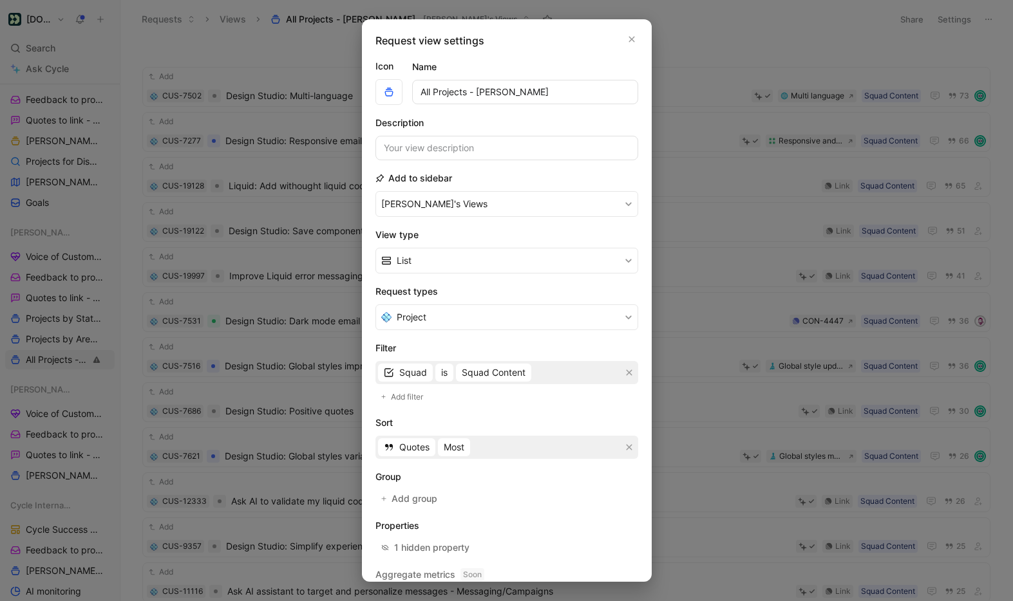
scroll to position [42, 0]
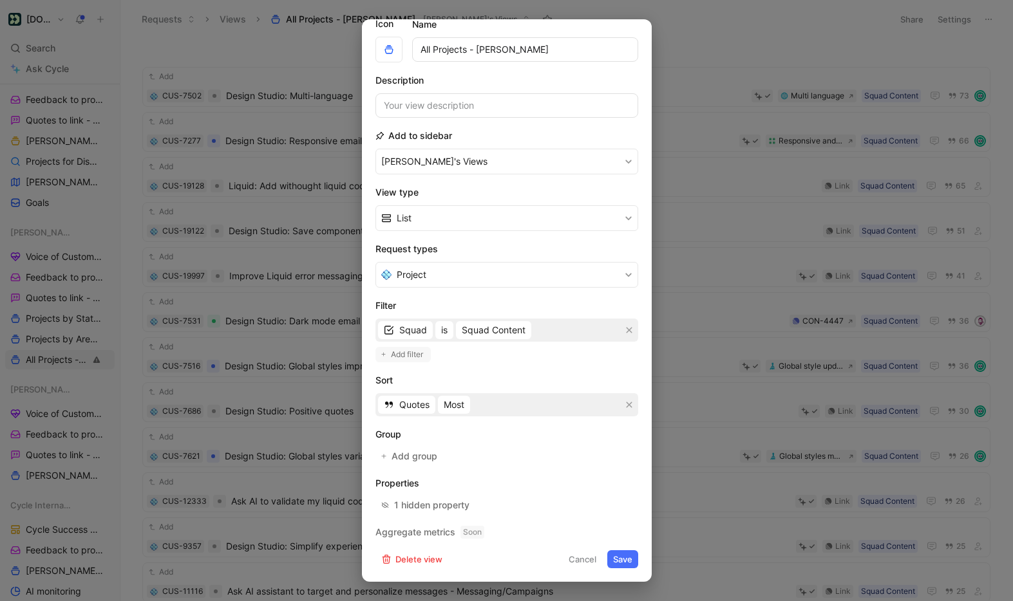
click at [411, 351] on span "Add filter" at bounding box center [407, 354] width 33 height 13
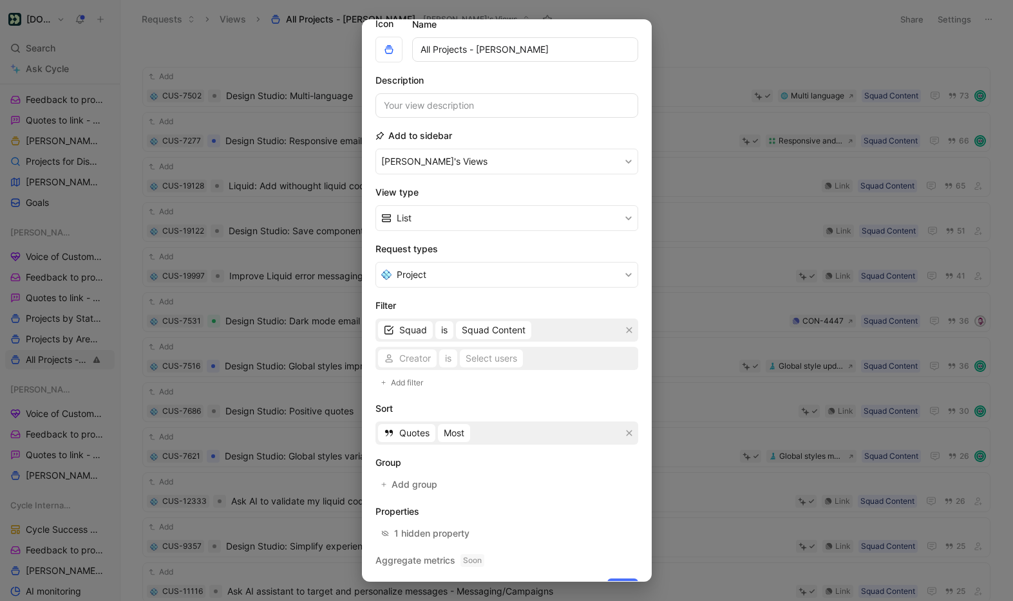
click at [411, 357] on div "Creator is Select users" at bounding box center [506, 358] width 263 height 23
click at [407, 359] on span "Creator" at bounding box center [415, 358] width 32 height 15
click at [425, 464] on span "Status" at bounding box center [412, 461] width 27 height 11
click at [446, 362] on span "is" at bounding box center [443, 358] width 6 height 15
click at [452, 411] on div "is not" at bounding box center [478, 404] width 76 height 15
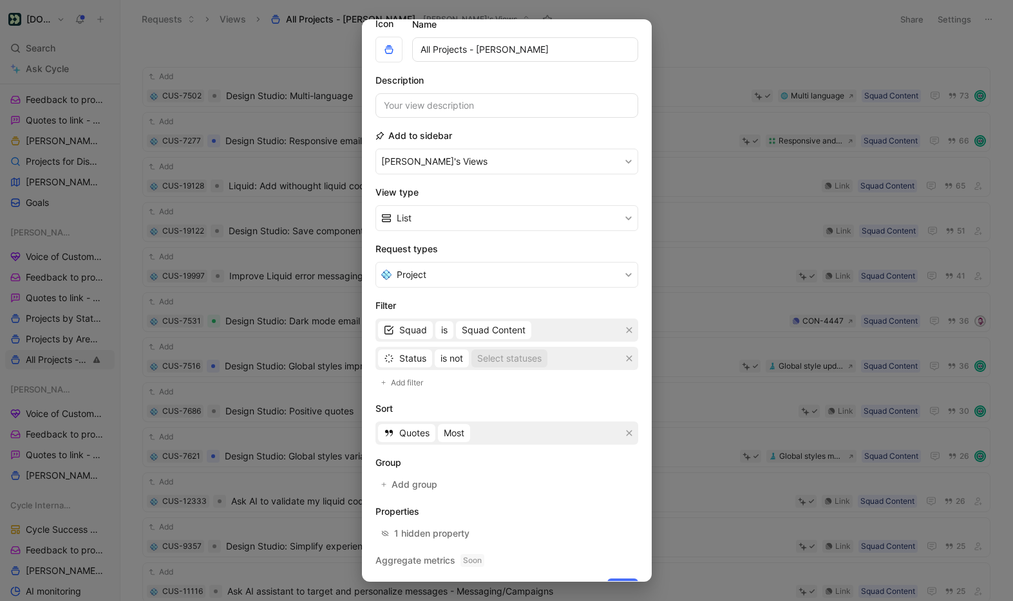
click at [509, 359] on div "Select statuses" at bounding box center [509, 358] width 64 height 15
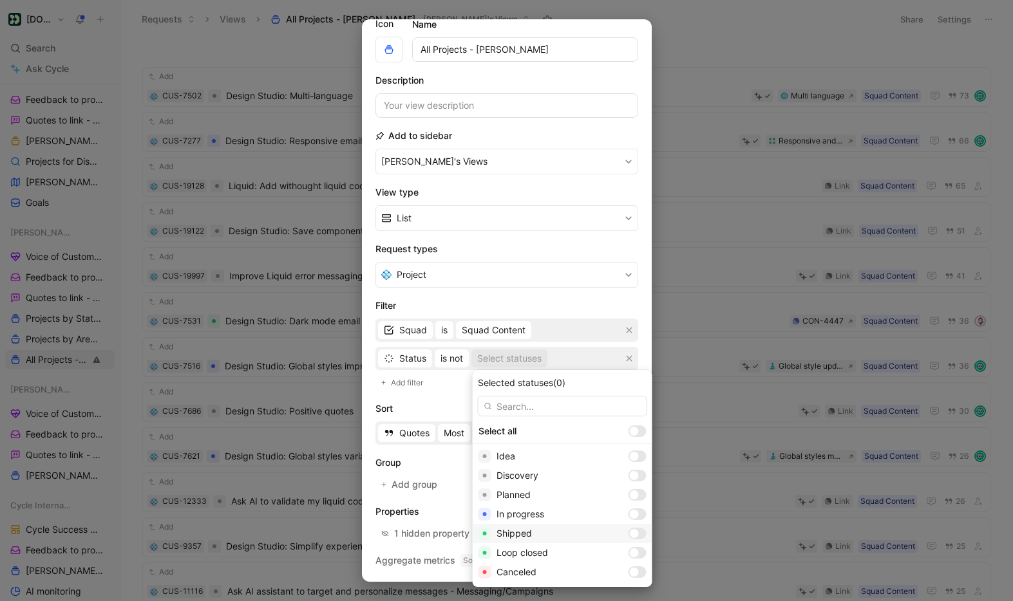
click at [628, 532] on div at bounding box center [637, 534] width 18 height 12
click at [628, 551] on div at bounding box center [637, 553] width 18 height 12
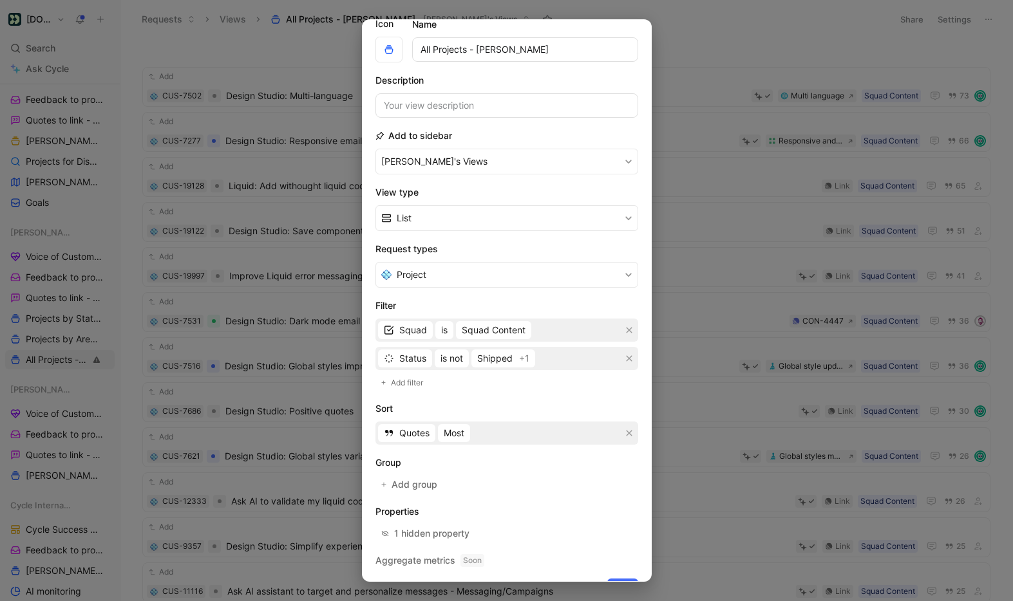
scroll to position [71, 0]
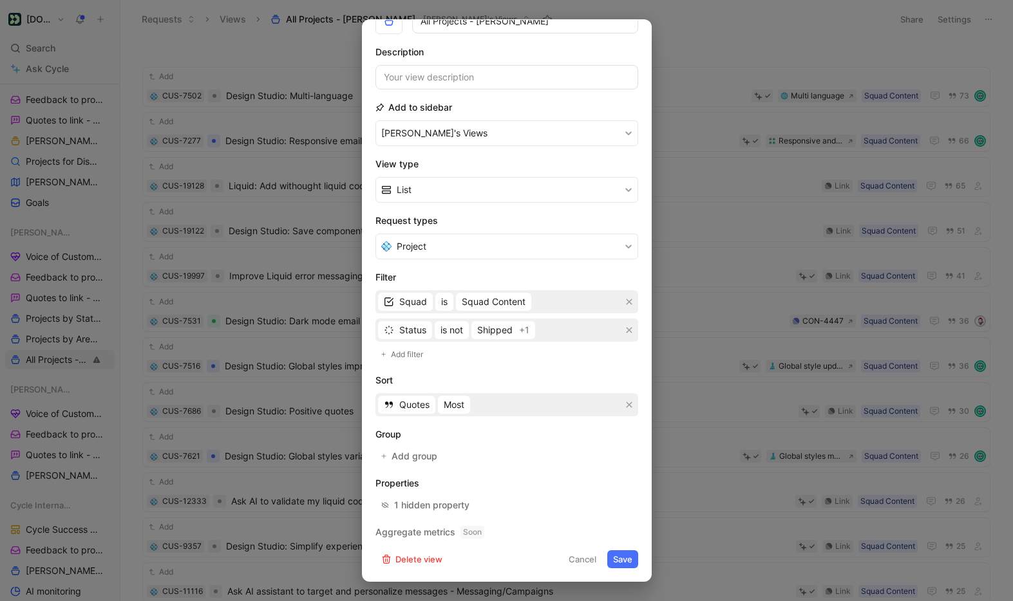
click at [622, 557] on button "Save" at bounding box center [622, 559] width 31 height 18
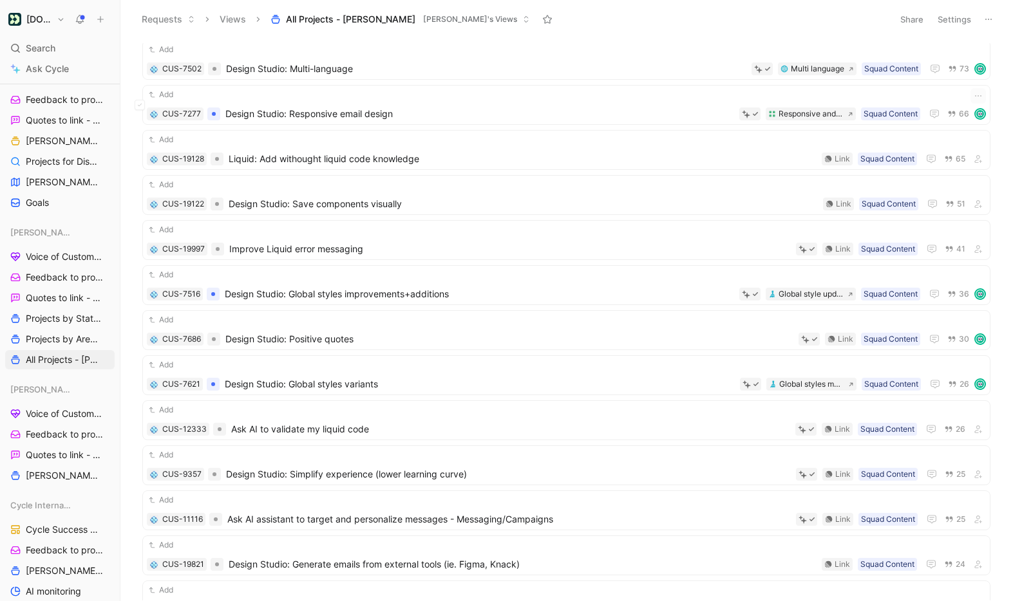
scroll to position [0, 0]
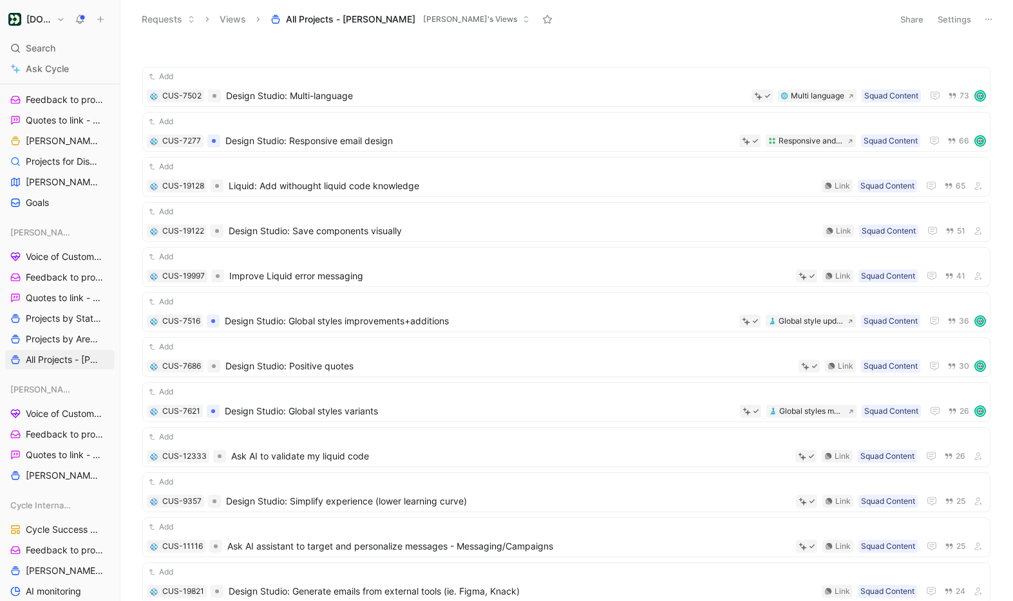
click at [991, 20] on icon at bounding box center [988, 19] width 10 height 10
click at [958, 14] on button "Settings" at bounding box center [954, 19] width 45 height 18
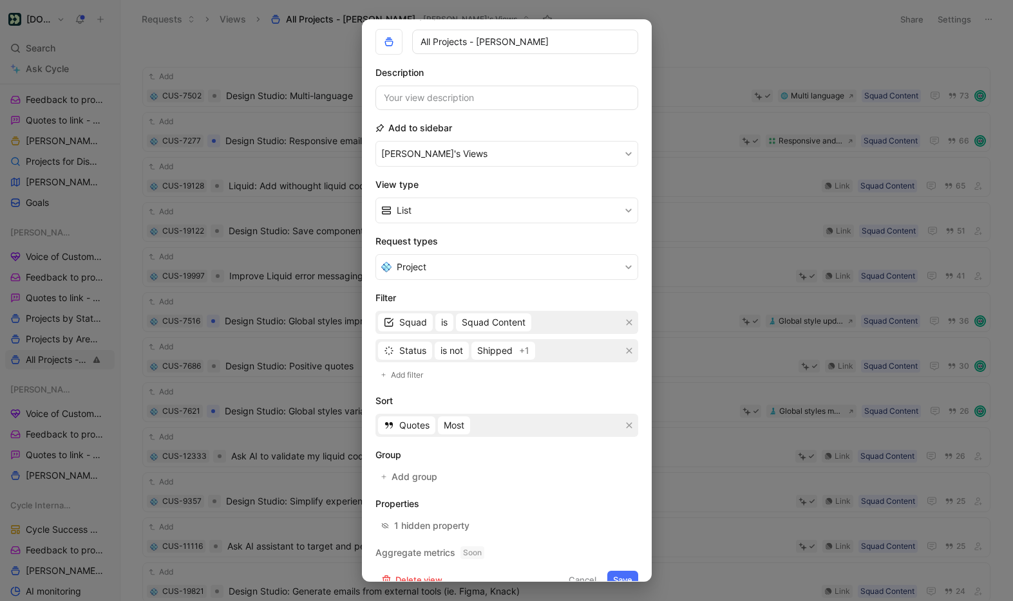
scroll to position [71, 0]
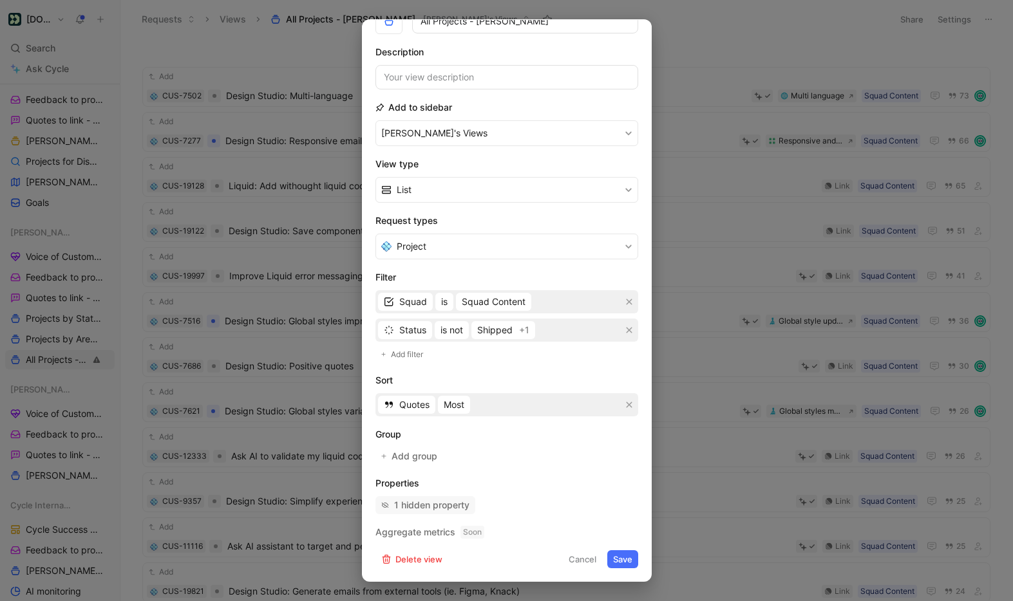
click at [426, 502] on div "1 hidden property" at bounding box center [431, 505] width 75 height 15
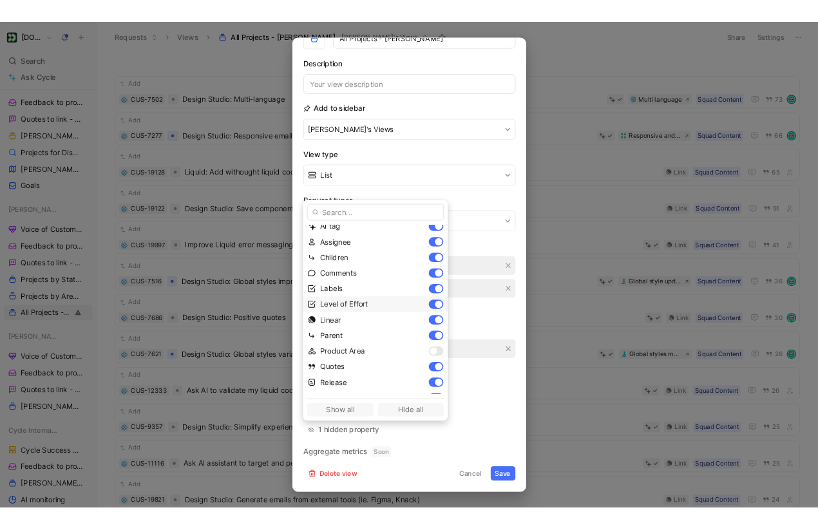
scroll to position [0, 0]
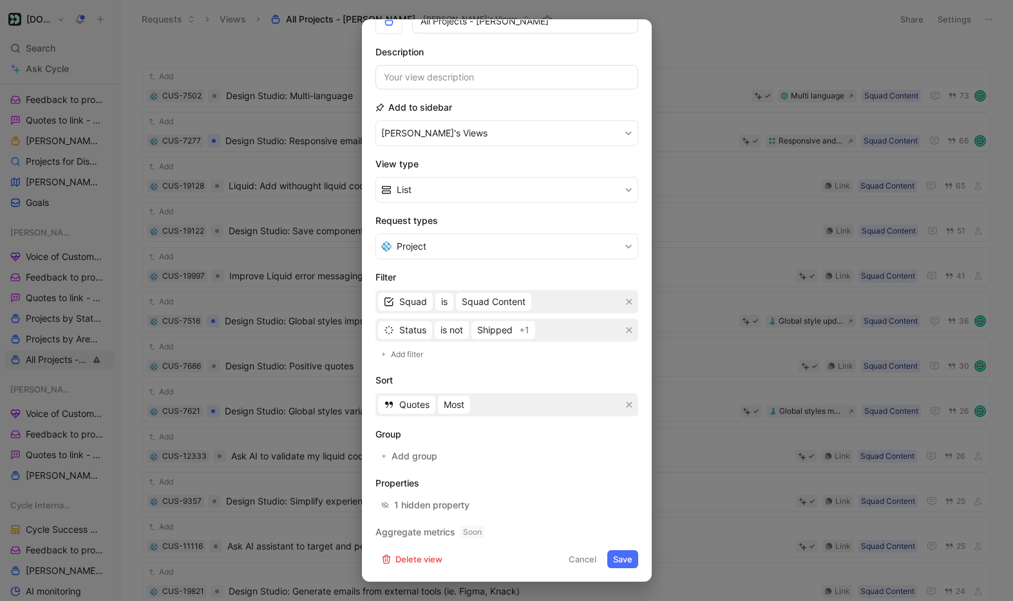
click at [233, 57] on div at bounding box center [506, 300] width 1013 height 601
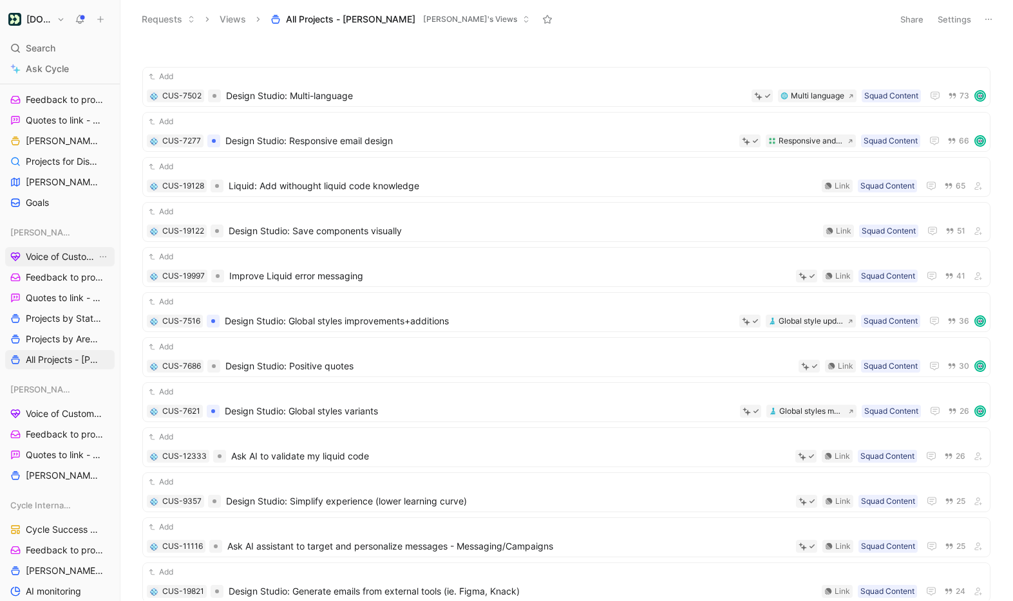
click at [63, 252] on span "Voice of Customer - [PERSON_NAME]" at bounding box center [61, 256] width 71 height 13
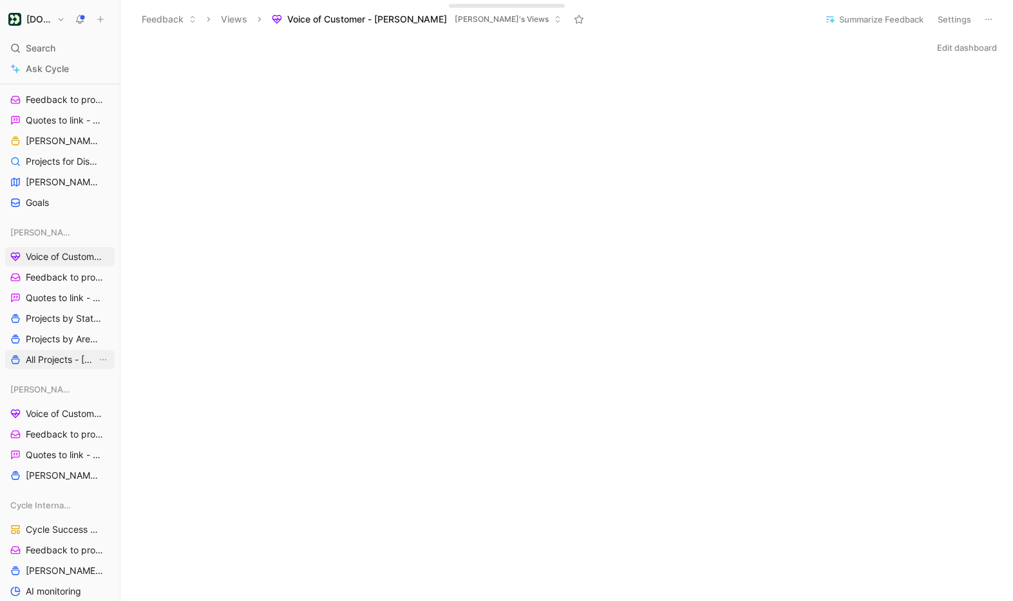
click at [62, 361] on span "All Projects - [PERSON_NAME]" at bounding box center [61, 359] width 71 height 13
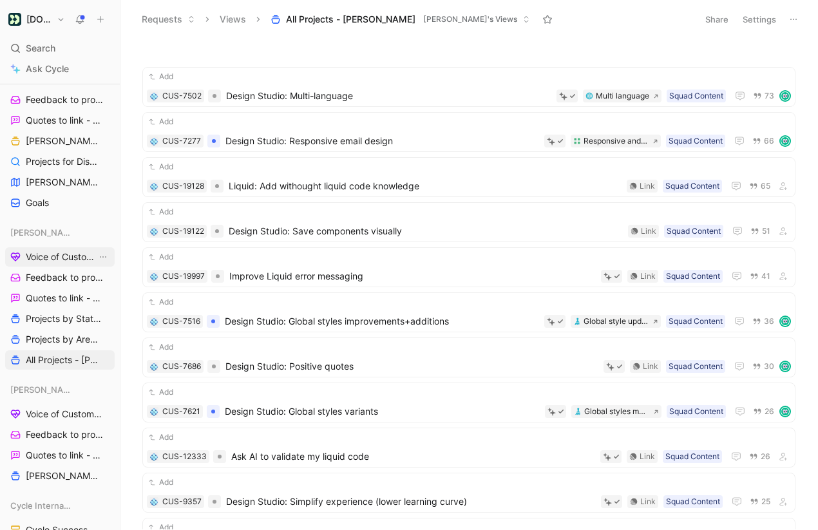
click at [55, 258] on span "Voice of Customer - [PERSON_NAME]" at bounding box center [61, 256] width 71 height 13
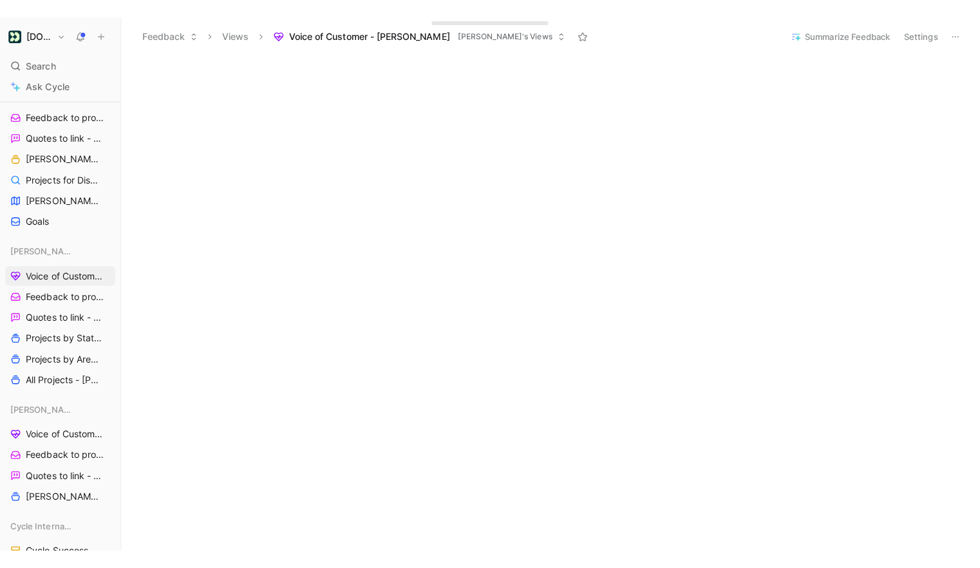
scroll to position [278, 0]
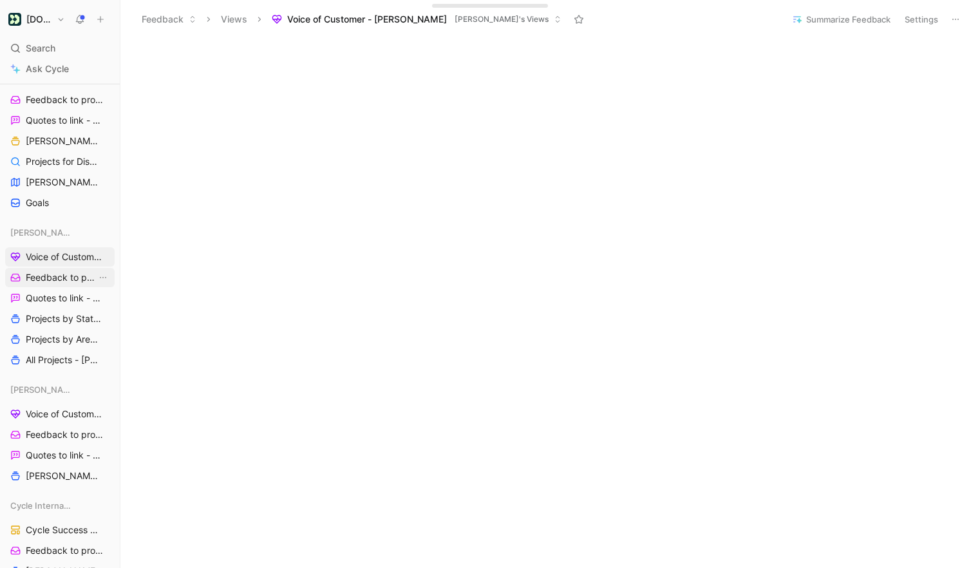
click at [70, 275] on span "Feedback to process - [PERSON_NAME]" at bounding box center [61, 277] width 71 height 13
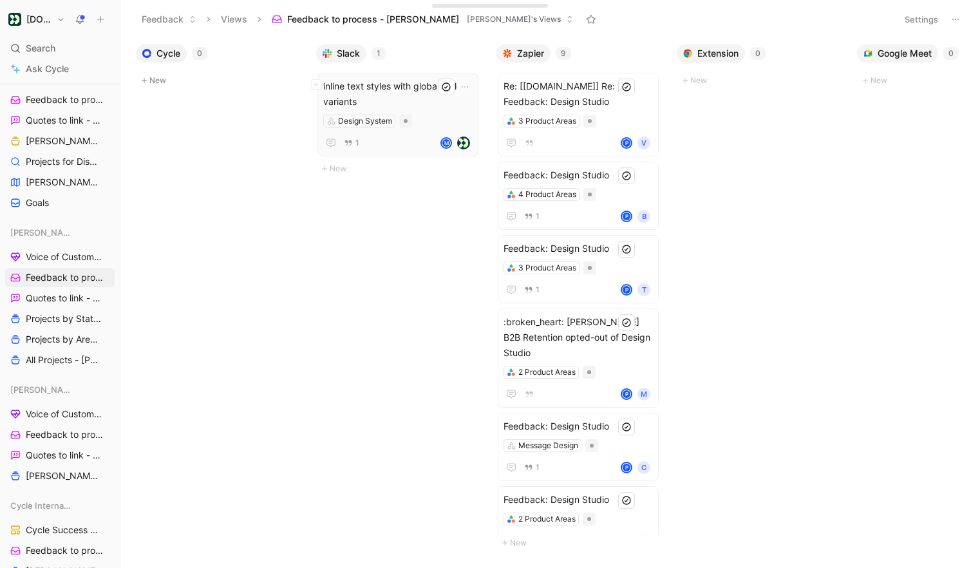
click at [427, 106] on span "inline text styles with global styles variants" at bounding box center [397, 94] width 149 height 31
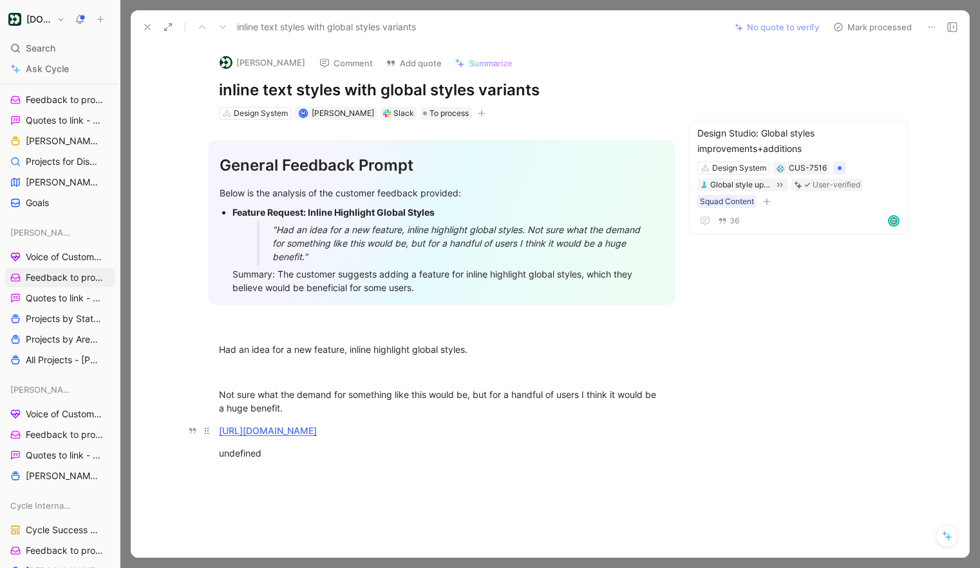
click at [317, 429] on link "https://www.loom.com/share/edb54b312f224fe98bd81c03d5e849d4" at bounding box center [268, 430] width 98 height 11
click at [146, 22] on icon at bounding box center [147, 27] width 10 height 10
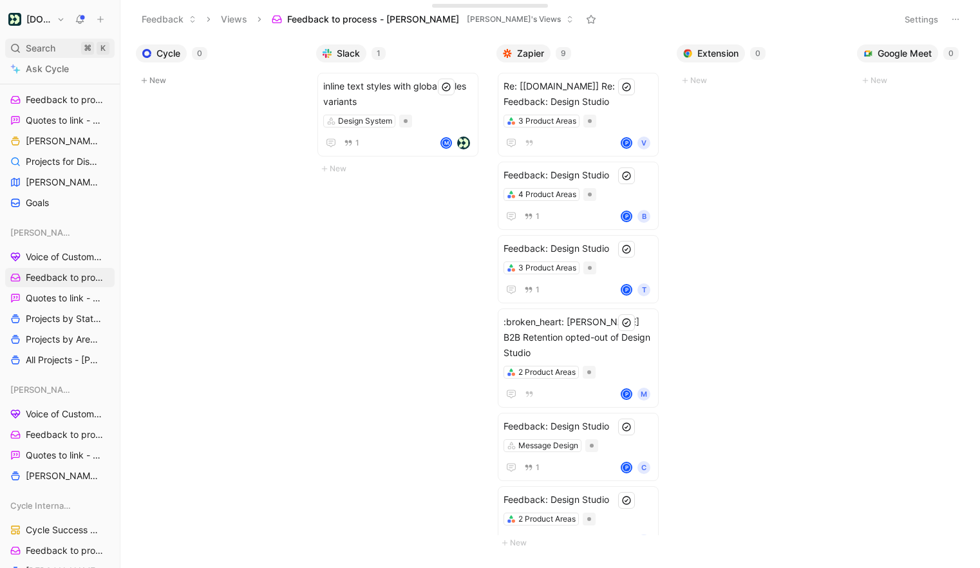
click at [60, 44] on div "Search ⌘ K" at bounding box center [59, 48] width 109 height 19
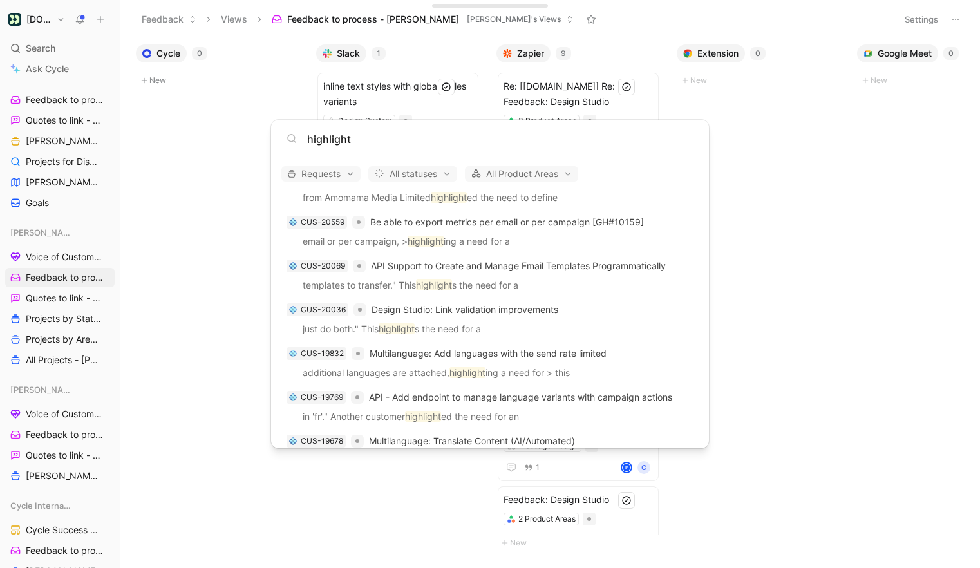
scroll to position [361, 0]
type input "highlight"
drag, startPoint x: 594, startPoint y: 16, endPoint x: 503, endPoint y: 64, distance: 102.5
click at [594, 16] on body "Customer.io Search ⌘ K Ask Cycle Workspace Home G then H Feedback G then F Requ…" at bounding box center [490, 284] width 980 height 568
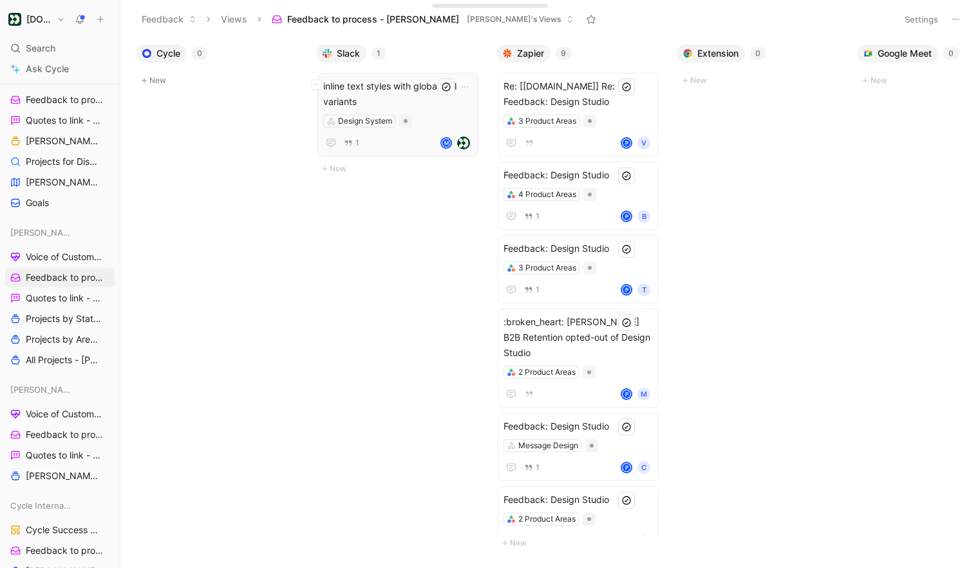
click at [420, 97] on span "inline text styles with global styles variants" at bounding box center [397, 94] width 149 height 31
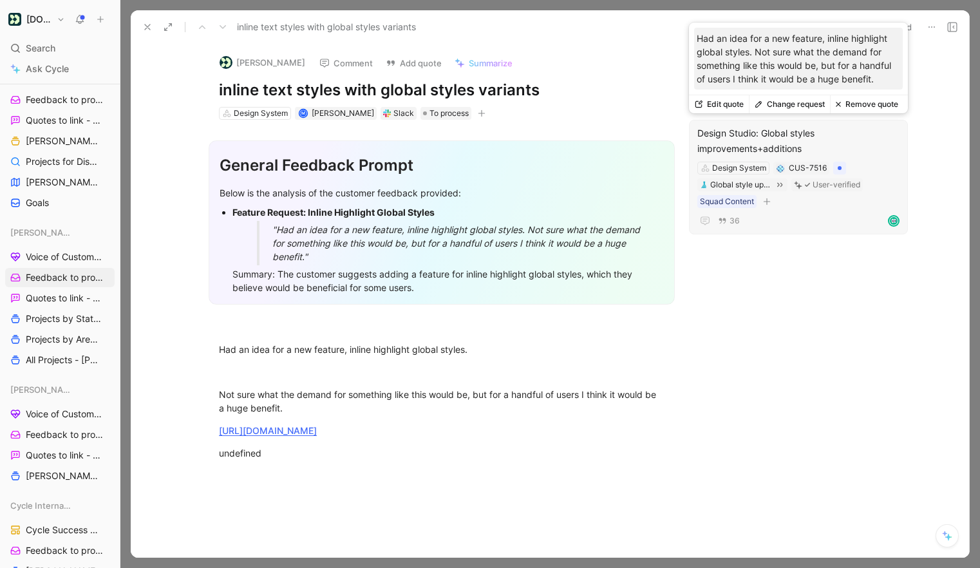
click at [785, 105] on button "Change request" at bounding box center [789, 104] width 81 height 18
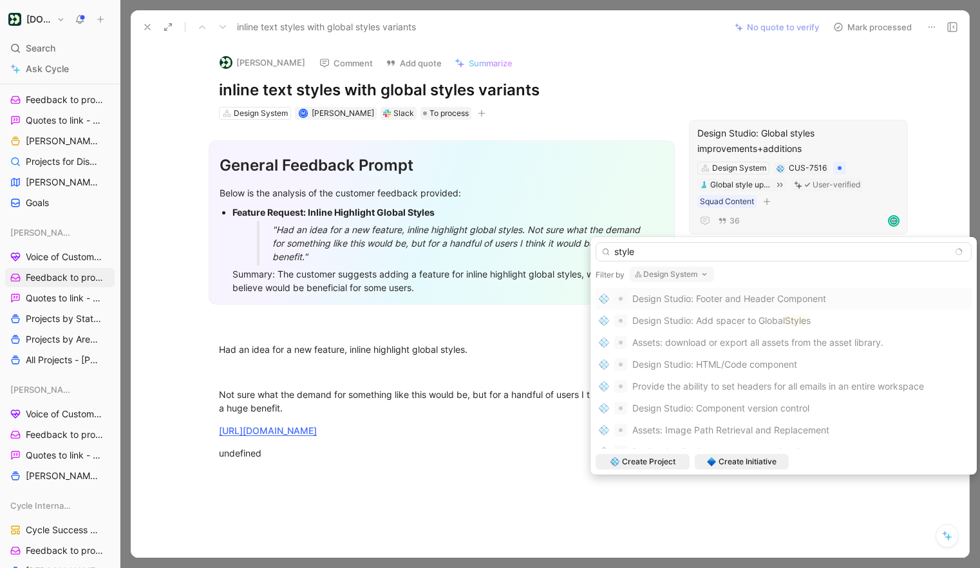
type input "style"
click at [670, 272] on button "Design System" at bounding box center [672, 274] width 84 height 15
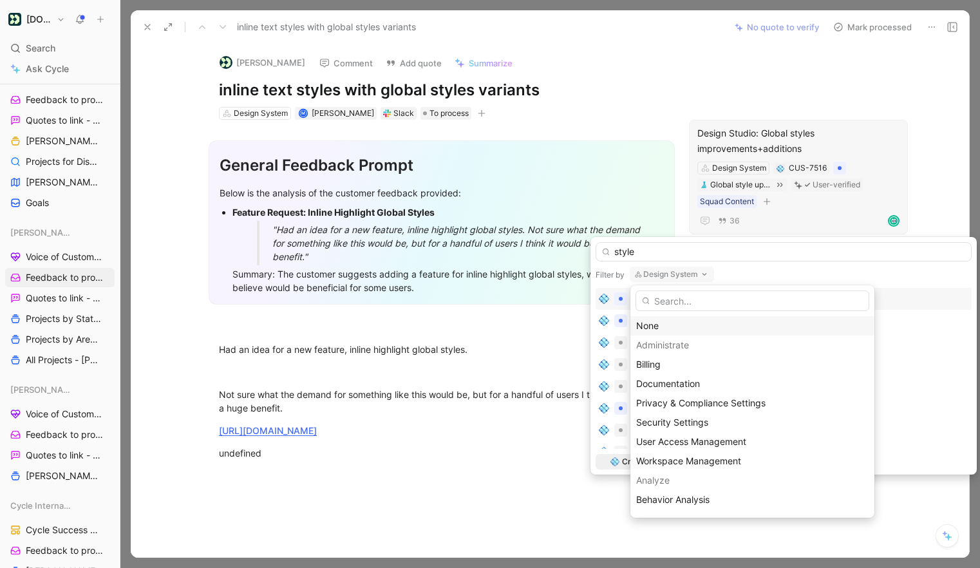
click at [667, 326] on div "None" at bounding box center [752, 325] width 232 height 15
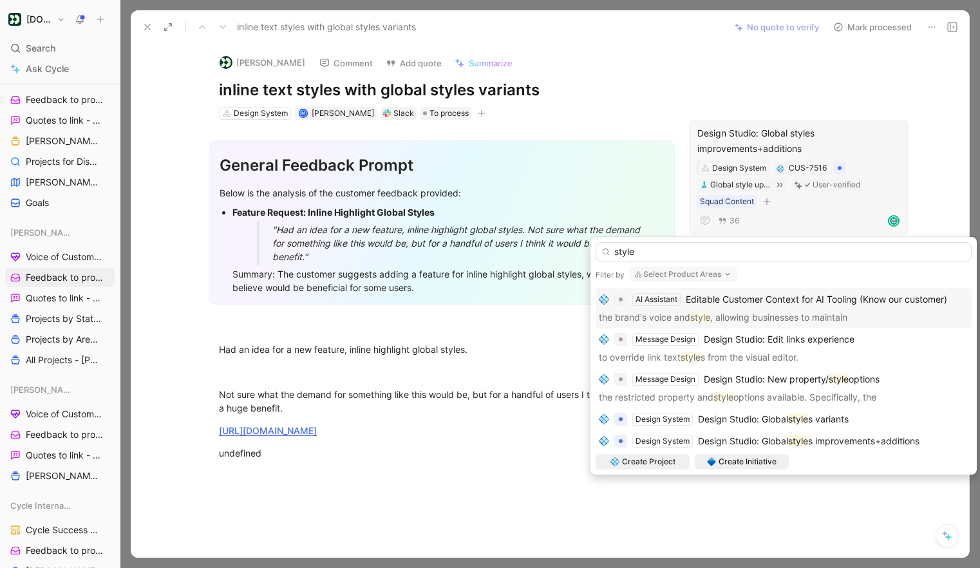
scroll to position [41, 0]
click at [779, 376] on span "Design Studio: New property/" at bounding box center [766, 377] width 125 height 11
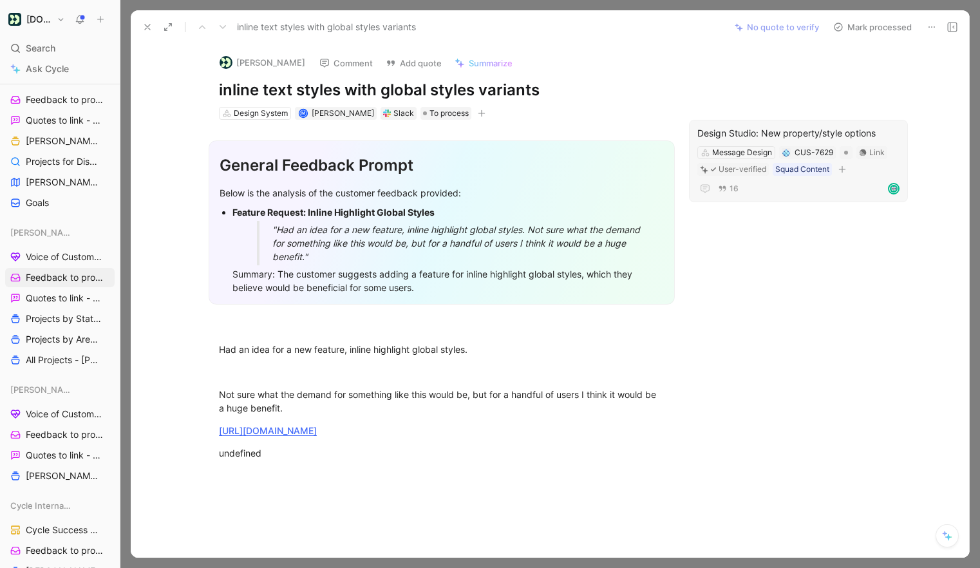
click at [783, 133] on div "Design Studio: New property/style options" at bounding box center [798, 133] width 202 height 15
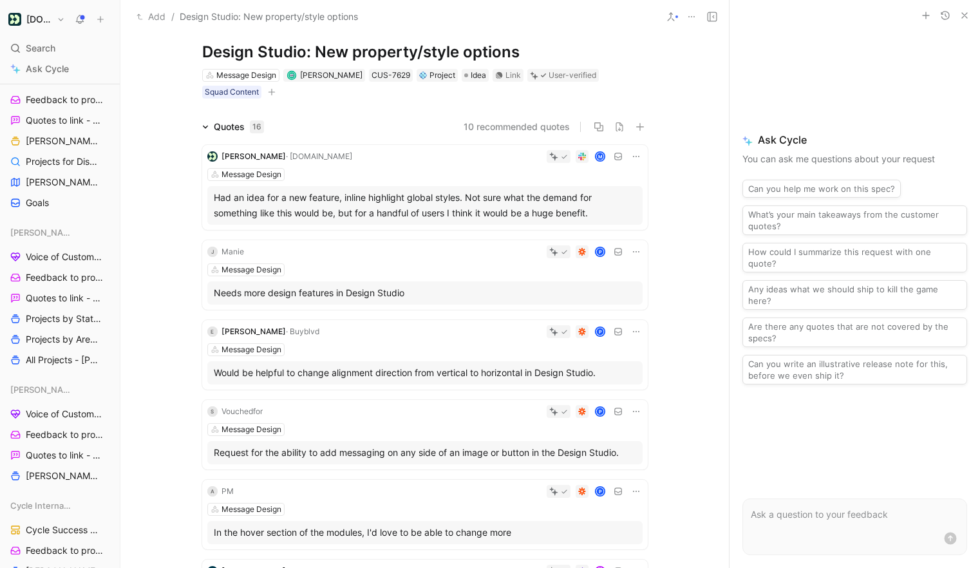
scroll to position [23, 0]
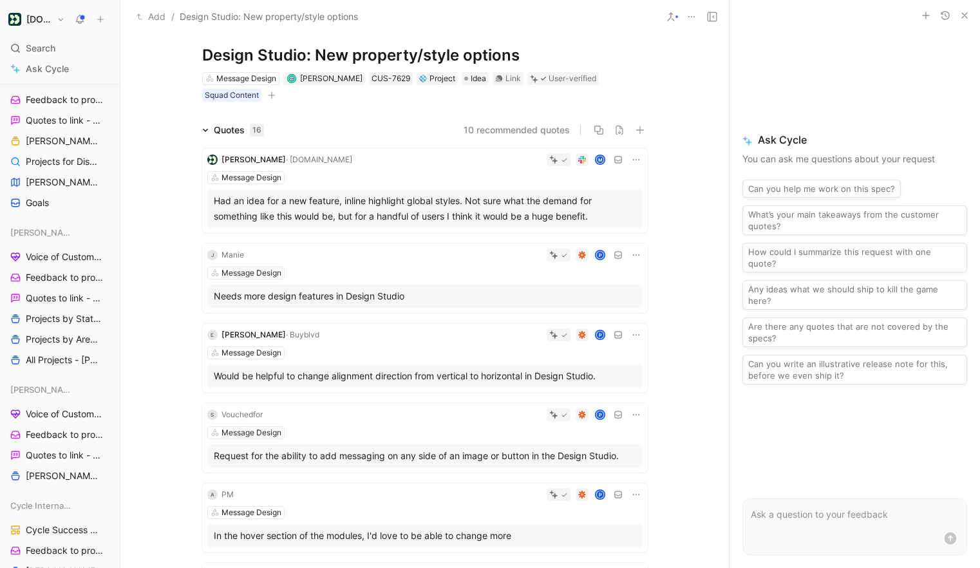
click at [814, 520] on p at bounding box center [855, 514] width 208 height 15
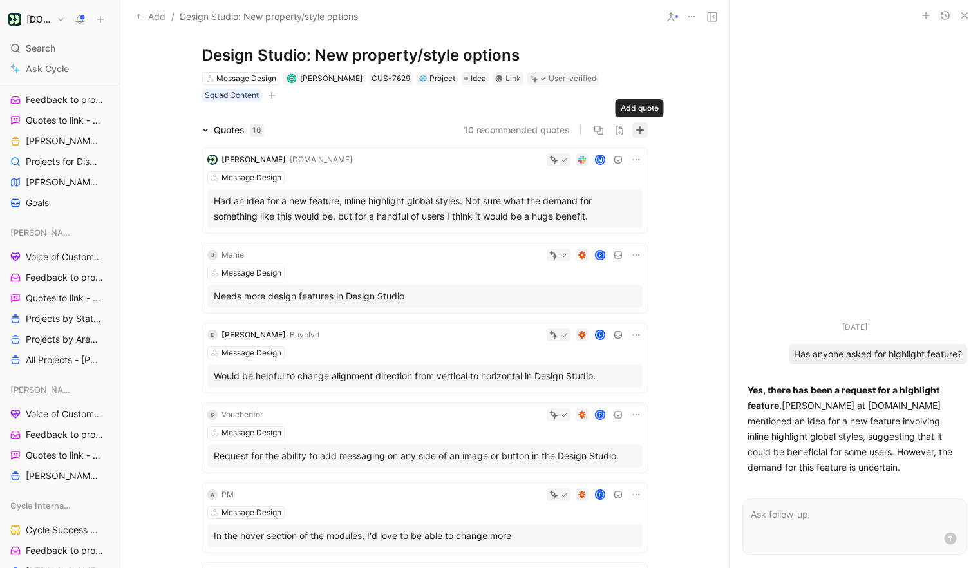
click at [642, 126] on icon "button" at bounding box center [639, 130] width 9 height 9
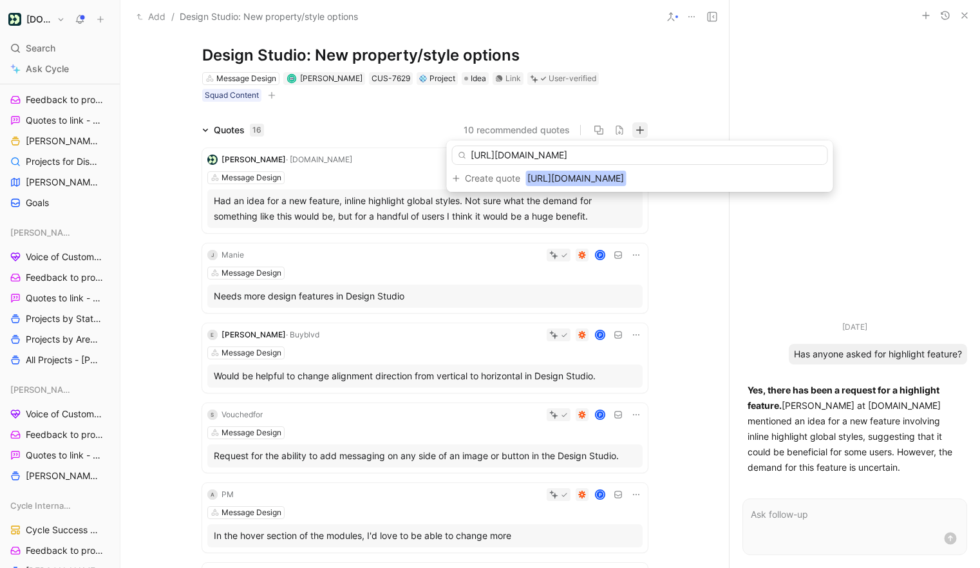
type input "https://customer7760.zendesk.com/agent/tickets/145982"
click at [505, 176] on span "Create quote" at bounding box center [492, 178] width 55 height 15
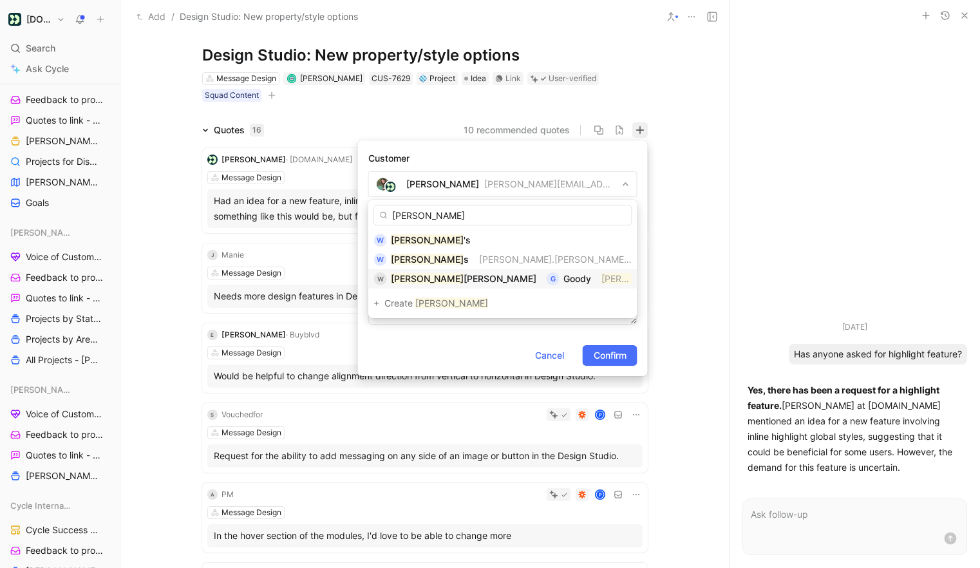
type input "Wendy"
click at [563, 274] on span "Goody" at bounding box center [577, 278] width 28 height 11
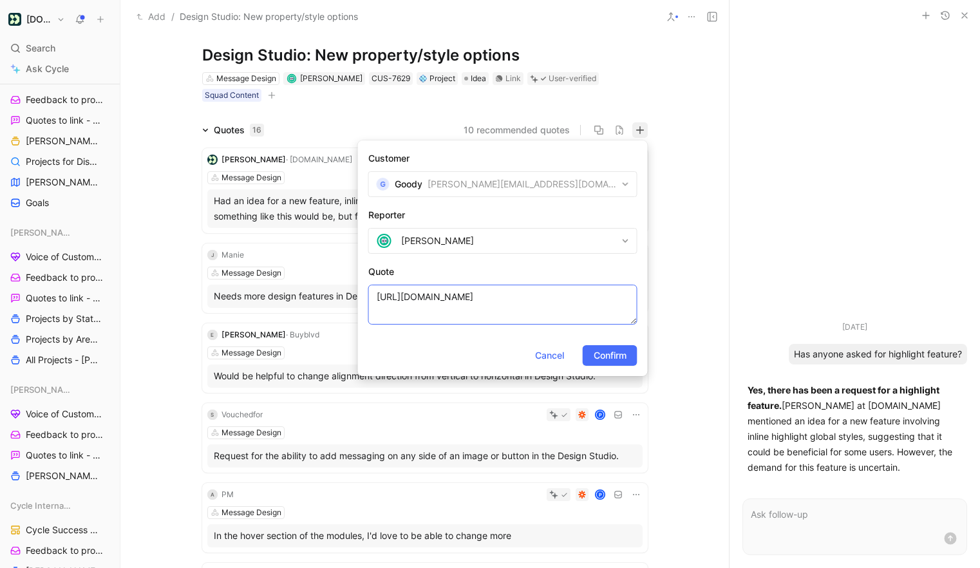
click at [410, 297] on textarea "https://customer7760.zendesk.com/agent/tickets/145982" at bounding box center [502, 305] width 269 height 40
click at [378, 295] on textarea "https://customer7760.zendesk.com/agent/tickets/145982" at bounding box center [502, 305] width 269 height 40
paste textarea "Can we add highlights to text?"
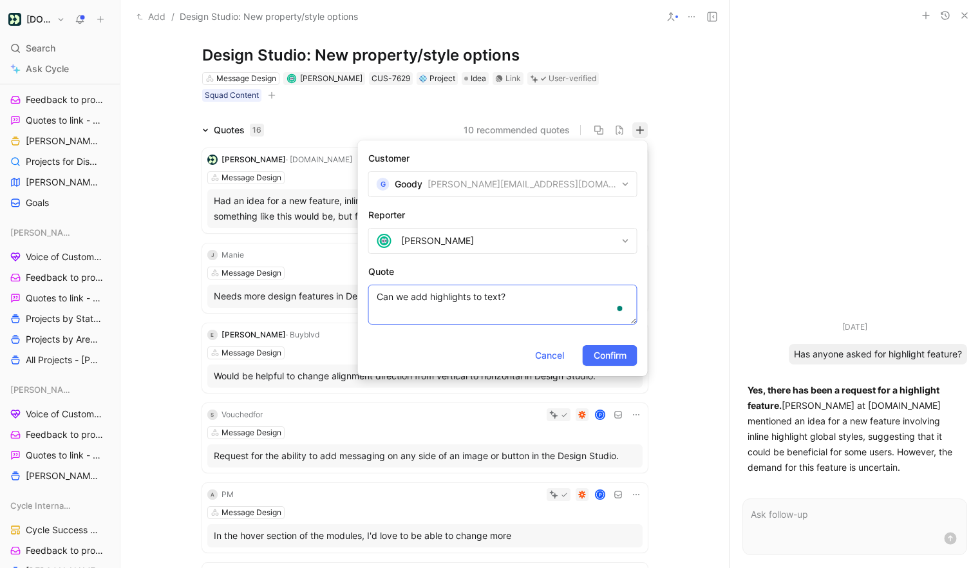
scroll to position [9, 0]
type textarea "Can we add highlights to text? https://customer7760.zendesk.com/agent/tickets/1…"
click at [613, 354] on span "Confirm" at bounding box center [610, 355] width 33 height 15
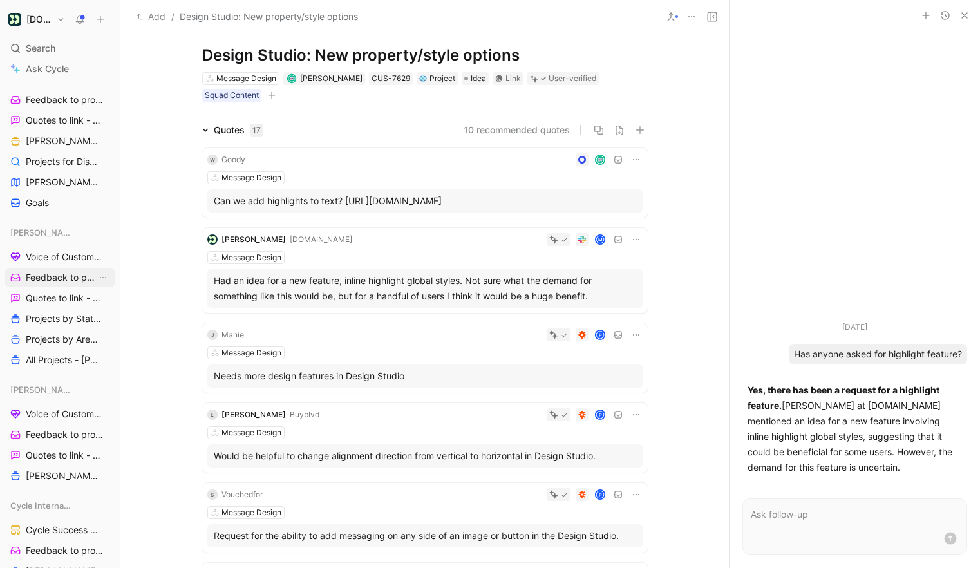
click at [57, 272] on span "Feedback to process - [PERSON_NAME]" at bounding box center [61, 277] width 71 height 13
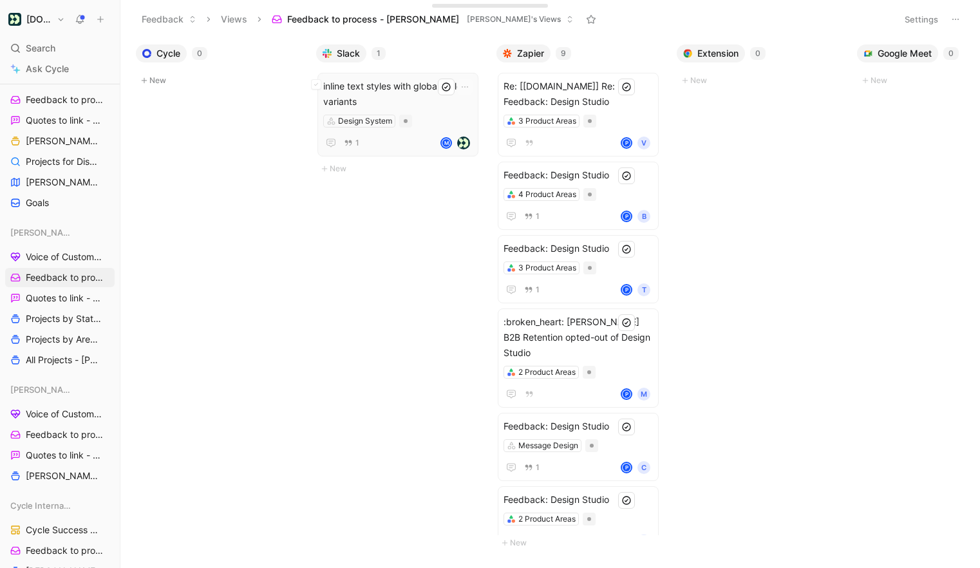
click at [436, 97] on span "inline text styles with global styles variants" at bounding box center [397, 94] width 149 height 31
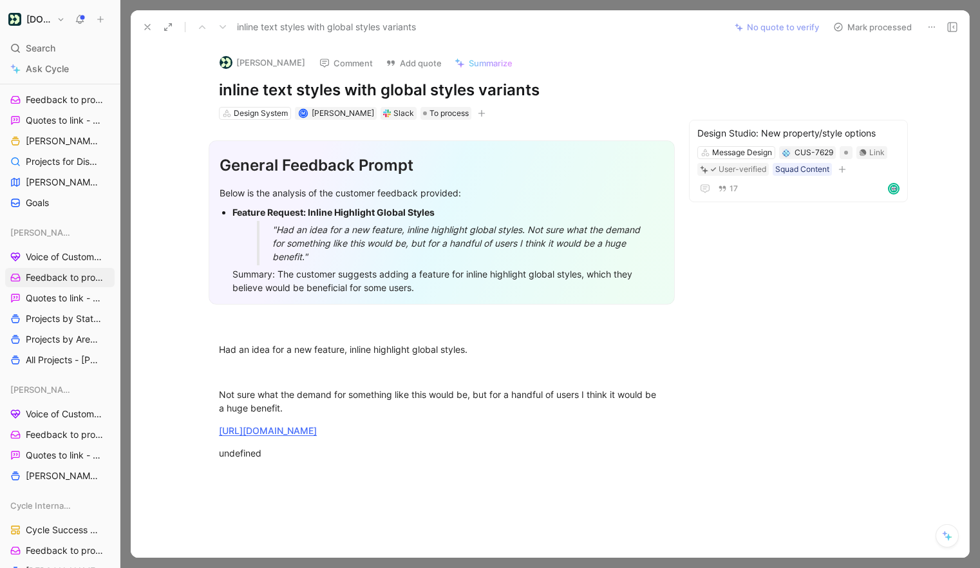
click at [858, 27] on button "Mark processed" at bounding box center [872, 27] width 90 height 18
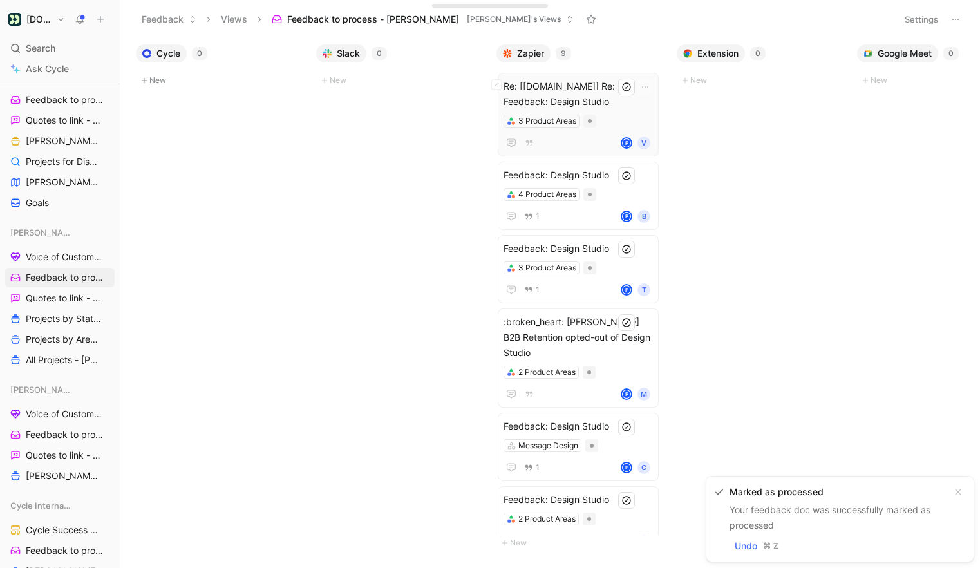
click at [577, 91] on span "Re: [[DOMAIN_NAME]] Re: Feedback: Design Studio" at bounding box center [577, 94] width 149 height 31
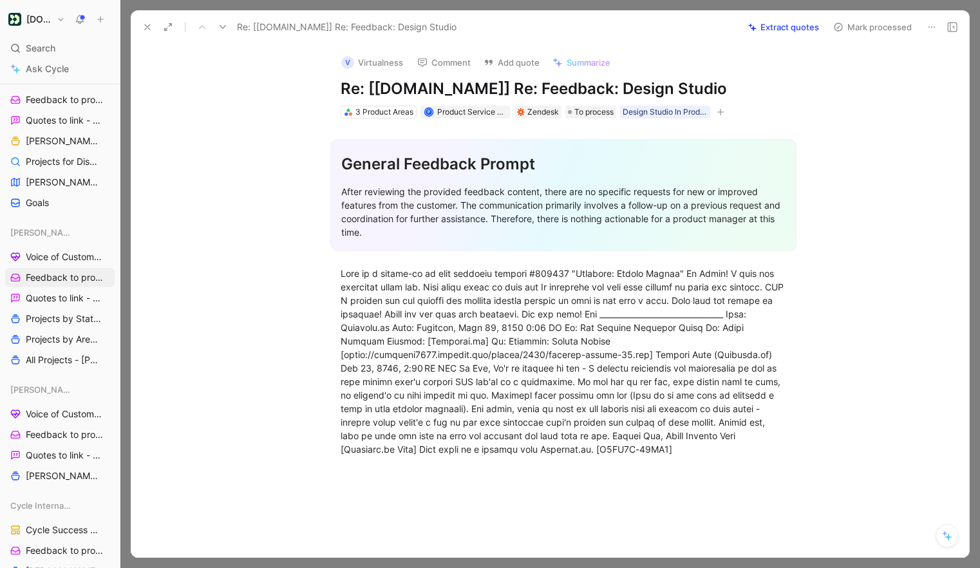
click at [932, 26] on icon at bounding box center [931, 27] width 10 height 10
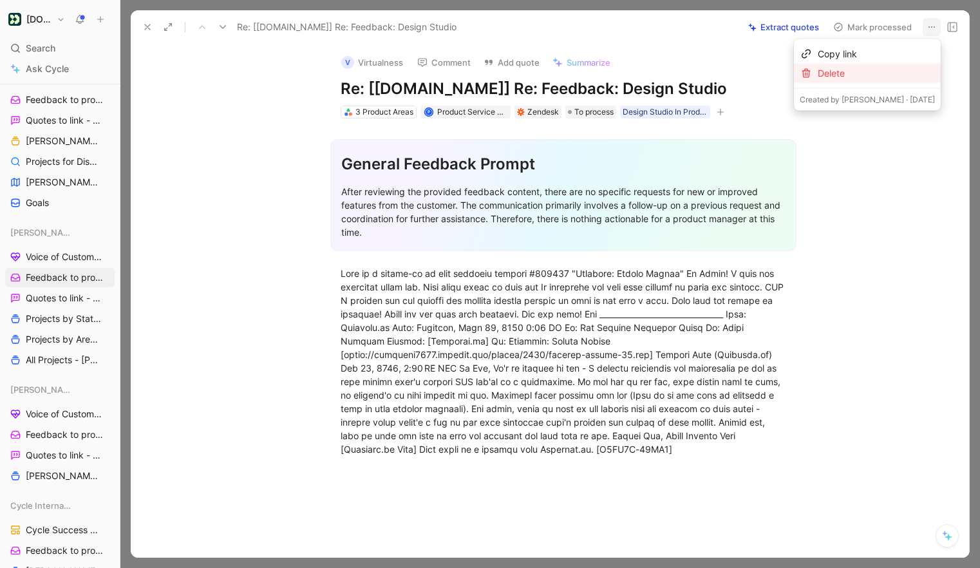
click at [894, 77] on div "Delete" at bounding box center [876, 73] width 117 height 15
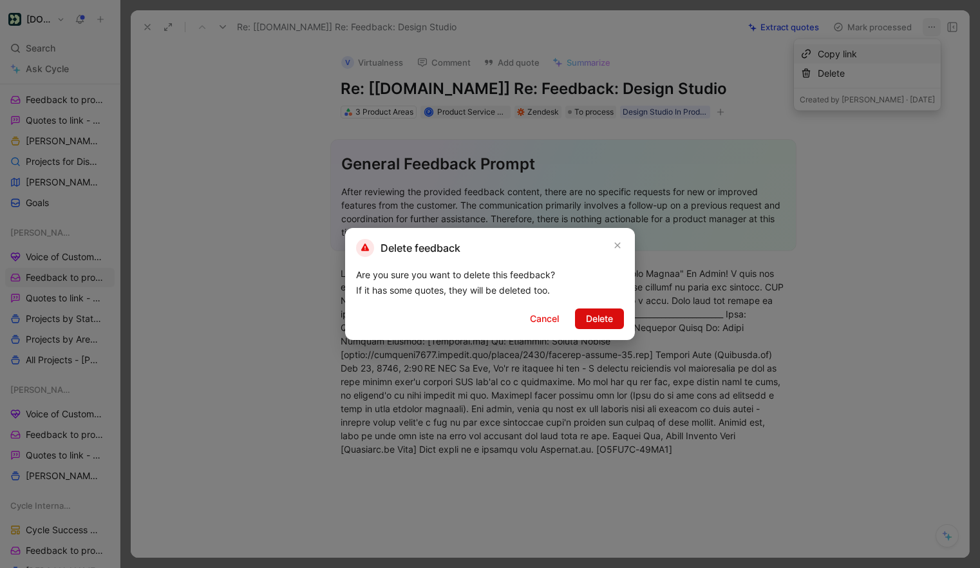
click at [599, 317] on span "Delete" at bounding box center [599, 318] width 27 height 15
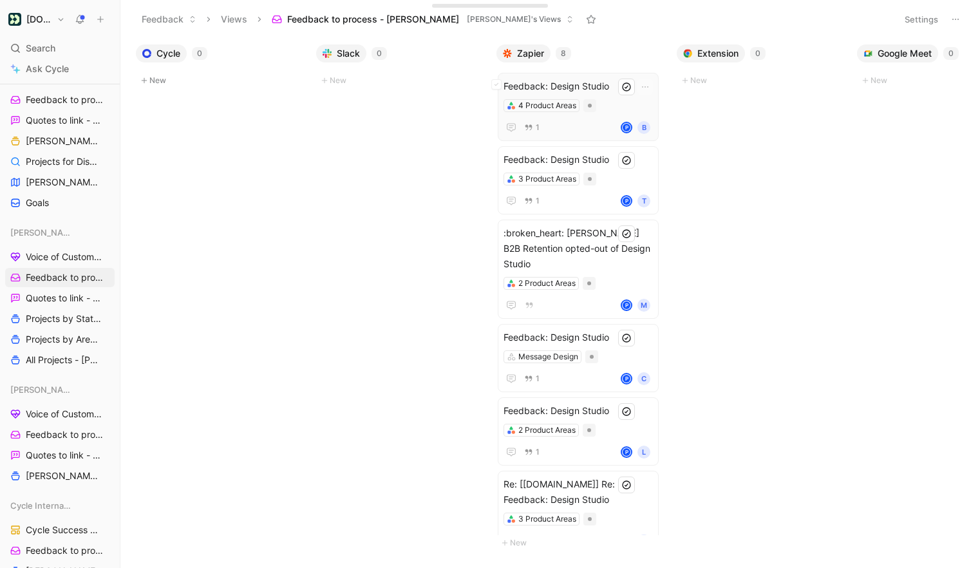
click at [605, 90] on span "Feedback: Design Studio" at bounding box center [577, 86] width 149 height 15
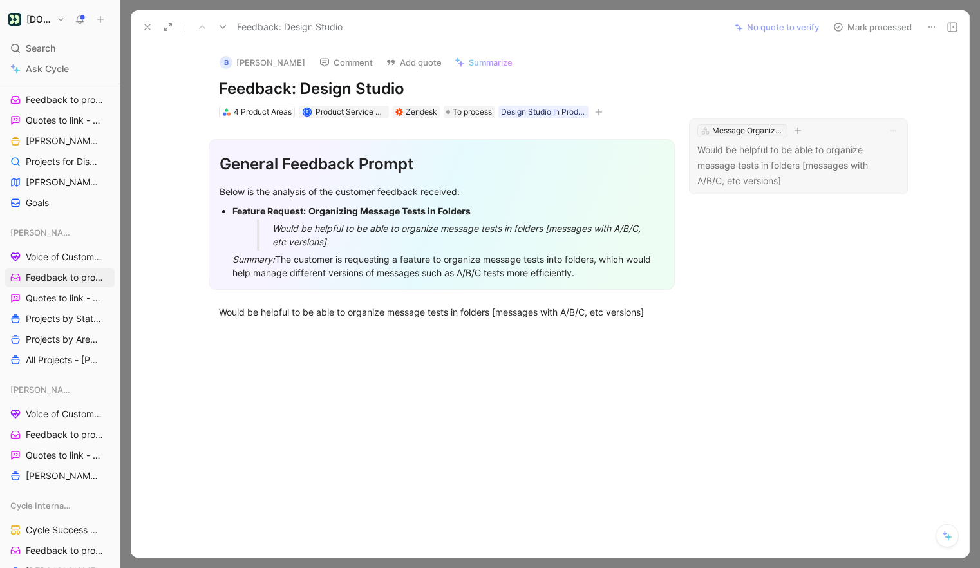
click at [730, 131] on div "Message Organization" at bounding box center [748, 130] width 72 height 13
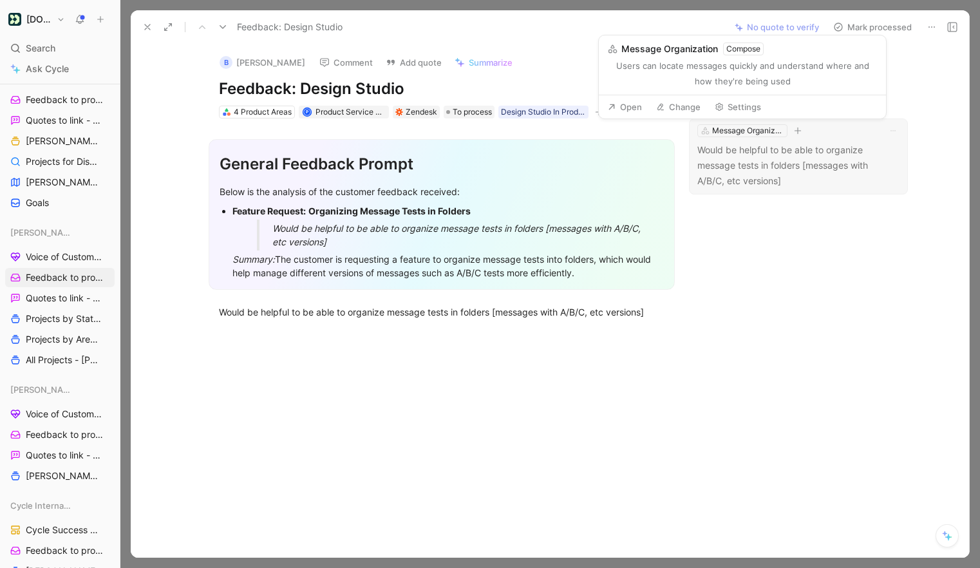
click at [688, 108] on button "Change" at bounding box center [678, 107] width 56 height 18
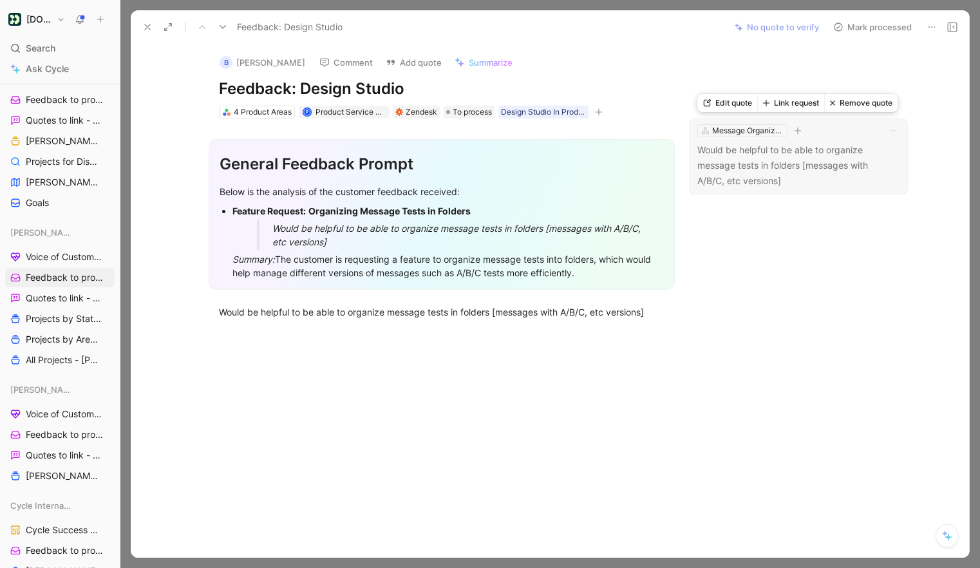
click at [788, 103] on button "Link request" at bounding box center [790, 103] width 67 height 18
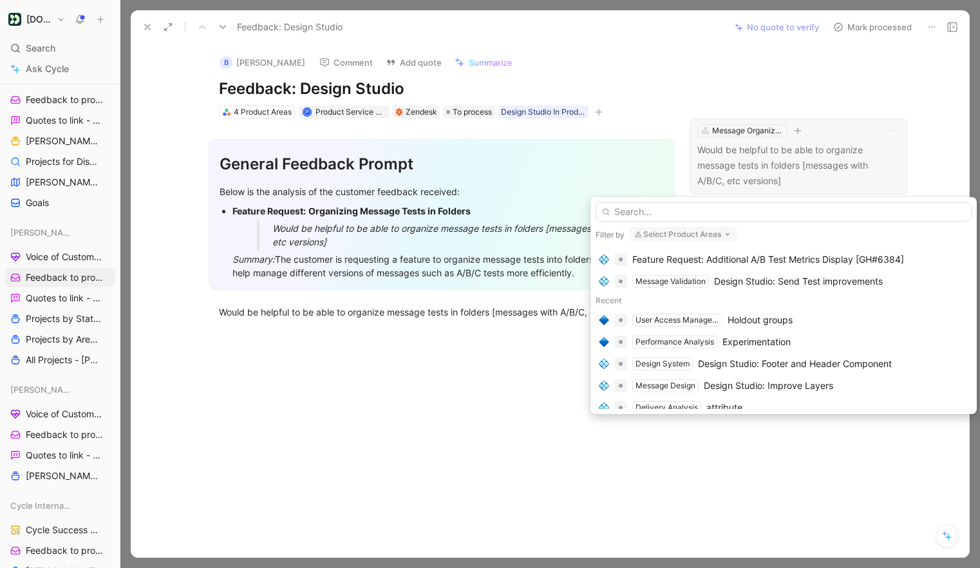
scroll to position [179, 0]
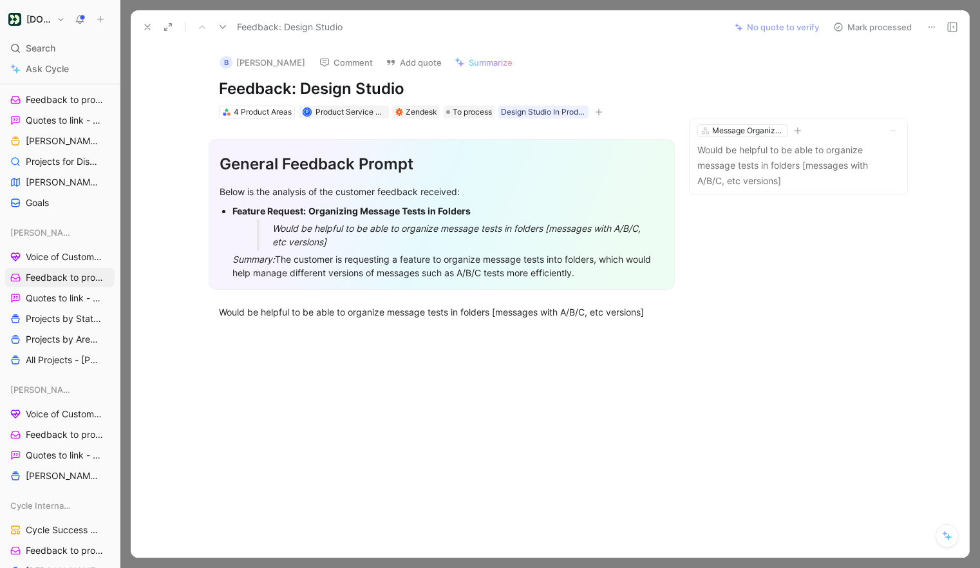
click at [930, 25] on icon at bounding box center [931, 27] width 10 height 10
click at [872, 28] on button "Mark processed" at bounding box center [872, 27] width 90 height 18
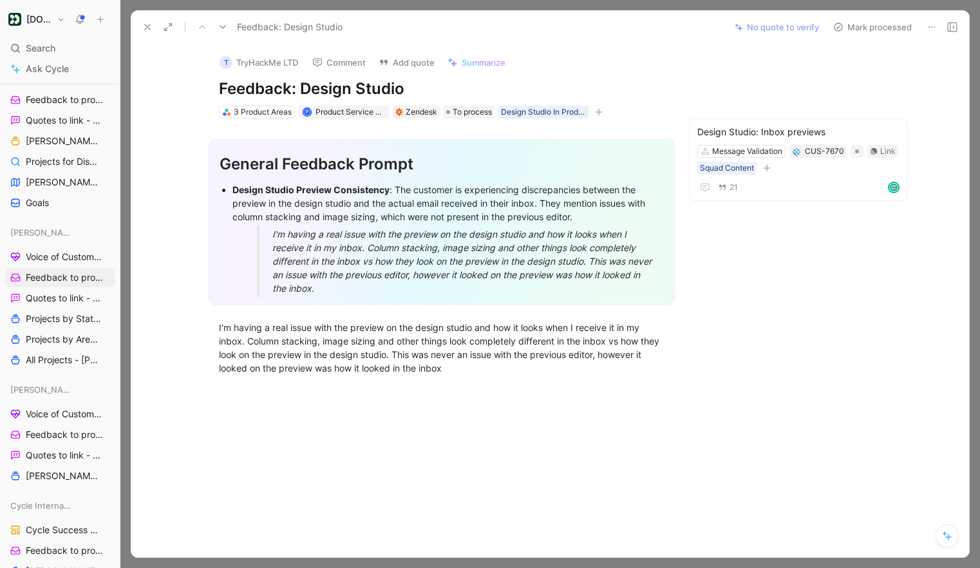
click at [146, 24] on icon at bounding box center [147, 27] width 10 height 10
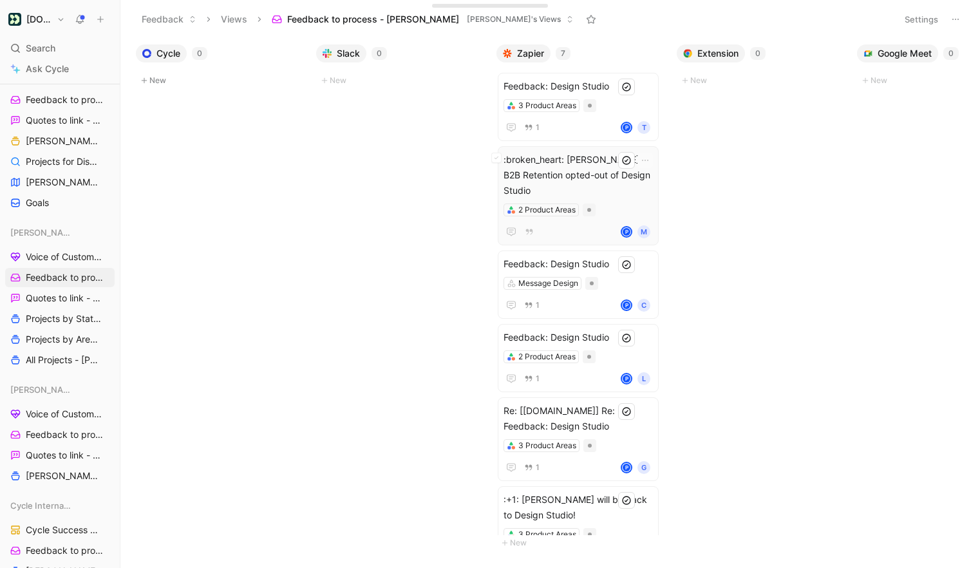
click at [615, 167] on span ":broken_heart: Maria B2B Retention opted-out of Design Studio" at bounding box center [577, 175] width 149 height 46
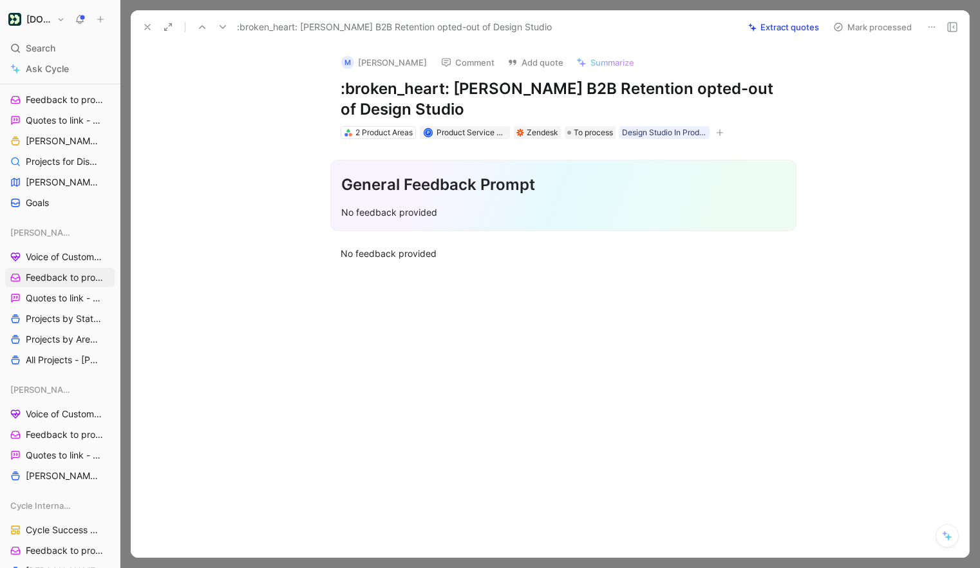
click at [930, 25] on icon at bounding box center [931, 27] width 10 height 10
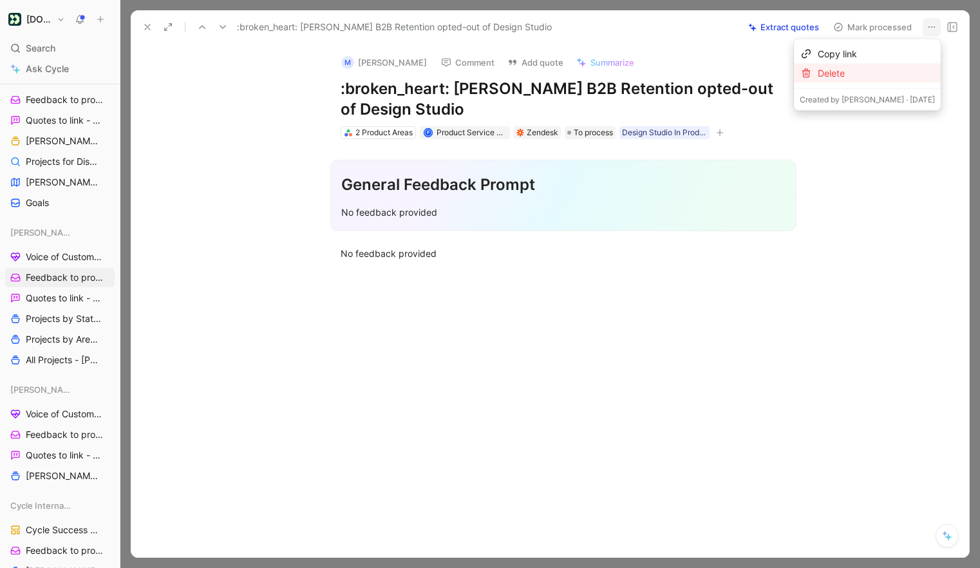
click at [889, 73] on div "Delete" at bounding box center [876, 73] width 117 height 15
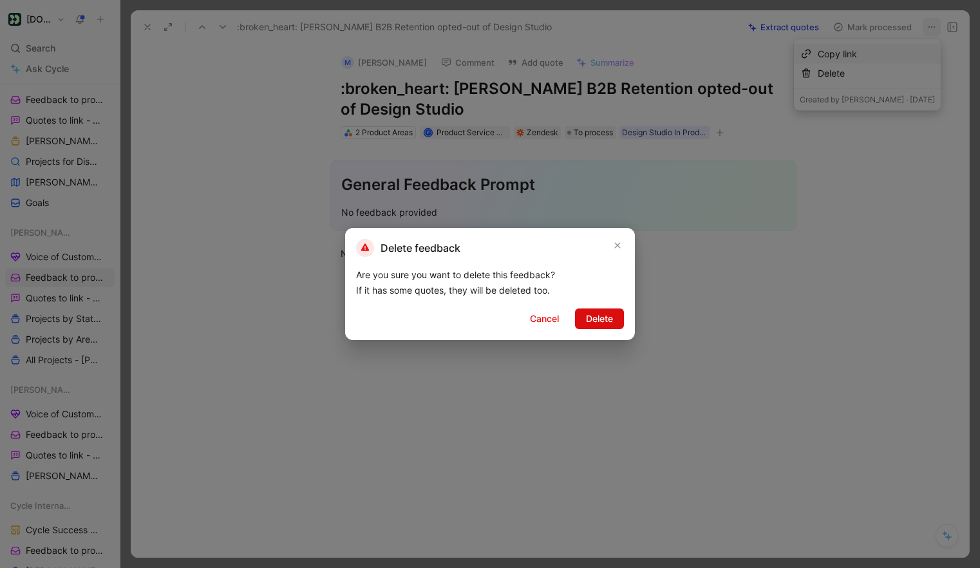
click at [592, 319] on span "Delete" at bounding box center [599, 318] width 27 height 15
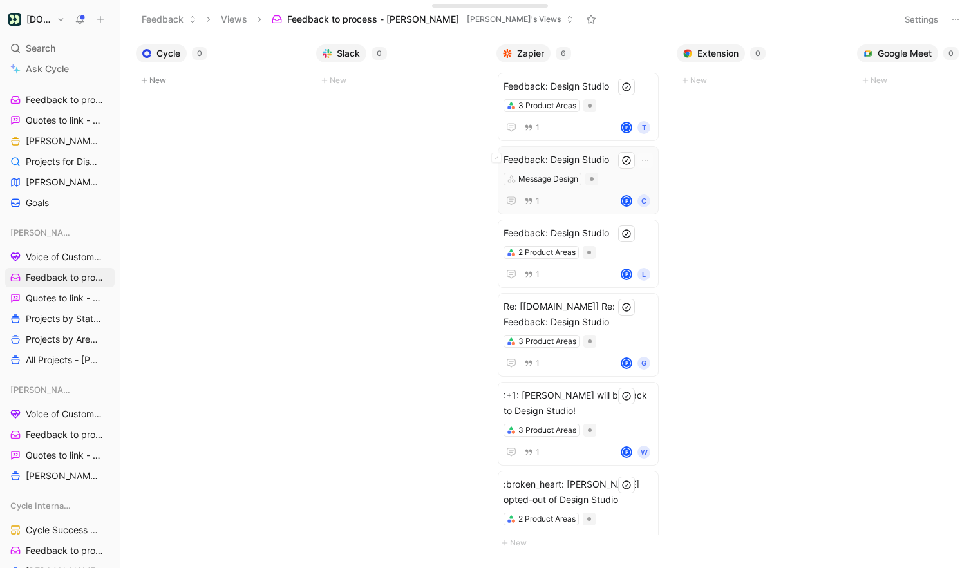
click at [608, 183] on div "Message Design" at bounding box center [577, 179] width 149 height 13
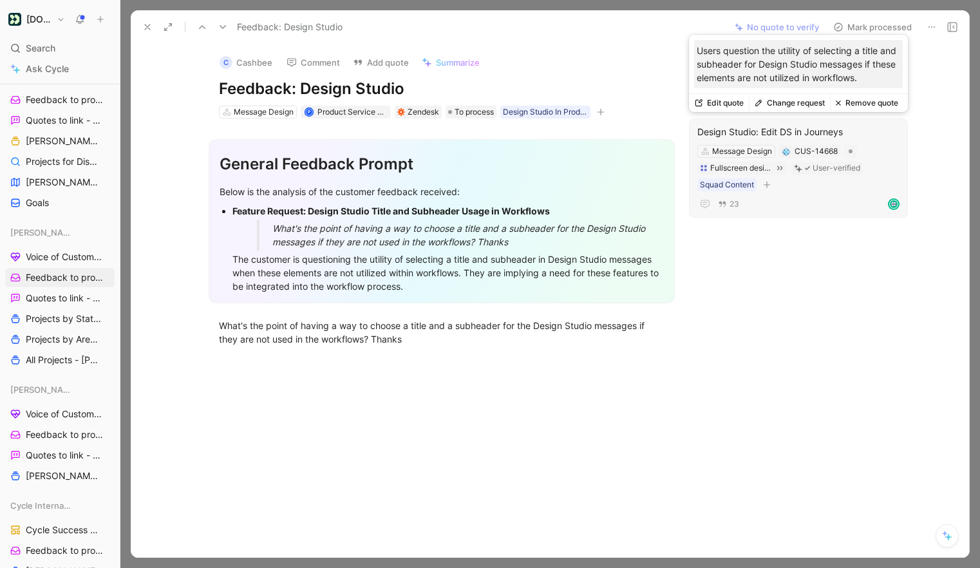
click at [790, 95] on button "Change request" at bounding box center [789, 103] width 81 height 18
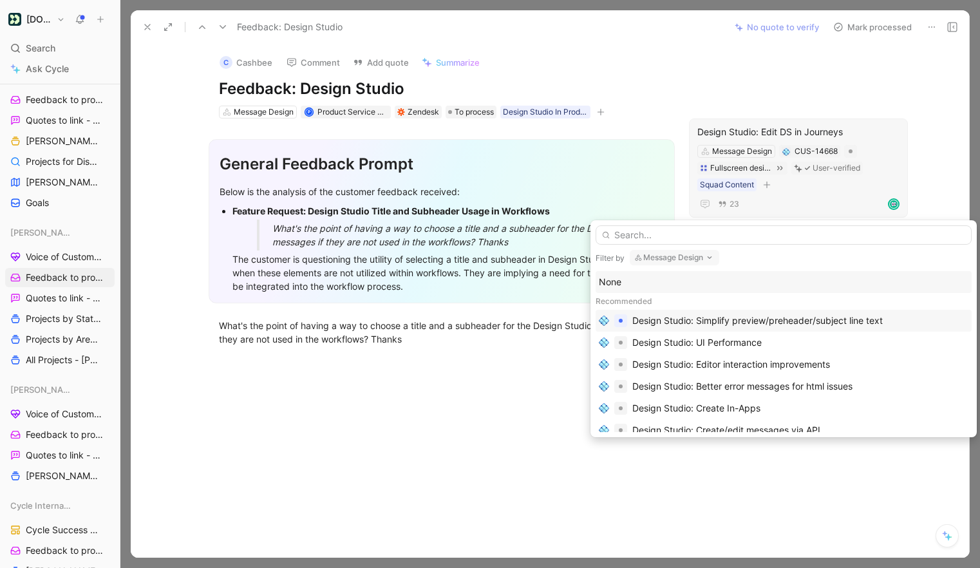
click at [734, 322] on div "Design Studio: Simplify preview/preheader/subject line text" at bounding box center [757, 320] width 250 height 15
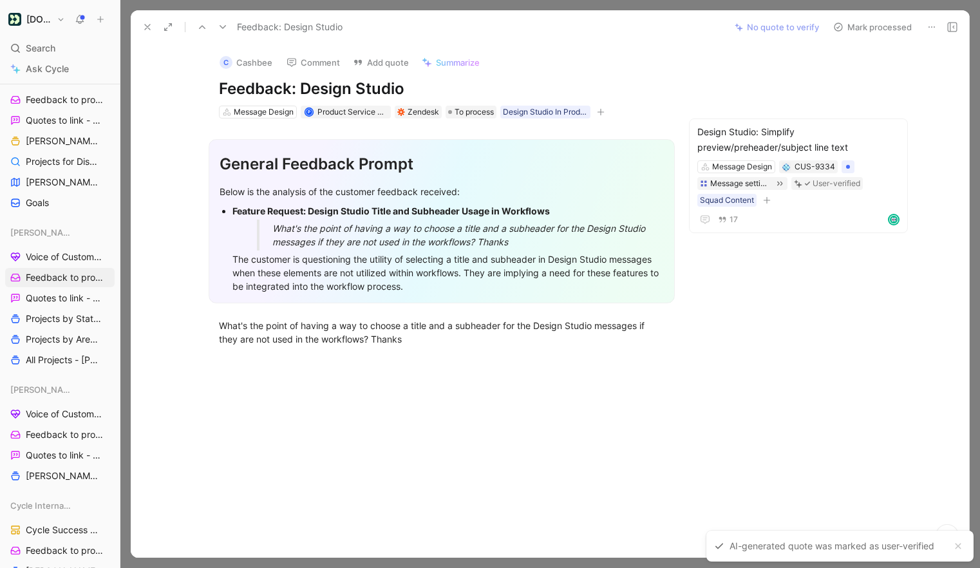
click at [892, 18] on button "Mark processed" at bounding box center [872, 27] width 90 height 18
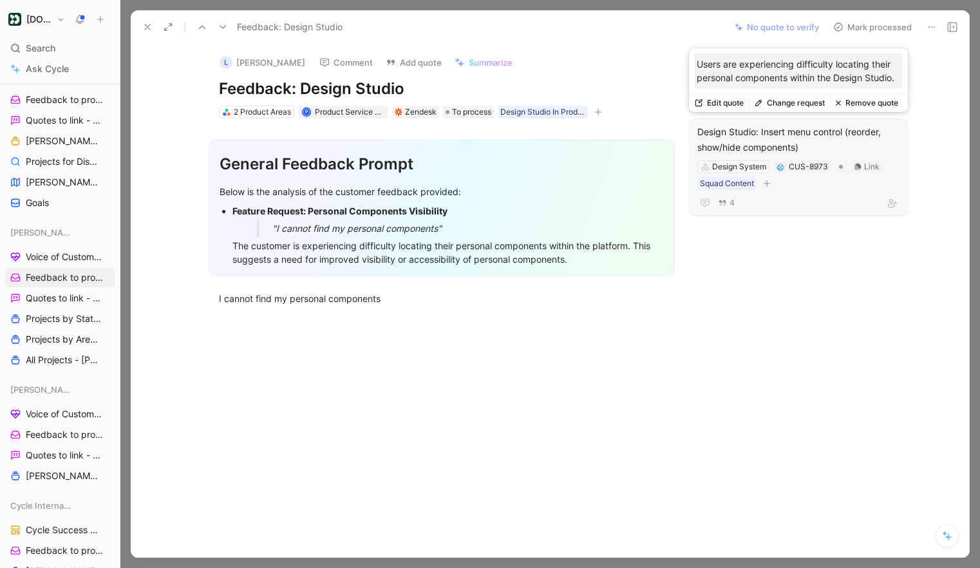
click at [791, 105] on button "Change request" at bounding box center [789, 103] width 81 height 18
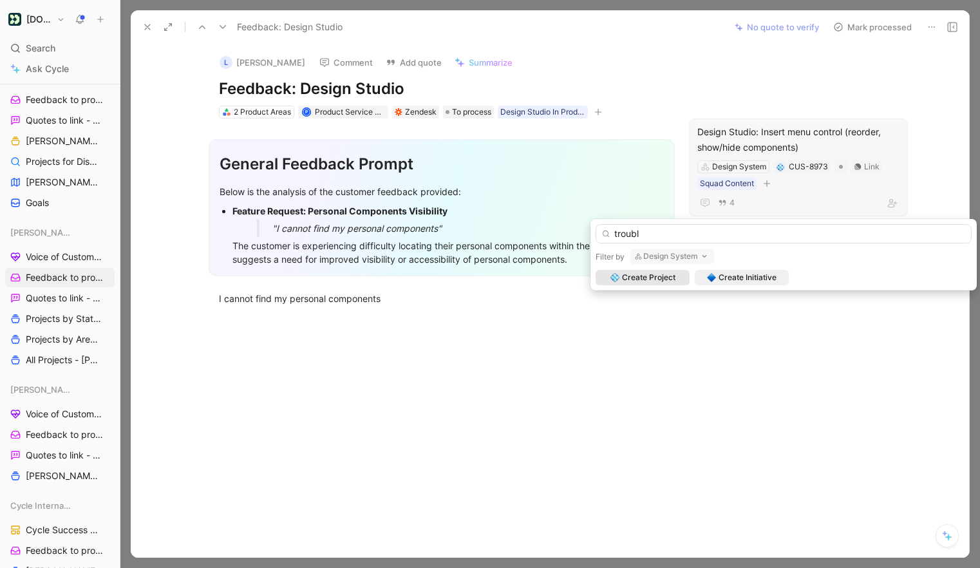
type input "troubl"
click at [660, 251] on button "Design System" at bounding box center [672, 256] width 84 height 15
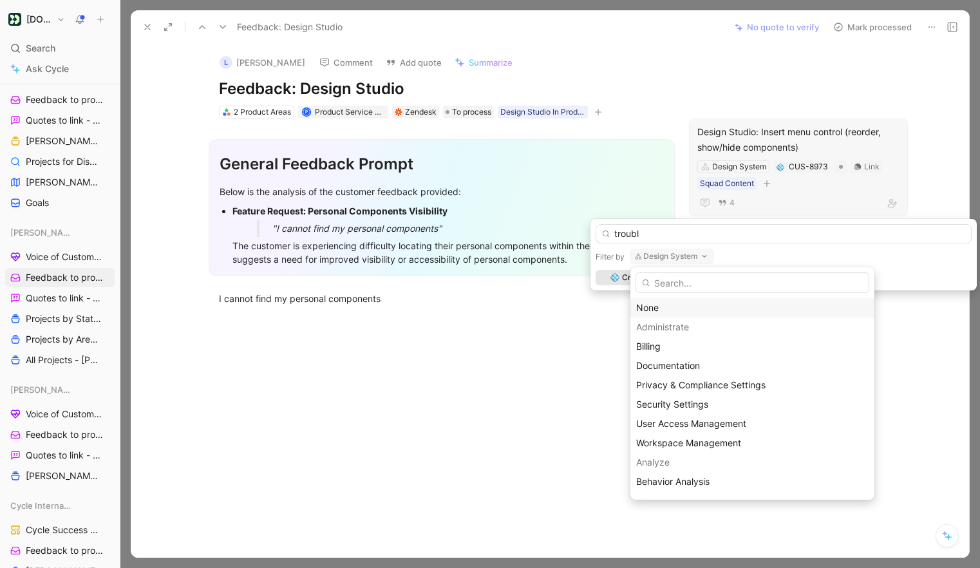
click at [667, 306] on div "None" at bounding box center [752, 307] width 232 height 15
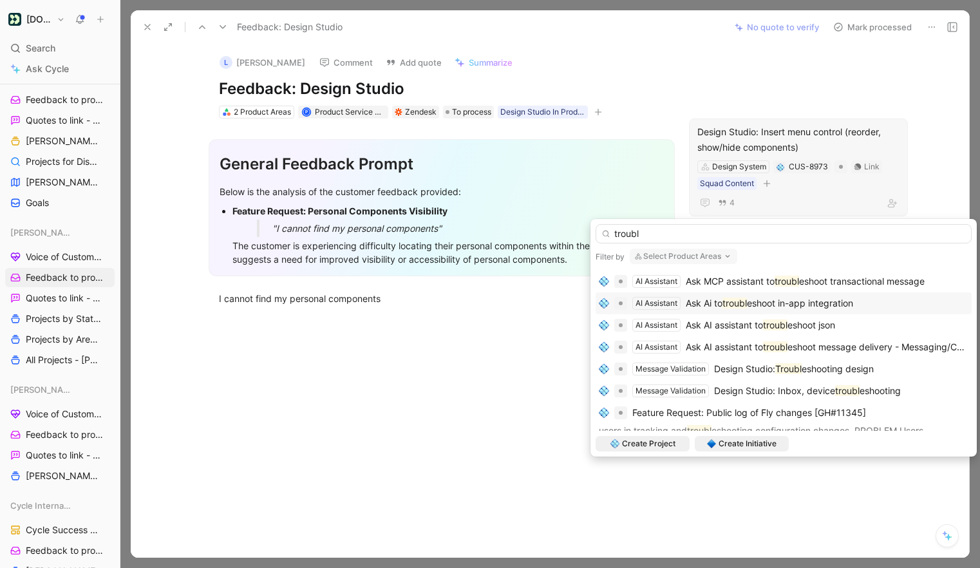
scroll to position [44, 0]
click at [817, 365] on span "eshooting design" at bounding box center [838, 367] width 72 height 11
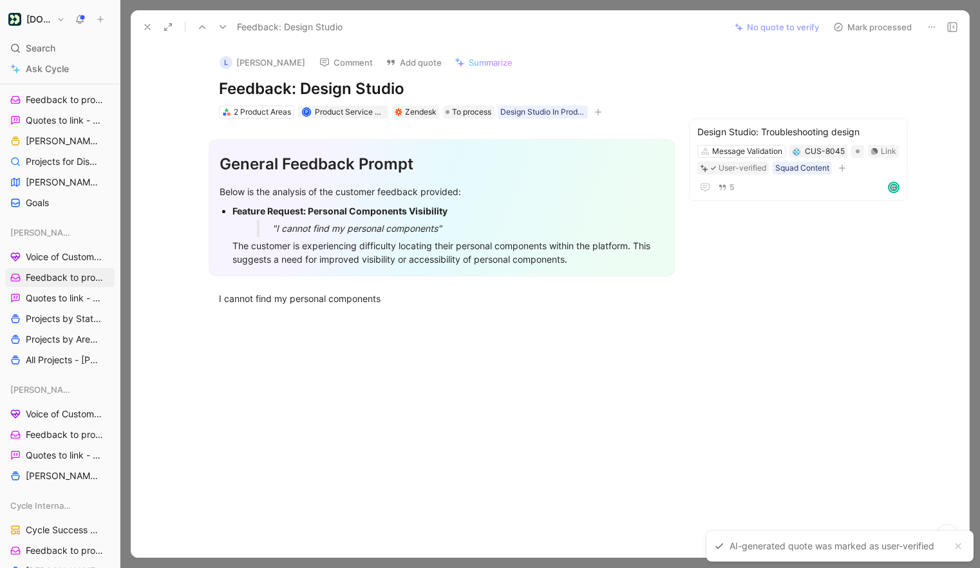
click at [883, 8] on div at bounding box center [549, 284] width 859 height 568
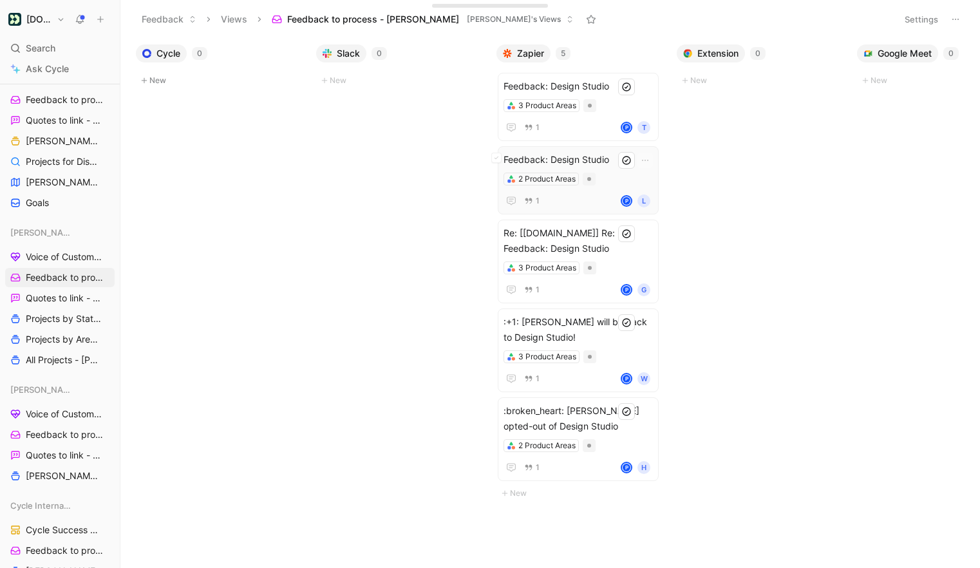
click at [607, 185] on div "2 Product Areas" at bounding box center [577, 179] width 149 height 13
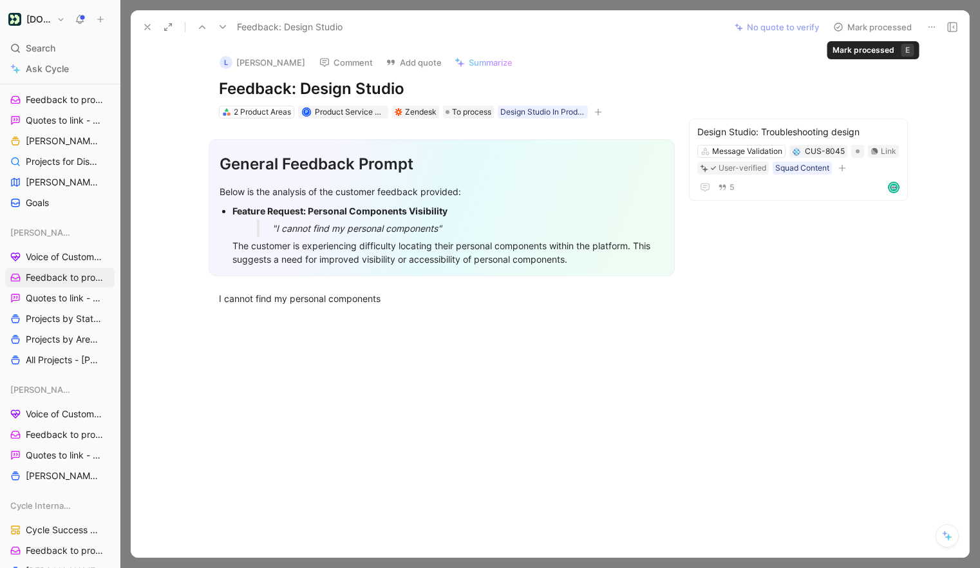
click at [893, 25] on button "Mark processed" at bounding box center [872, 27] width 90 height 18
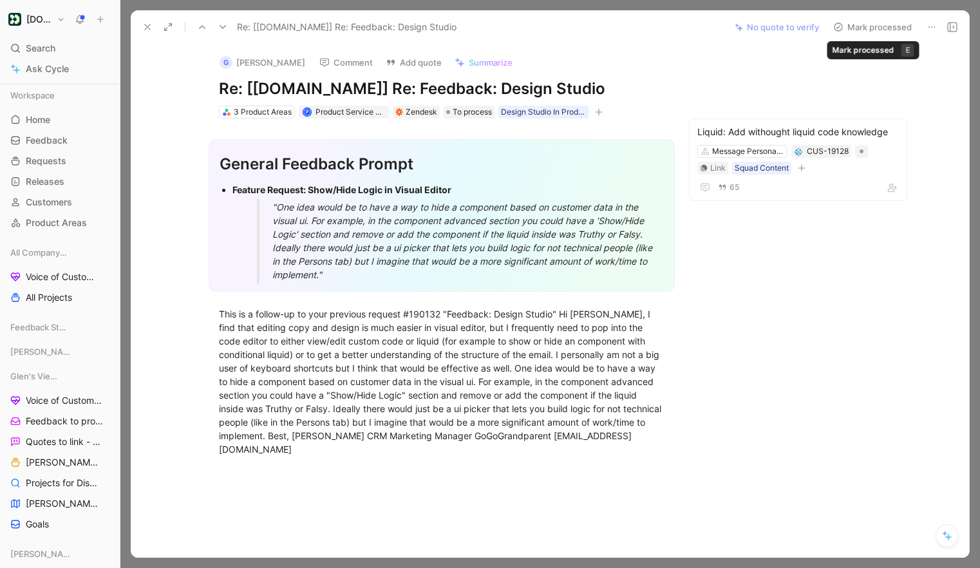
scroll to position [321, 0]
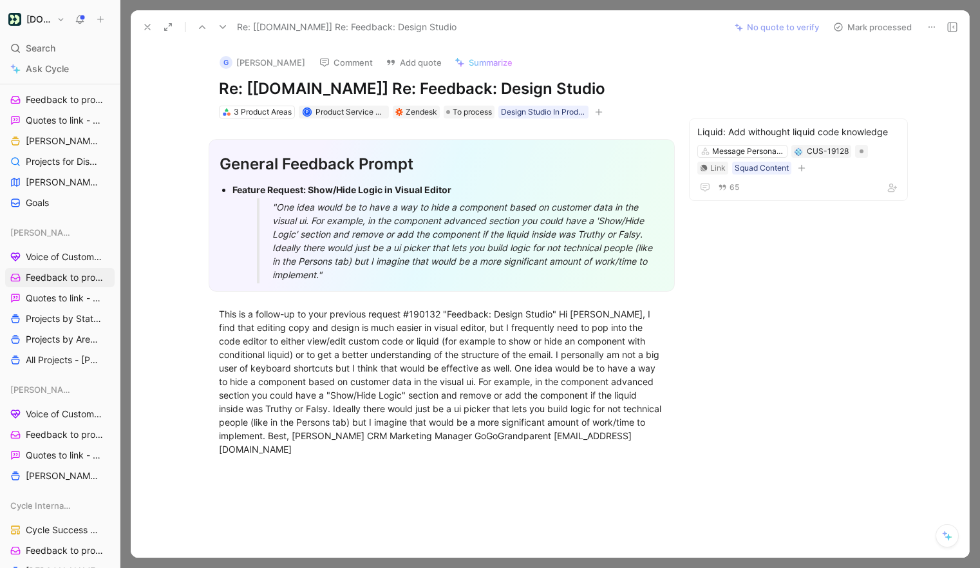
click at [881, 25] on button "Mark processed" at bounding box center [872, 27] width 90 height 18
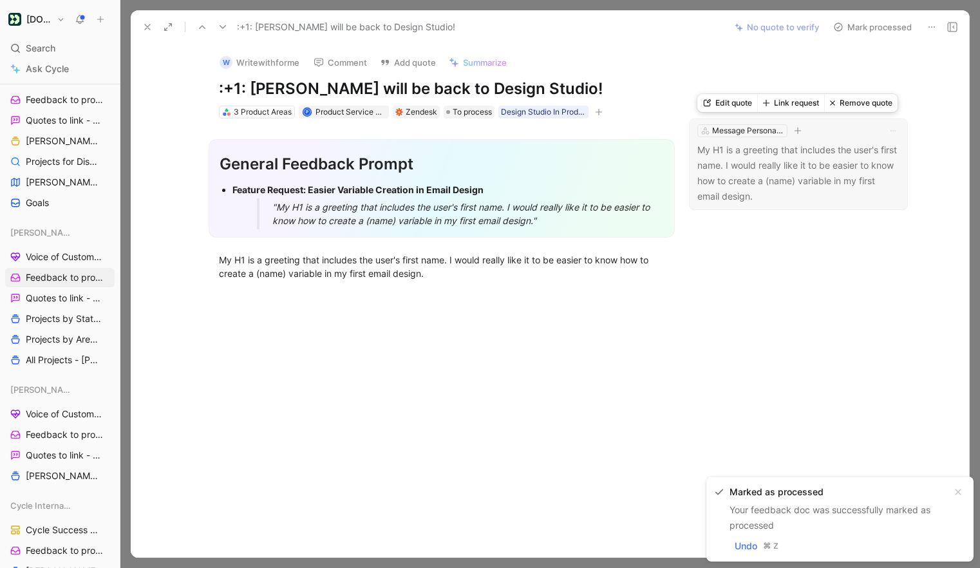
click at [785, 105] on button "Link request" at bounding box center [790, 103] width 67 height 18
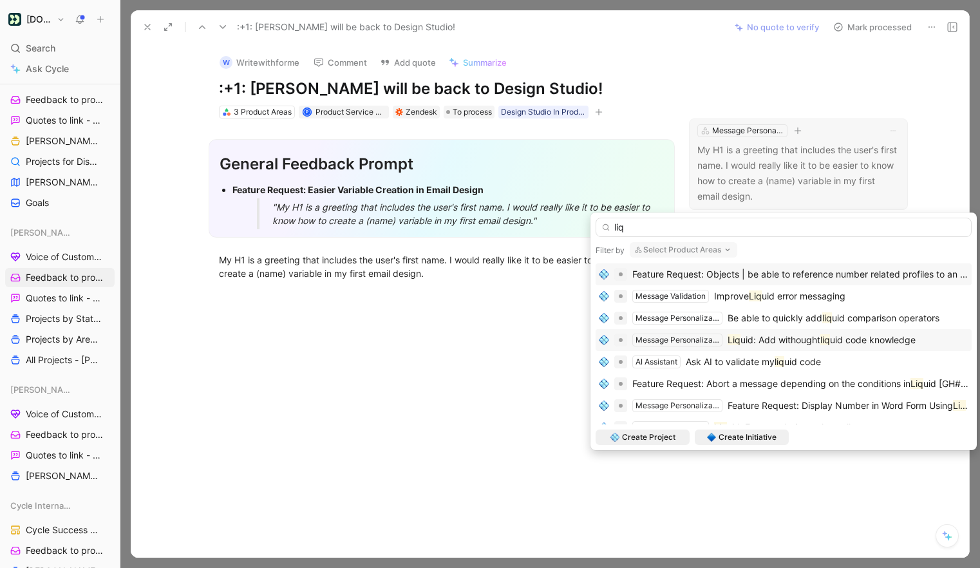
type input "liq"
click at [872, 342] on span "uid code knowledge" at bounding box center [873, 339] width 86 height 11
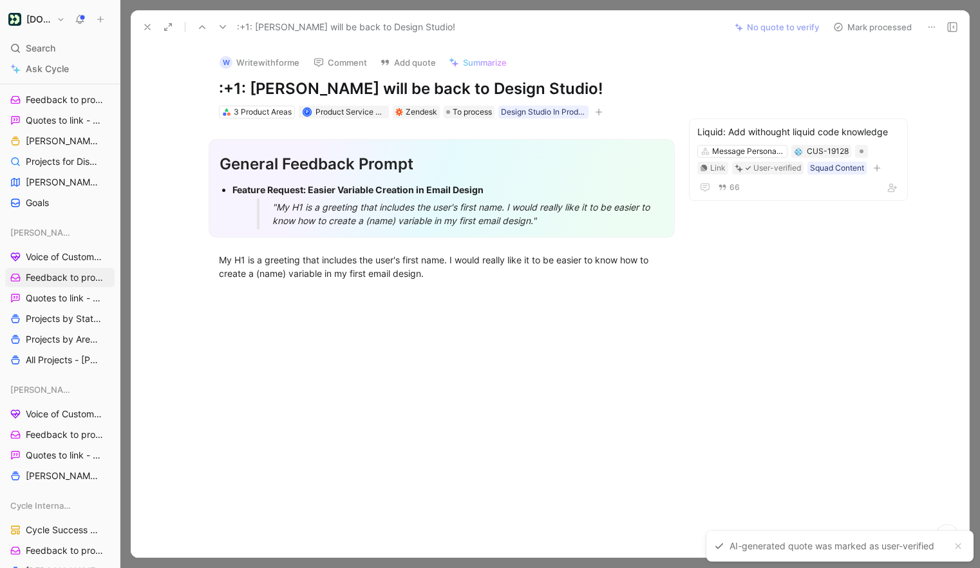
click at [876, 27] on button "Mark processed" at bounding box center [872, 27] width 90 height 18
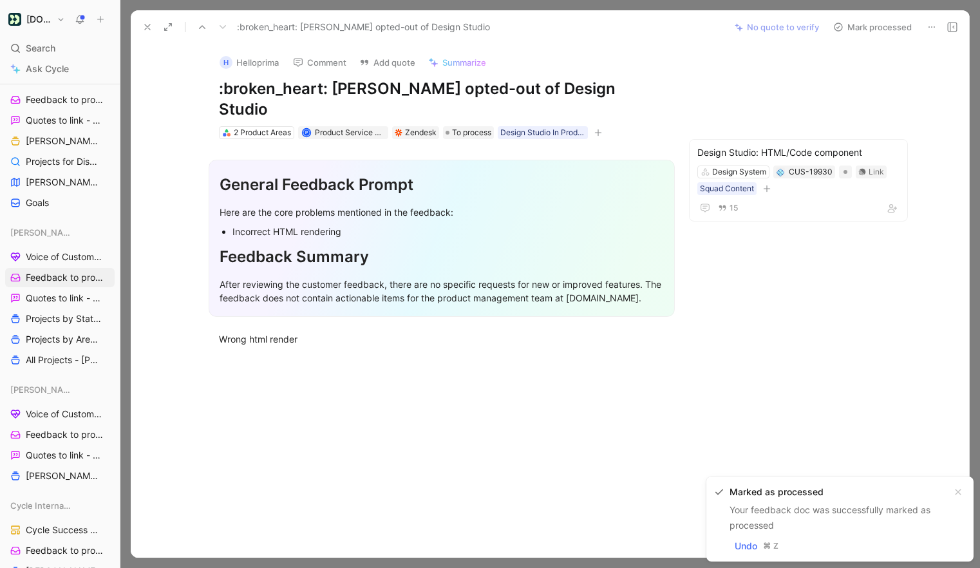
click at [151, 21] on button at bounding box center [147, 27] width 18 height 18
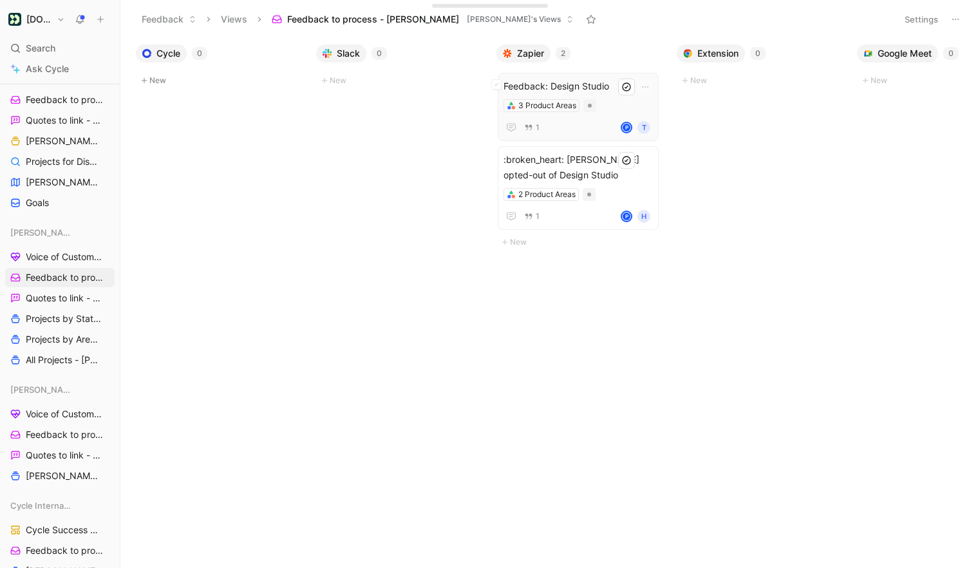
click at [582, 124] on div "1 P T" at bounding box center [577, 127] width 149 height 15
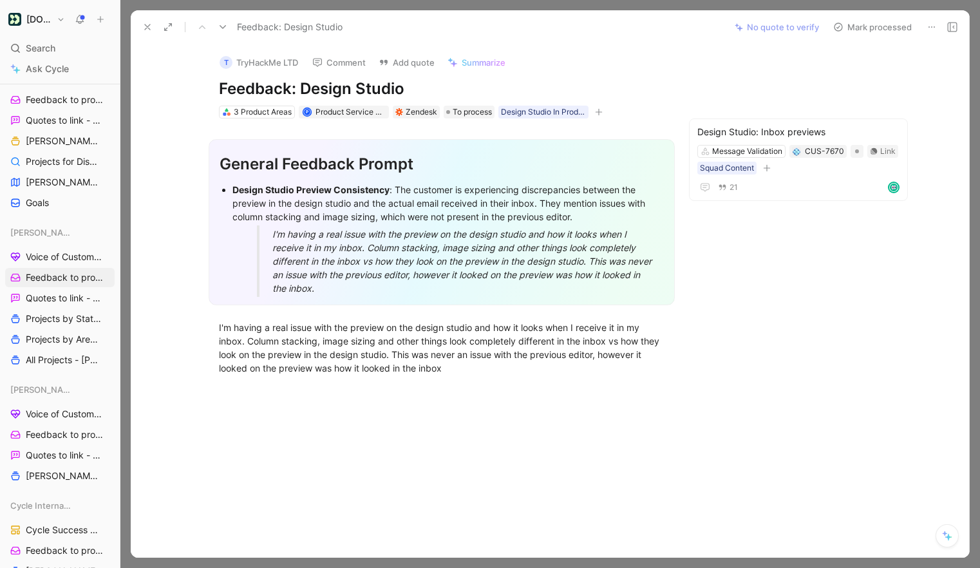
click at [141, 23] on button at bounding box center [147, 27] width 18 height 18
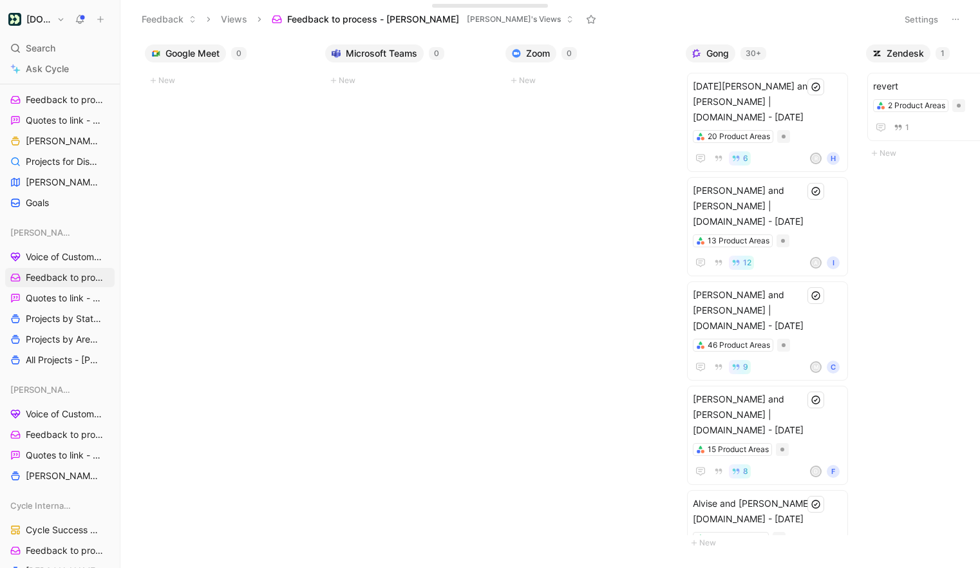
scroll to position [0, 783]
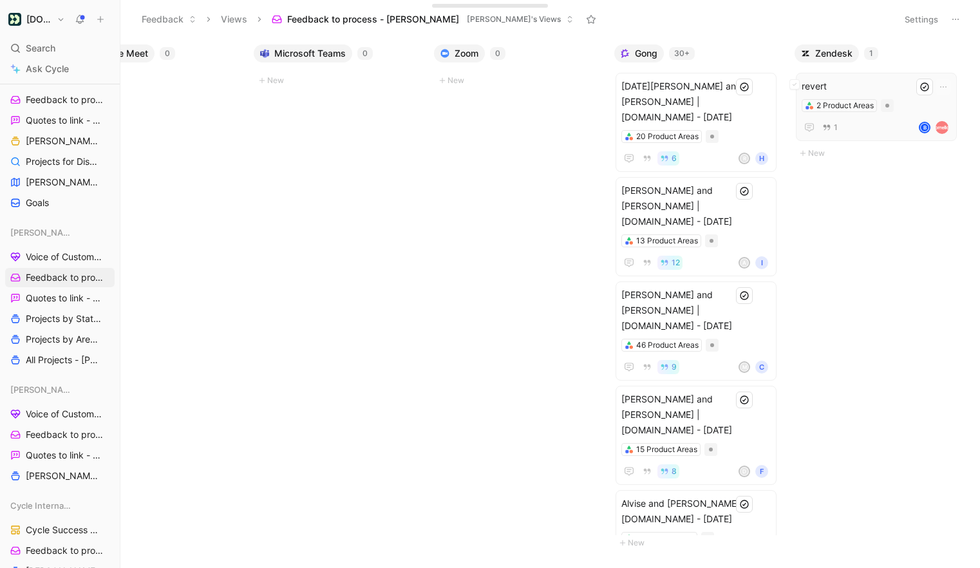
click at [882, 84] on span "revert" at bounding box center [876, 86] width 149 height 15
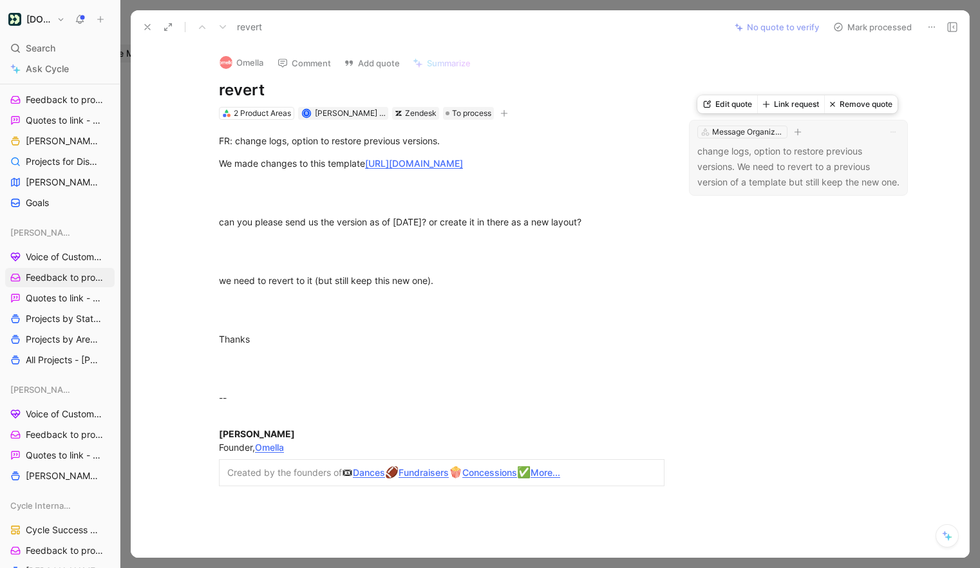
click at [783, 105] on button "Link request" at bounding box center [790, 104] width 67 height 18
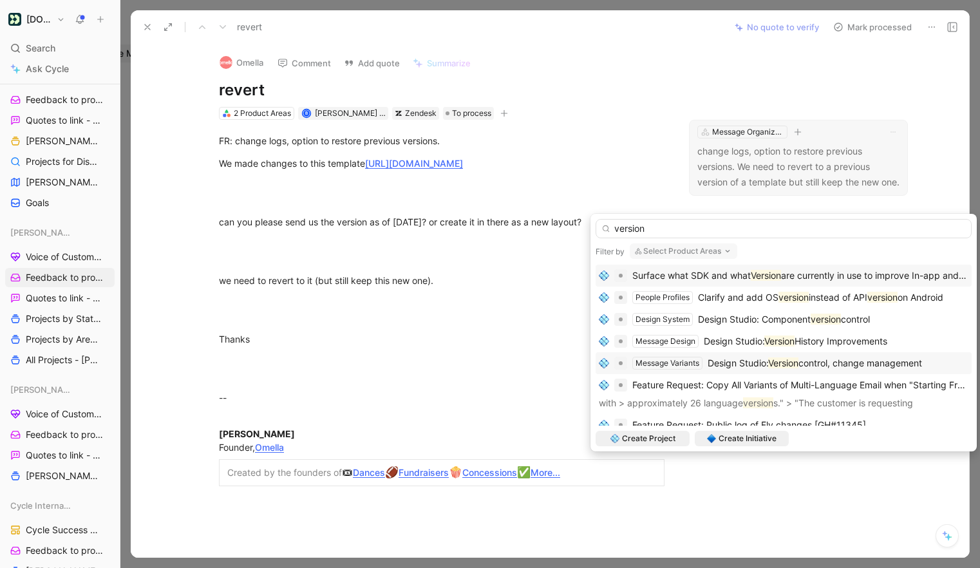
type input "version"
click at [755, 359] on span "Design Studio:" at bounding box center [738, 362] width 61 height 11
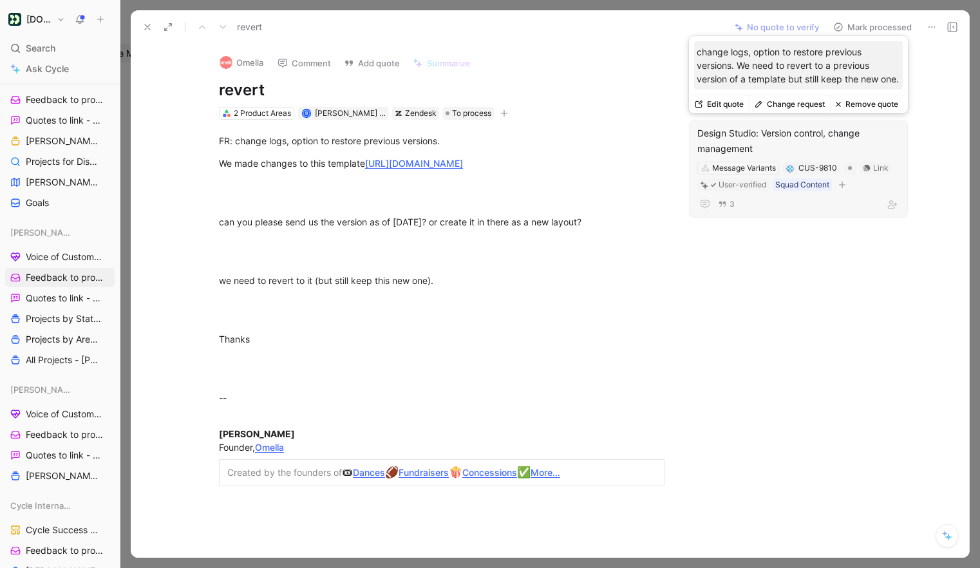
click at [801, 144] on div "Design Studio: Version control, change management" at bounding box center [798, 141] width 202 height 31
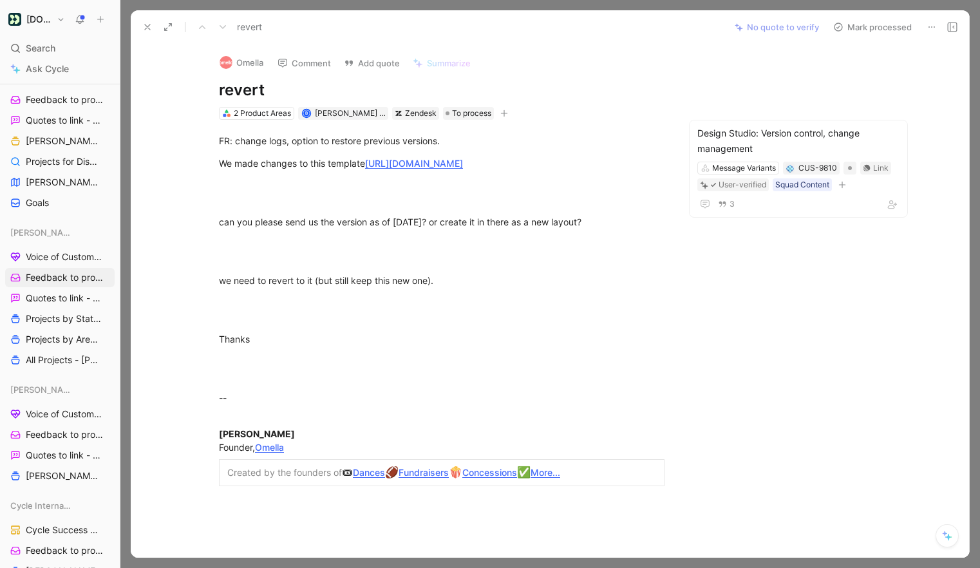
click at [879, 24] on button "Mark processed" at bounding box center [872, 27] width 90 height 18
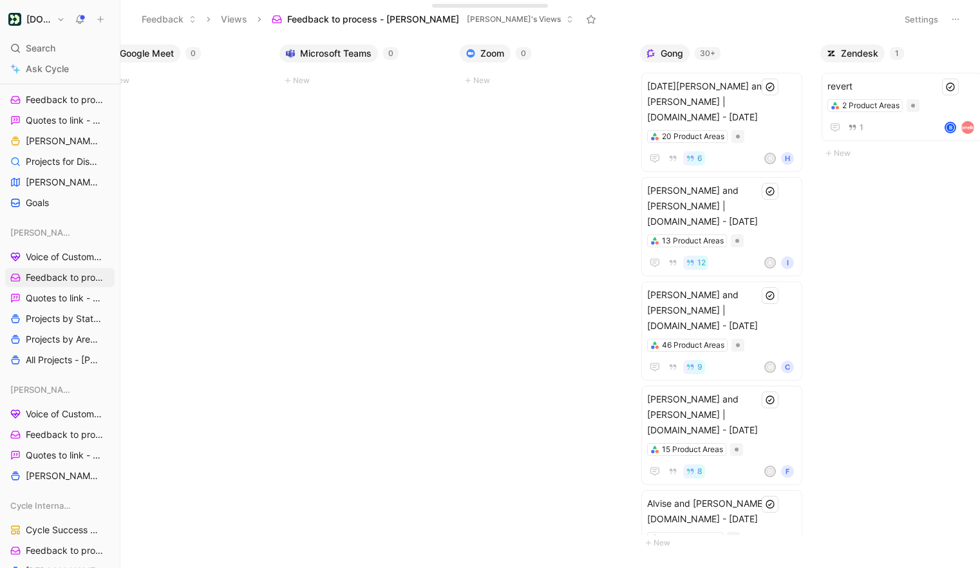
scroll to position [0, 783]
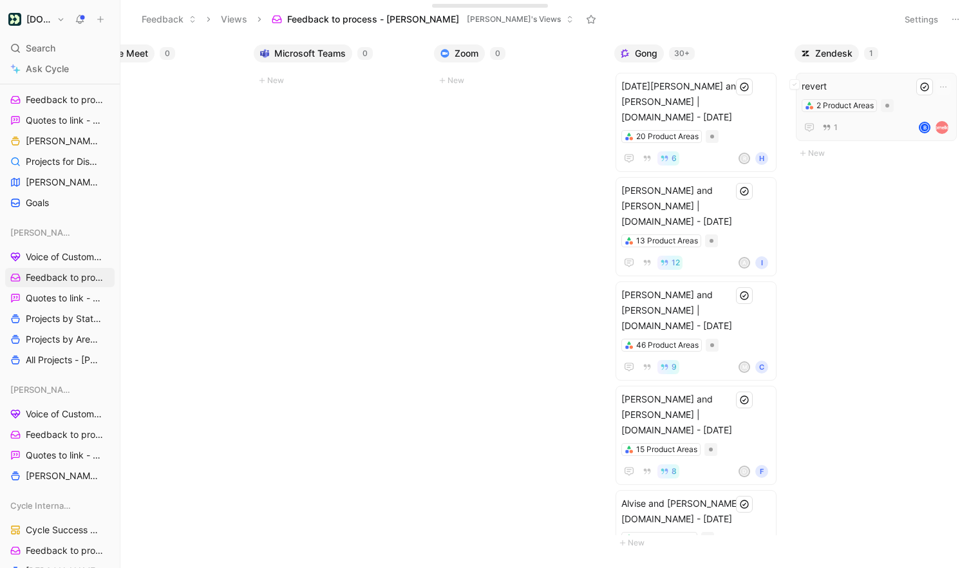
click at [859, 83] on span "revert" at bounding box center [876, 86] width 149 height 15
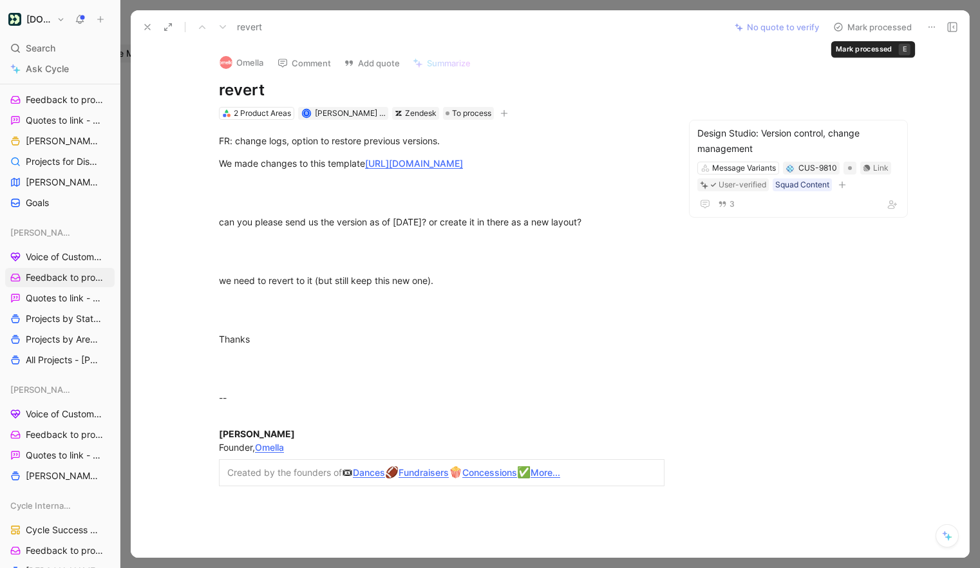
click at [879, 27] on button "Mark processed" at bounding box center [872, 27] width 90 height 18
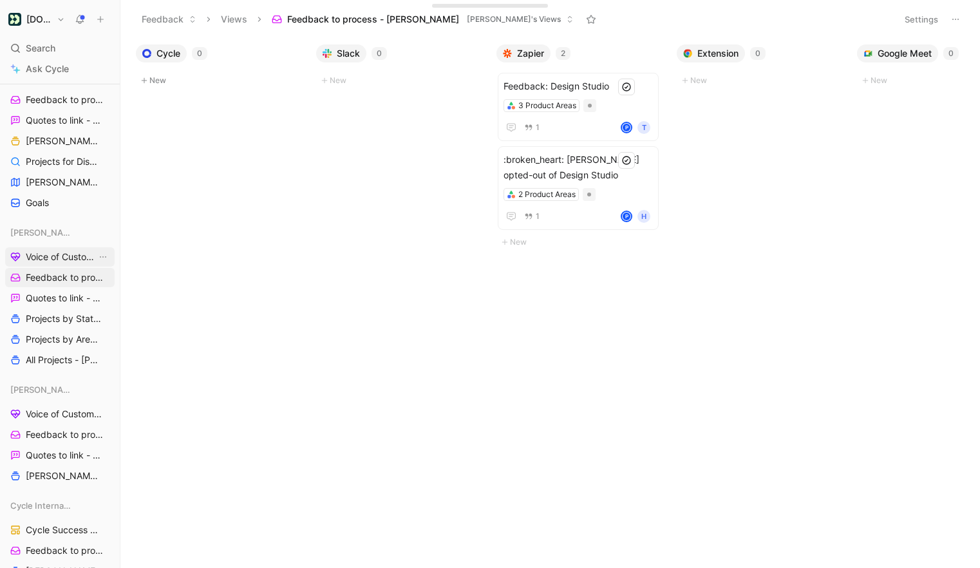
click at [53, 255] on span "Voice of Customer - [PERSON_NAME]" at bounding box center [61, 256] width 71 height 13
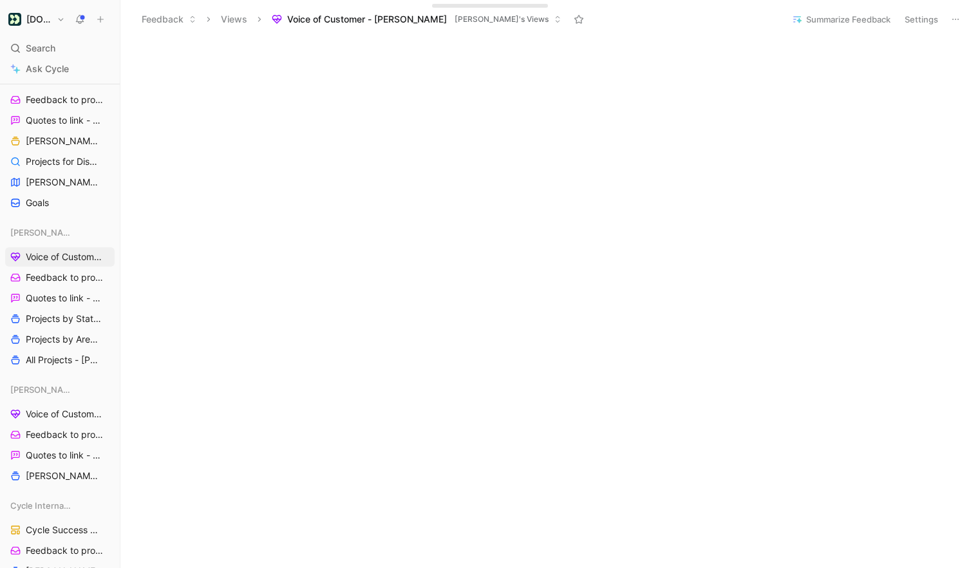
scroll to position [924, 0]
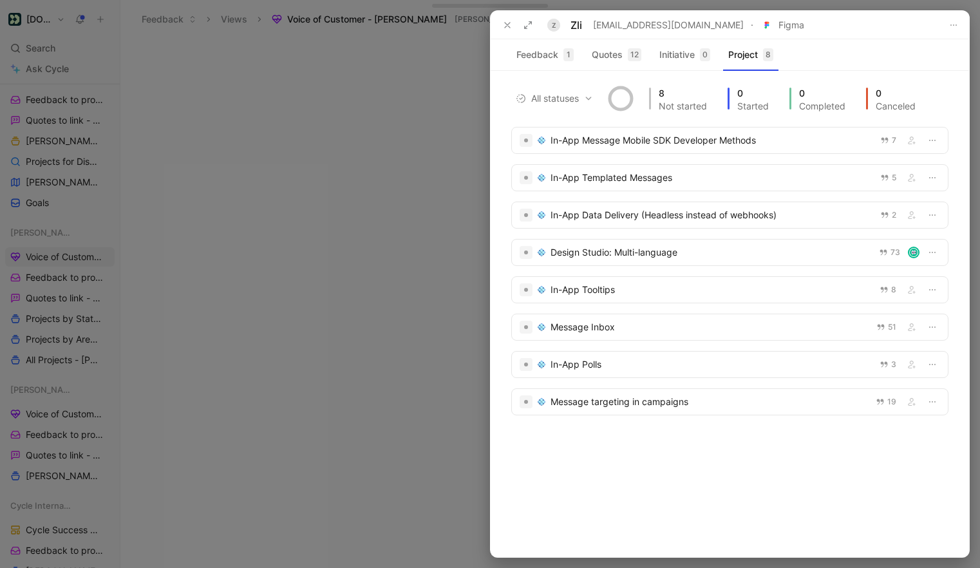
click at [436, 473] on div at bounding box center [490, 284] width 980 height 568
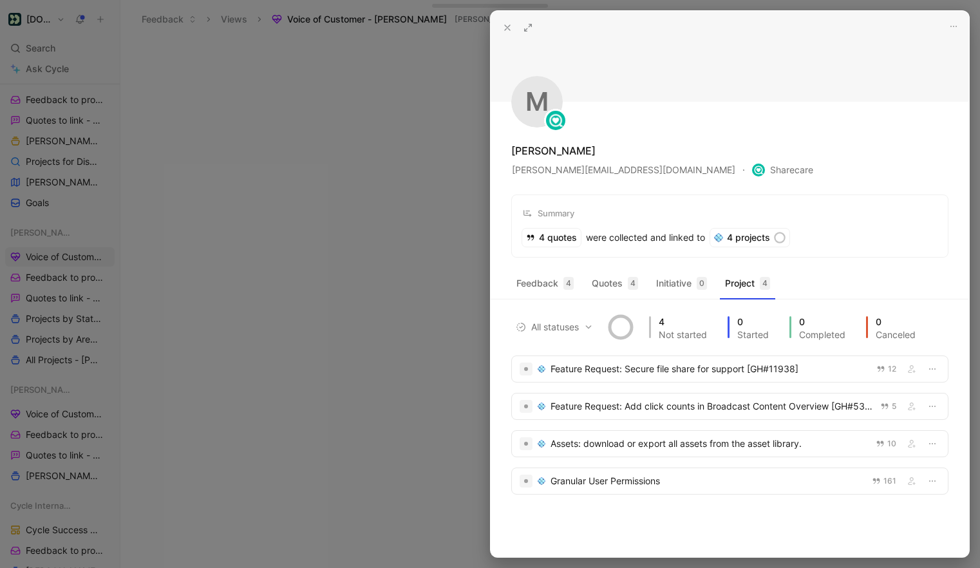
click at [491, 468] on div "All statuses 4 Not started 0 Started 0 Completed 0 Canceled Feature Request: Se…" at bounding box center [730, 420] width 478 height 229
click at [466, 460] on div at bounding box center [490, 284] width 980 height 568
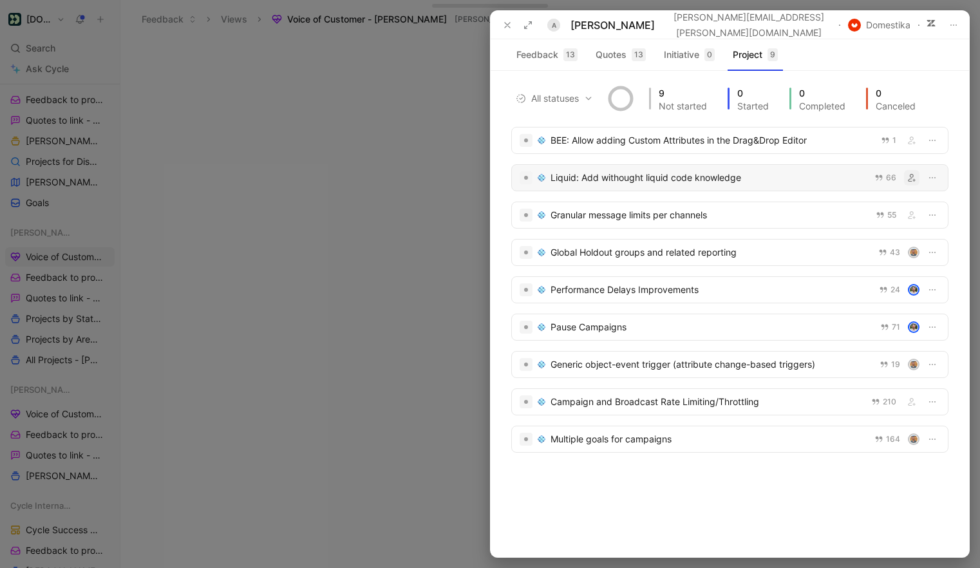
click at [914, 178] on icon "button" at bounding box center [912, 178] width 8 height 8
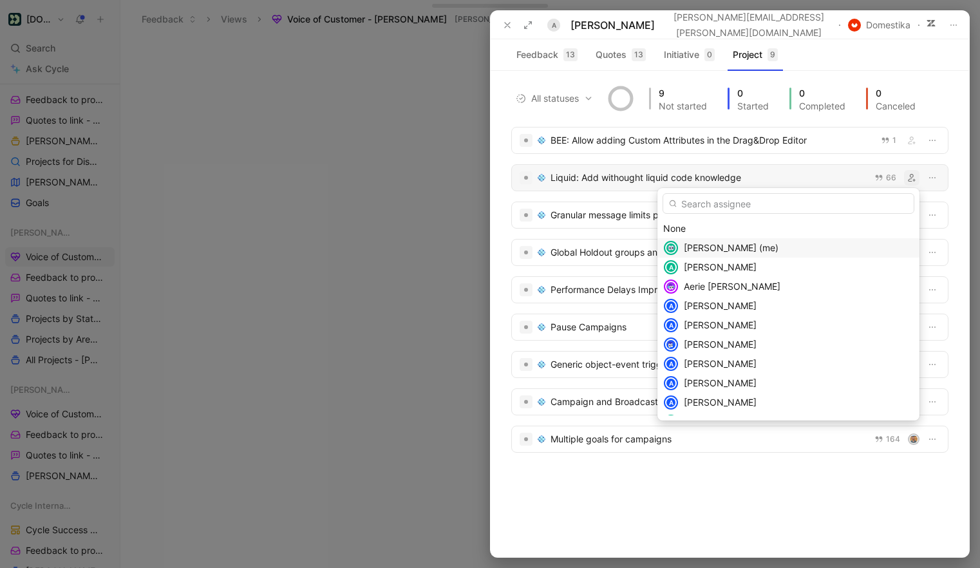
click at [778, 249] on span "[PERSON_NAME] (me)" at bounding box center [731, 247] width 95 height 11
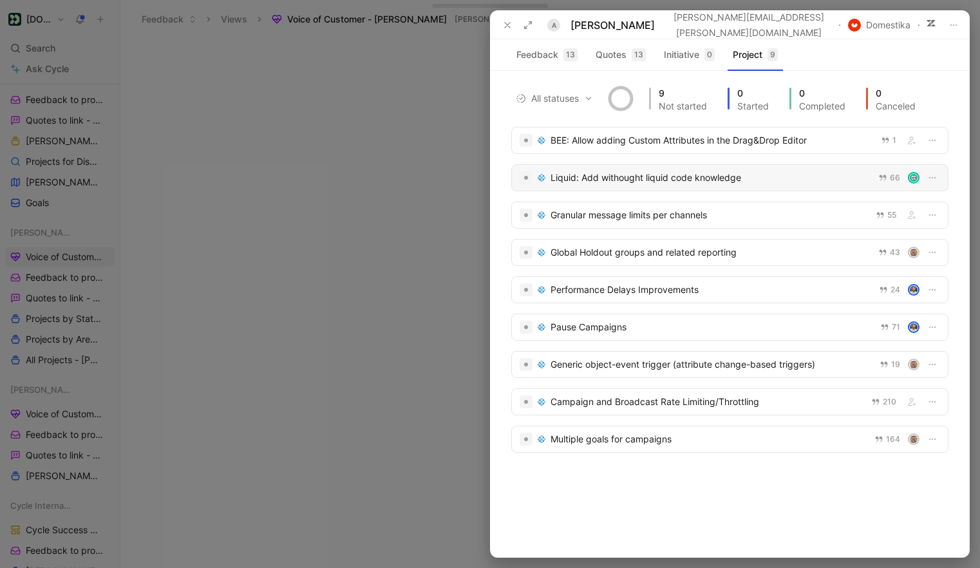
click at [395, 446] on div at bounding box center [490, 284] width 980 height 568
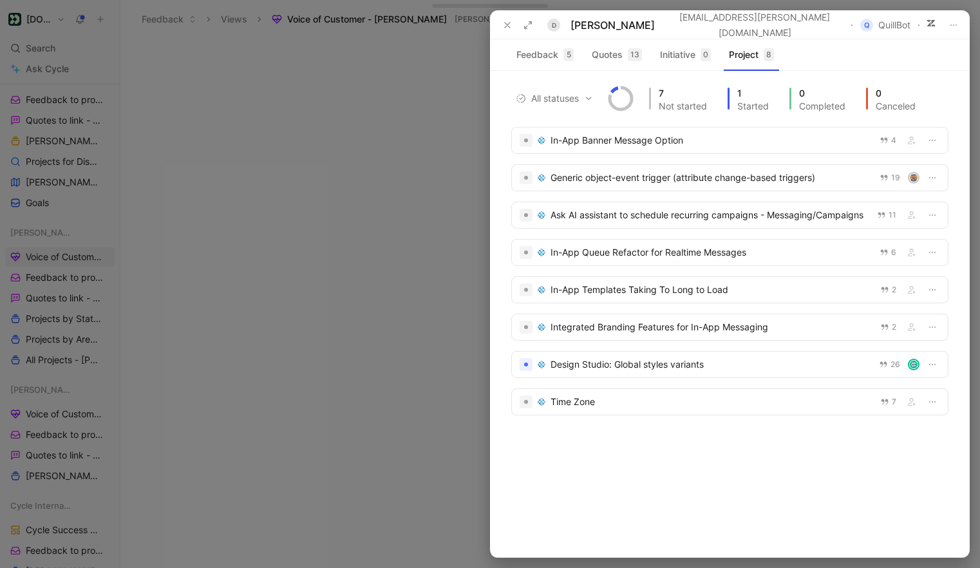
click at [451, 427] on div at bounding box center [490, 284] width 980 height 568
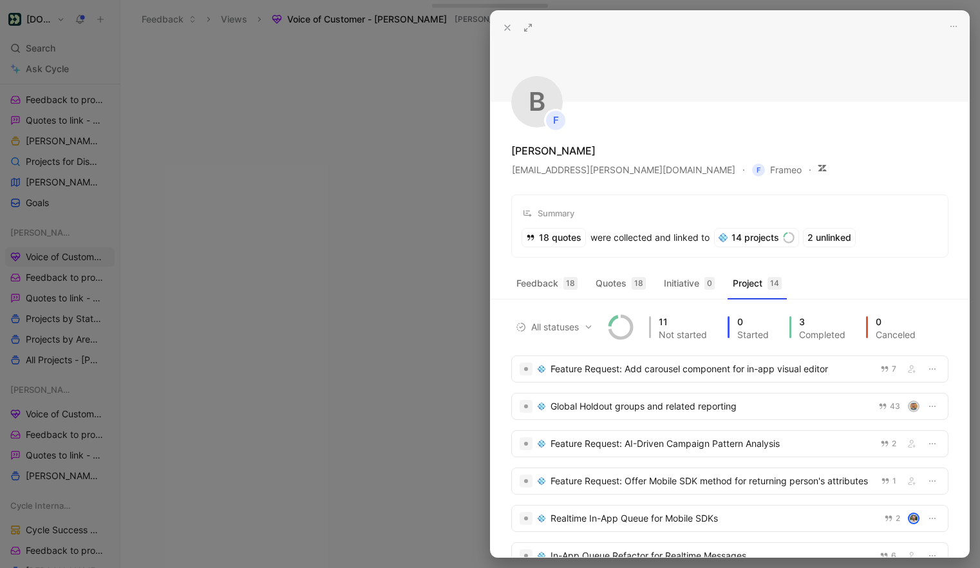
click at [503, 26] on icon at bounding box center [507, 28] width 10 height 10
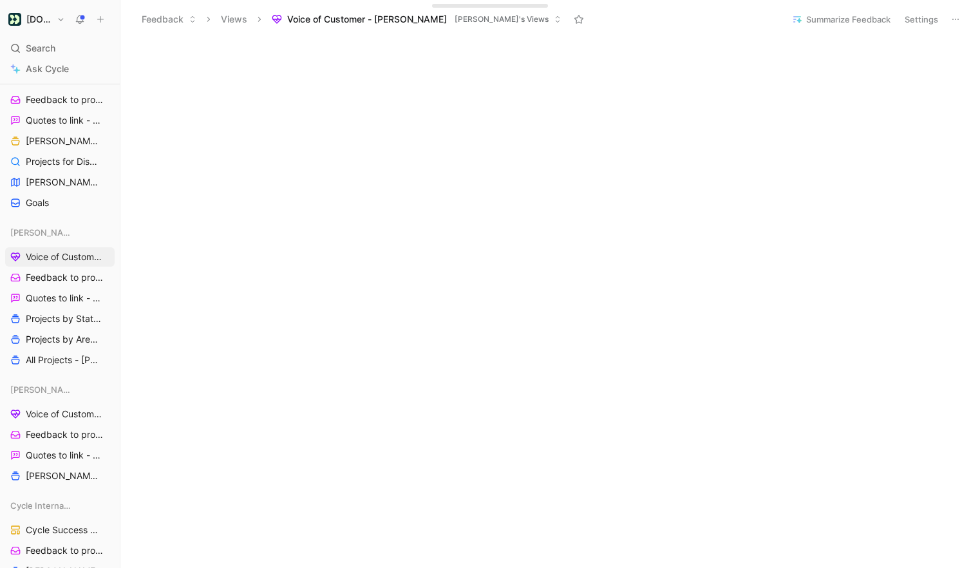
scroll to position [268, 0]
